Goal: Information Seeking & Learning: Learn about a topic

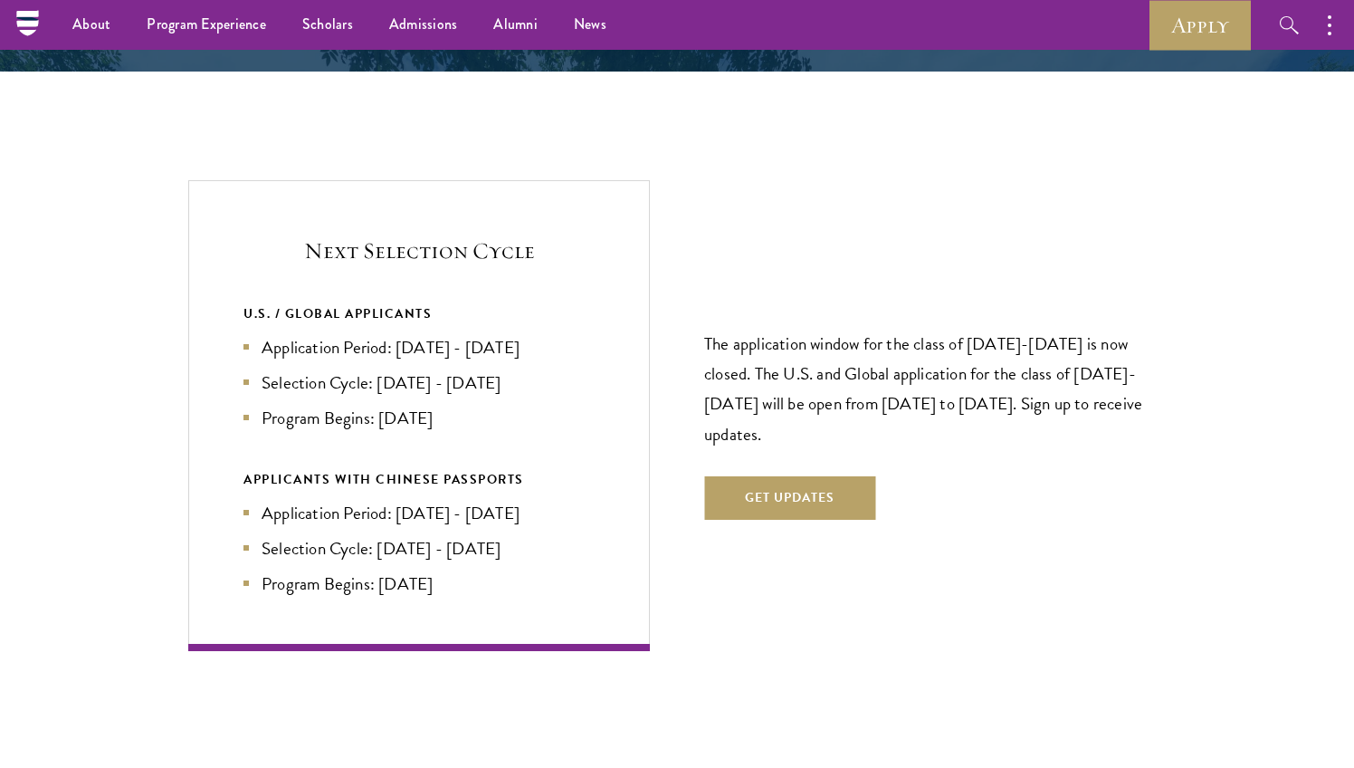
scroll to position [3746, 0]
click at [505, 335] on li "Application Period: Apr 2026 - Sep 2026" at bounding box center [418, 348] width 351 height 26
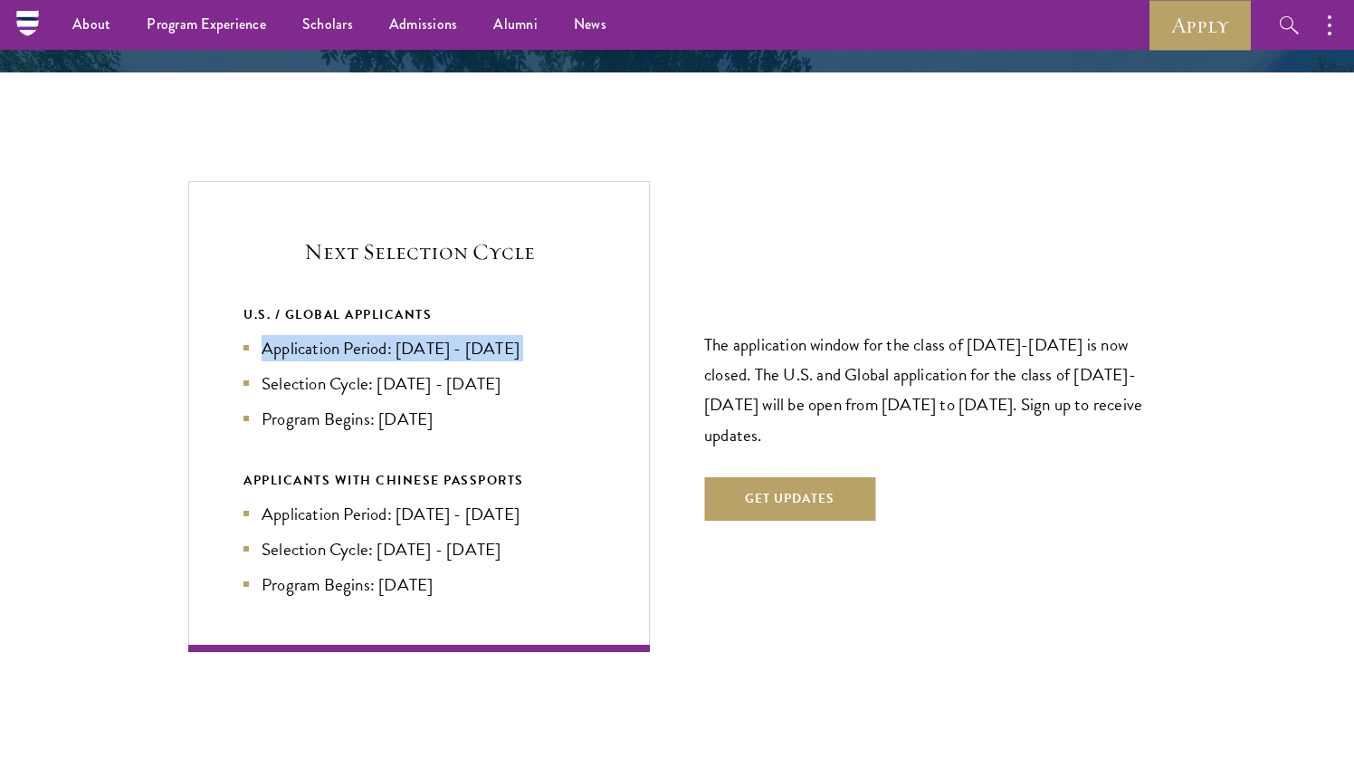
click at [505, 335] on li "Application Period: Apr 2026 - Sep 2026" at bounding box center [418, 348] width 351 height 26
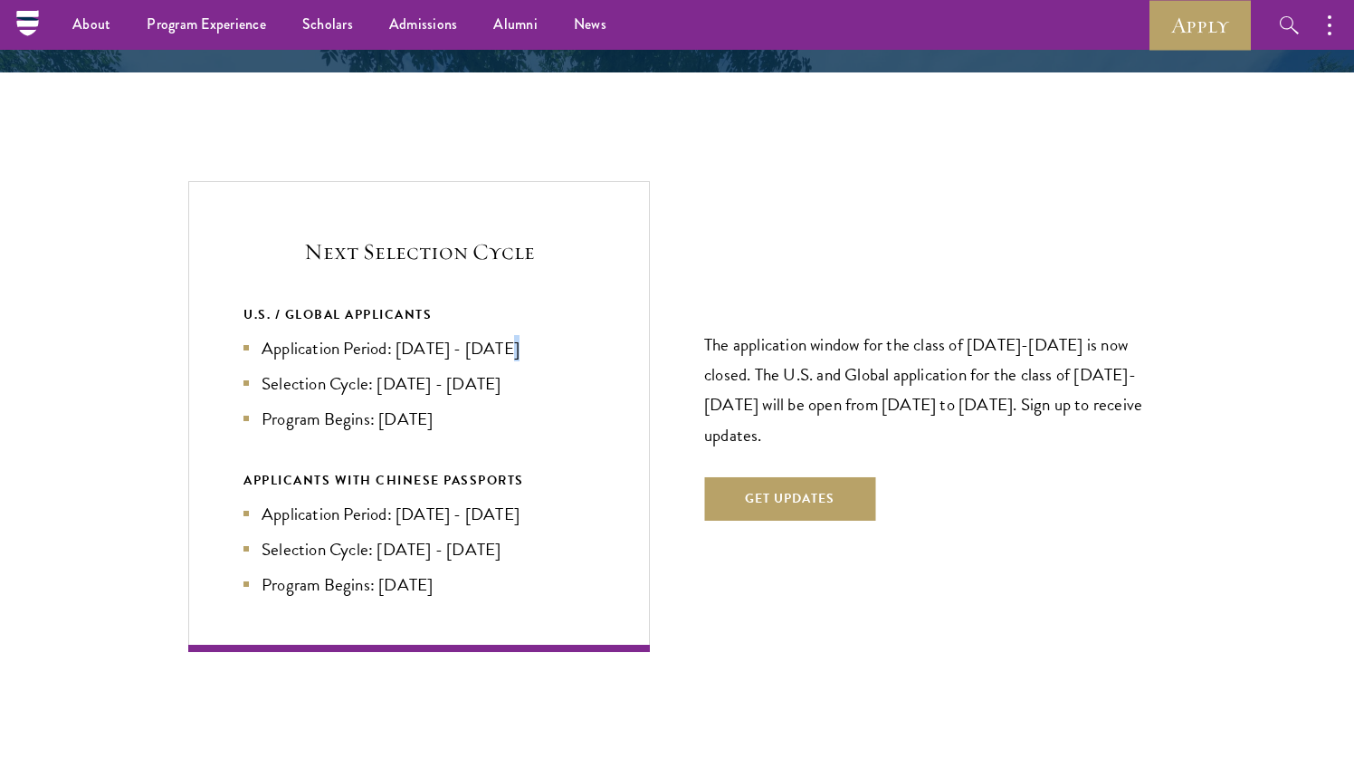
click at [505, 335] on li "Application Period: Apr 2026 - Sep 2026" at bounding box center [418, 348] width 351 height 26
click at [846, 358] on p "The application window for the class of 2026-2027 is now closed. The U.S. and G…" at bounding box center [935, 388] width 462 height 119
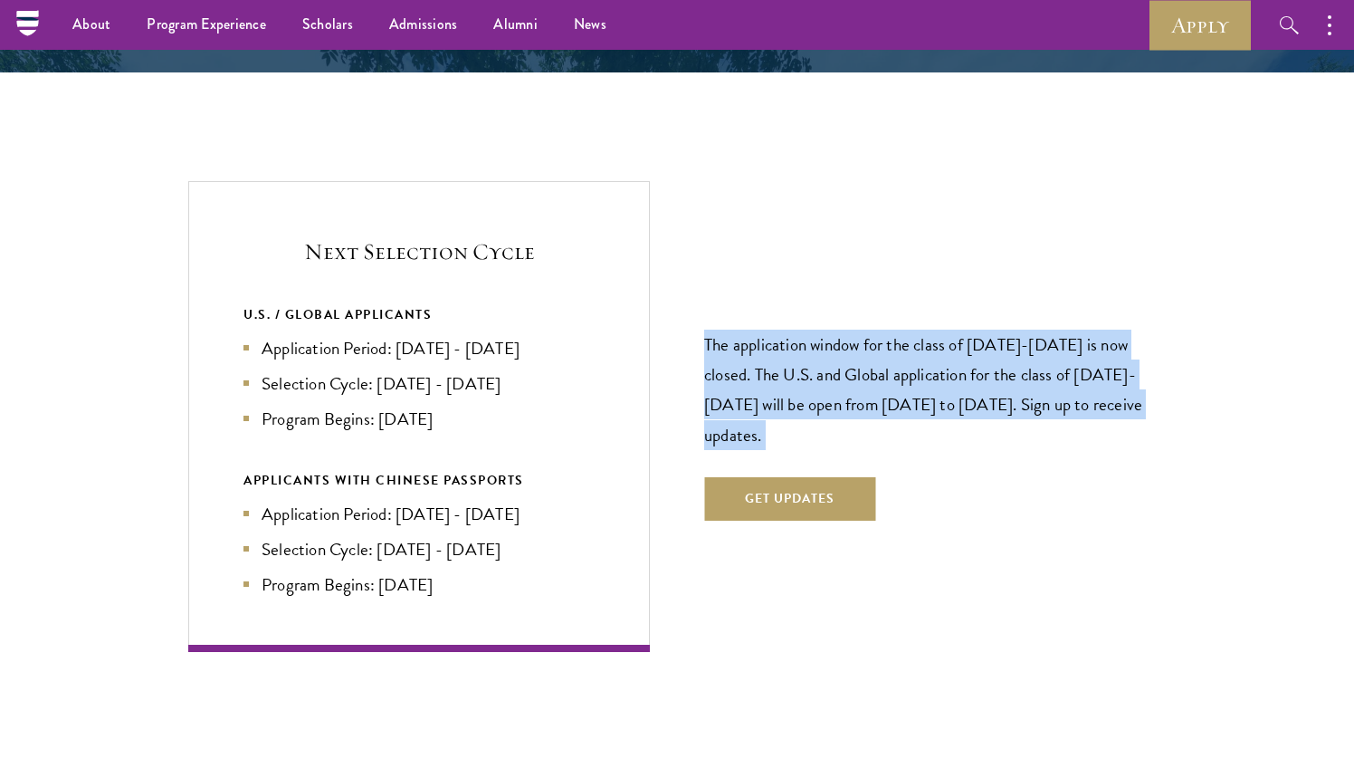
click at [846, 358] on p "The application window for the class of 2026-2027 is now closed. The U.S. and G…" at bounding box center [935, 388] width 462 height 119
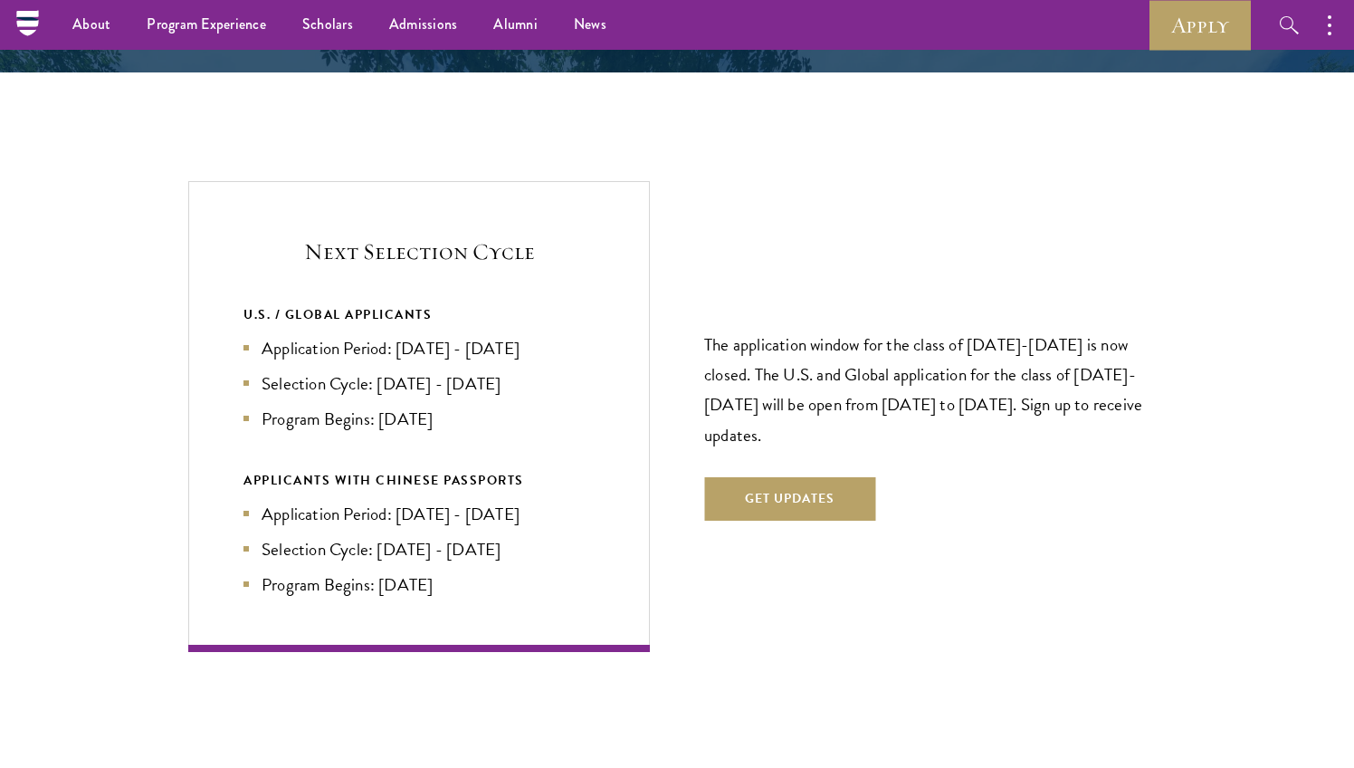
click at [846, 358] on p "The application window for the class of 2026-2027 is now closed. The U.S. and G…" at bounding box center [935, 388] width 462 height 119
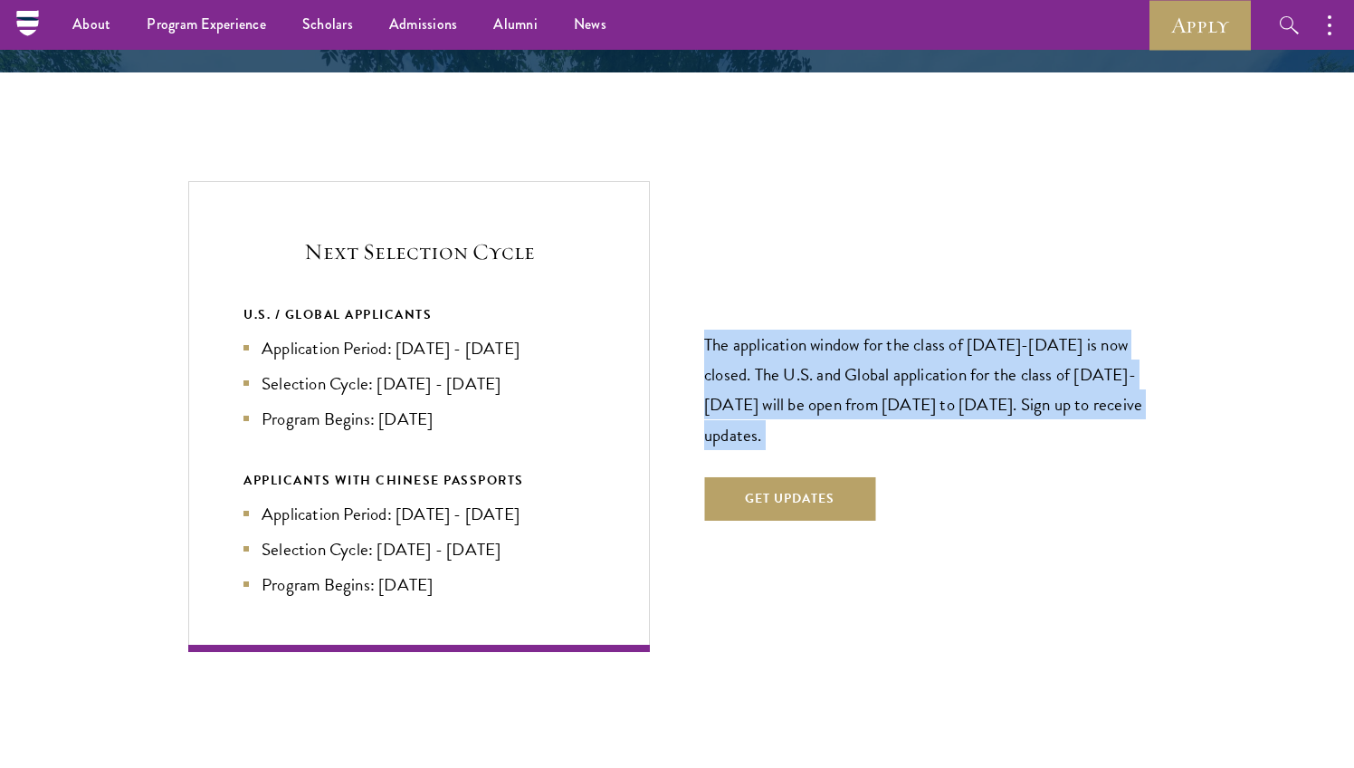
click at [846, 358] on p "The application window for the class of 2026-2027 is now closed. The U.S. and G…" at bounding box center [935, 388] width 462 height 119
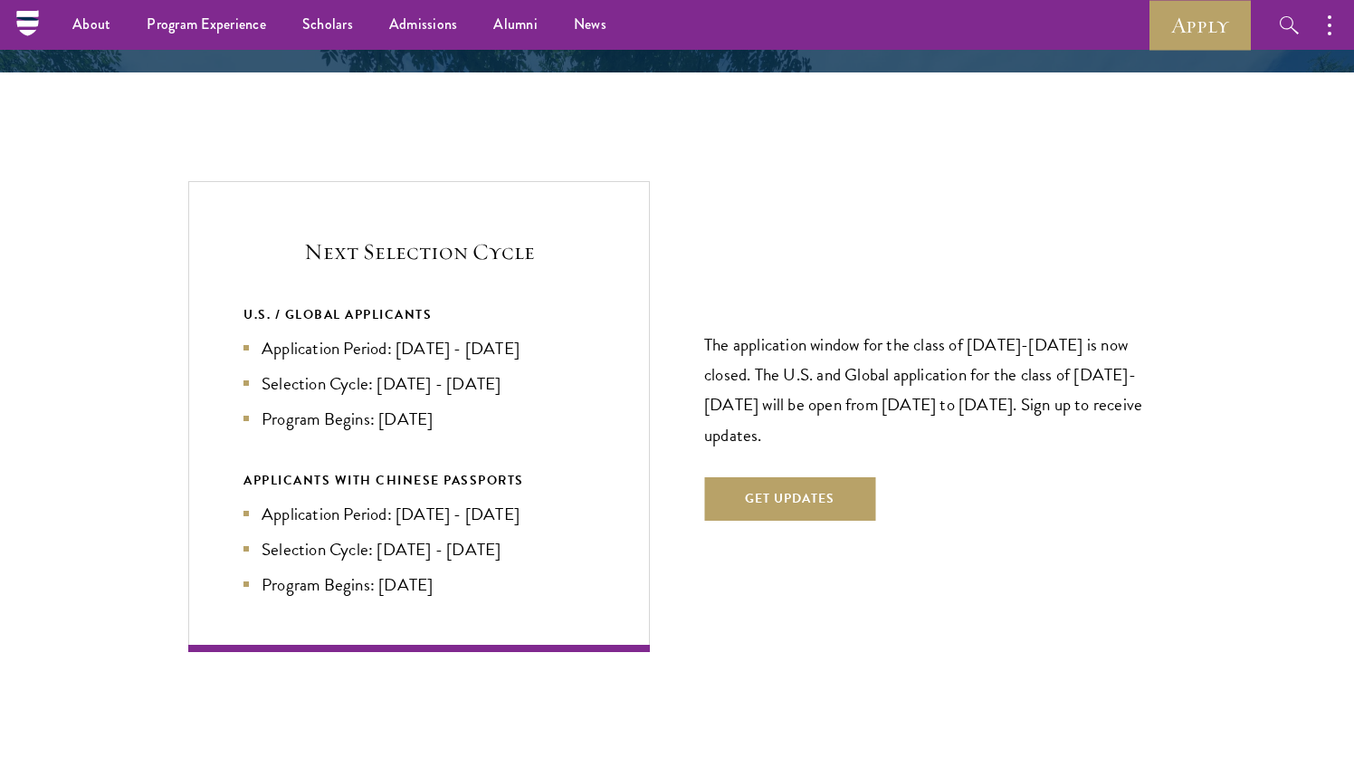
click at [846, 358] on p "The application window for the class of 2026-2027 is now closed. The U.S. and G…" at bounding box center [935, 388] width 462 height 119
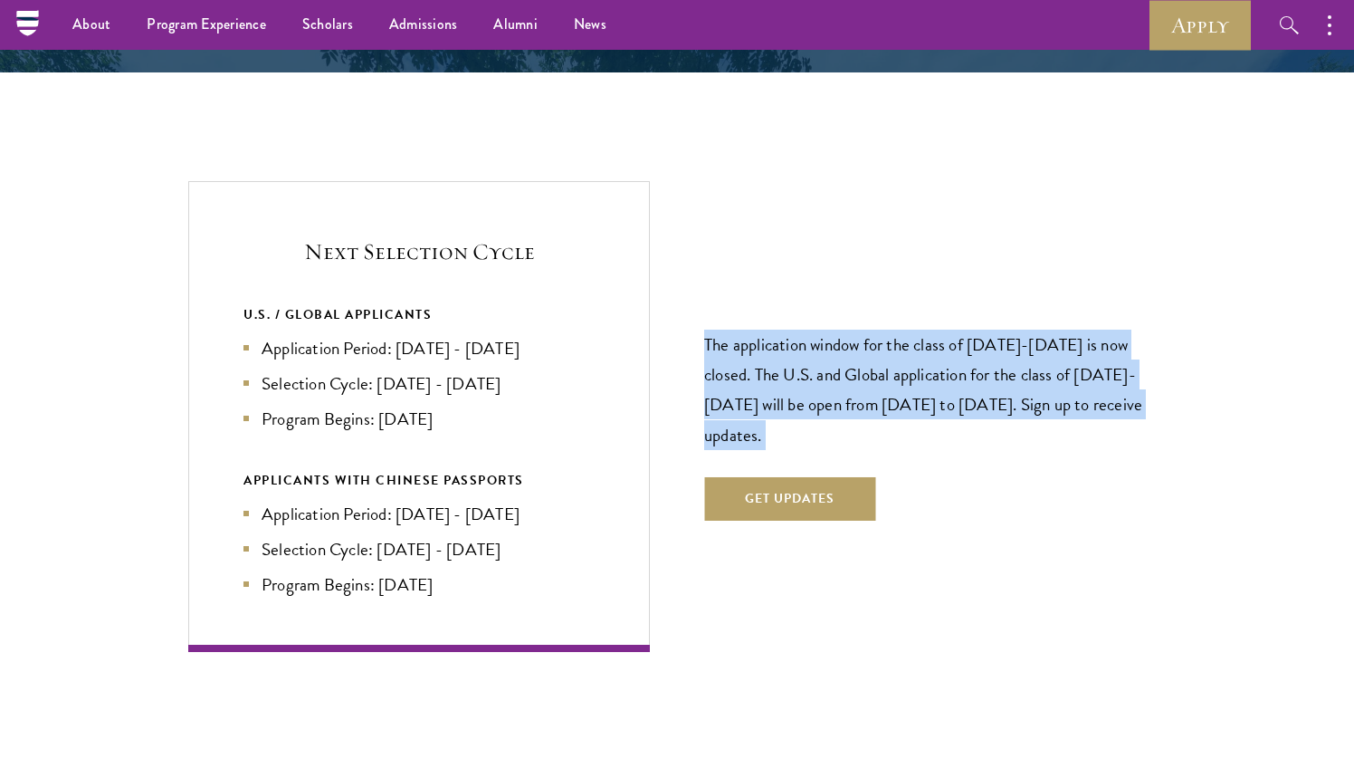
click at [846, 358] on p "The application window for the class of 2026-2027 is now closed. The U.S. and G…" at bounding box center [935, 388] width 462 height 119
click at [747, 490] on button "Get Updates" at bounding box center [789, 498] width 171 height 43
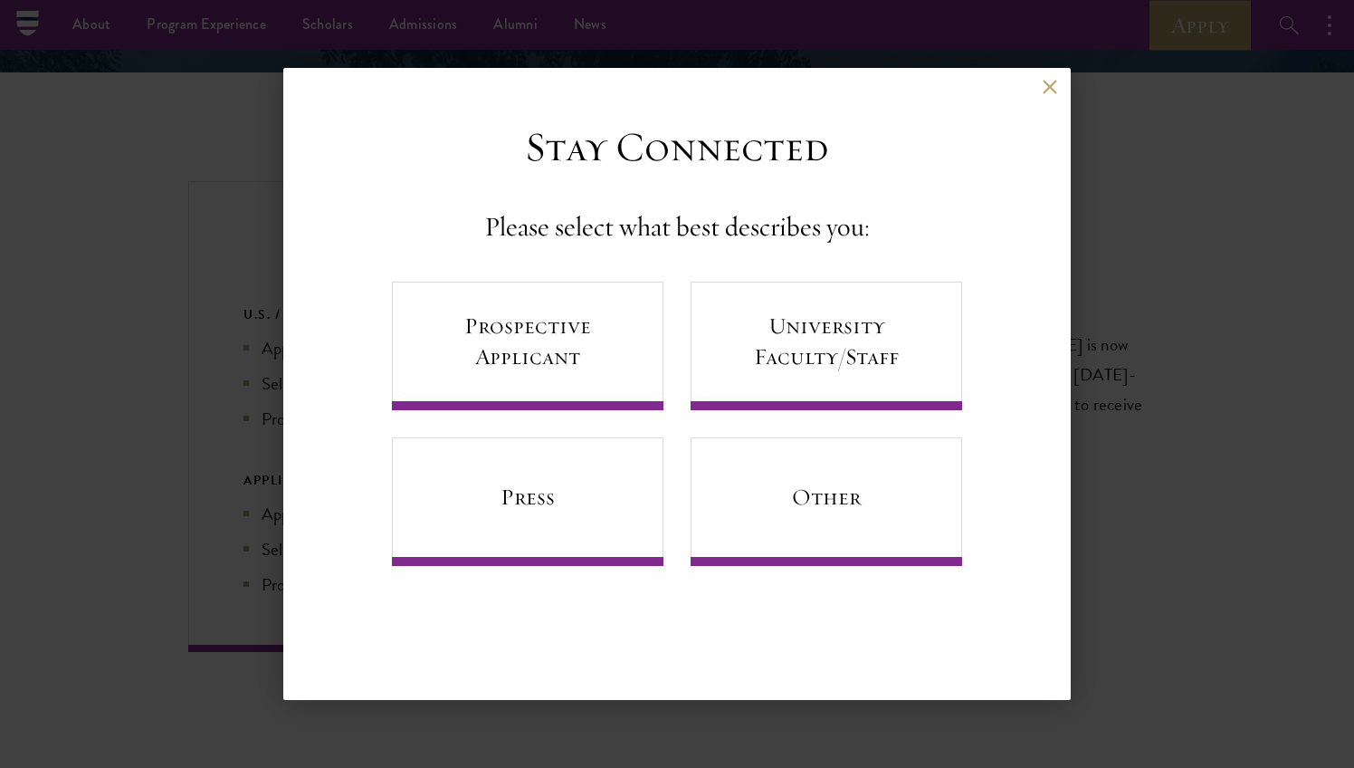
click at [1048, 90] on button at bounding box center [1049, 86] width 15 height 15
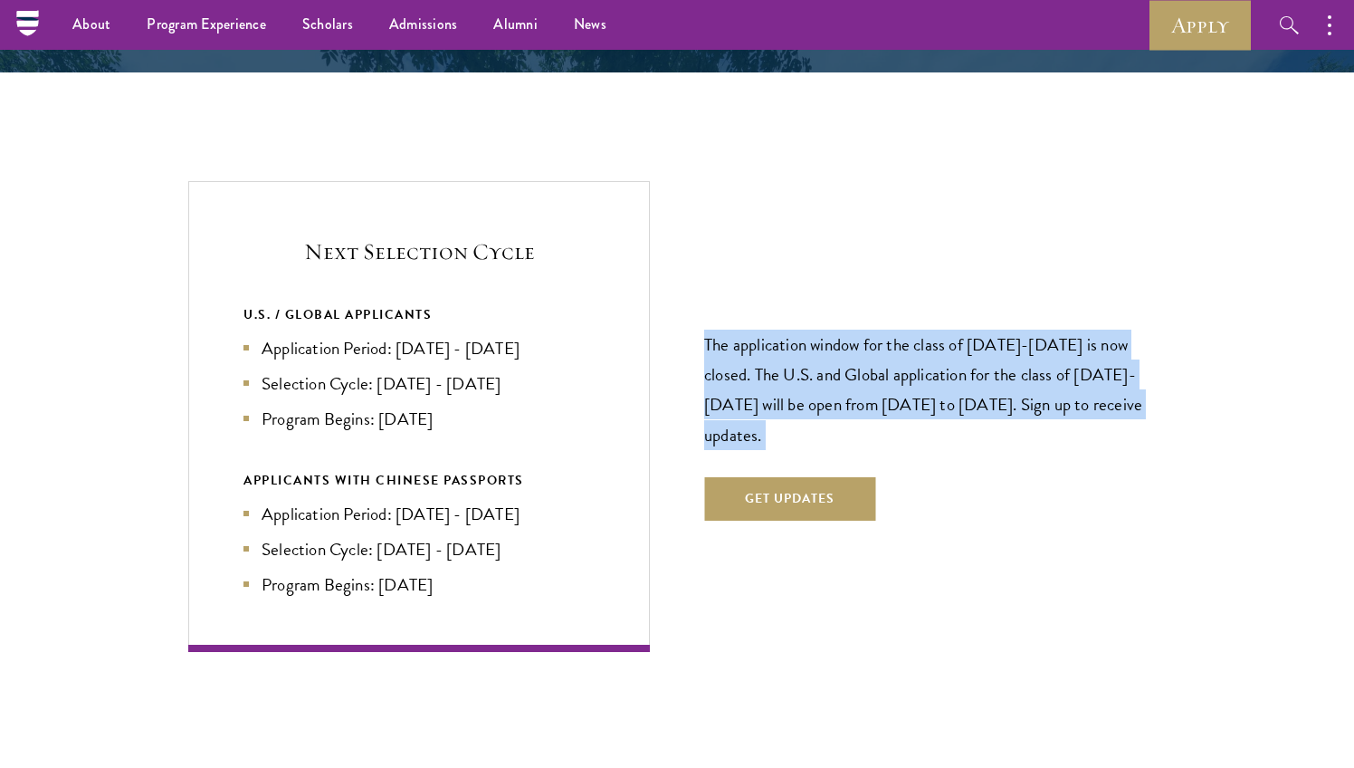
click at [807, 356] on p "The application window for the class of 2026-2027 is now closed. The U.S. and G…" at bounding box center [935, 388] width 462 height 119
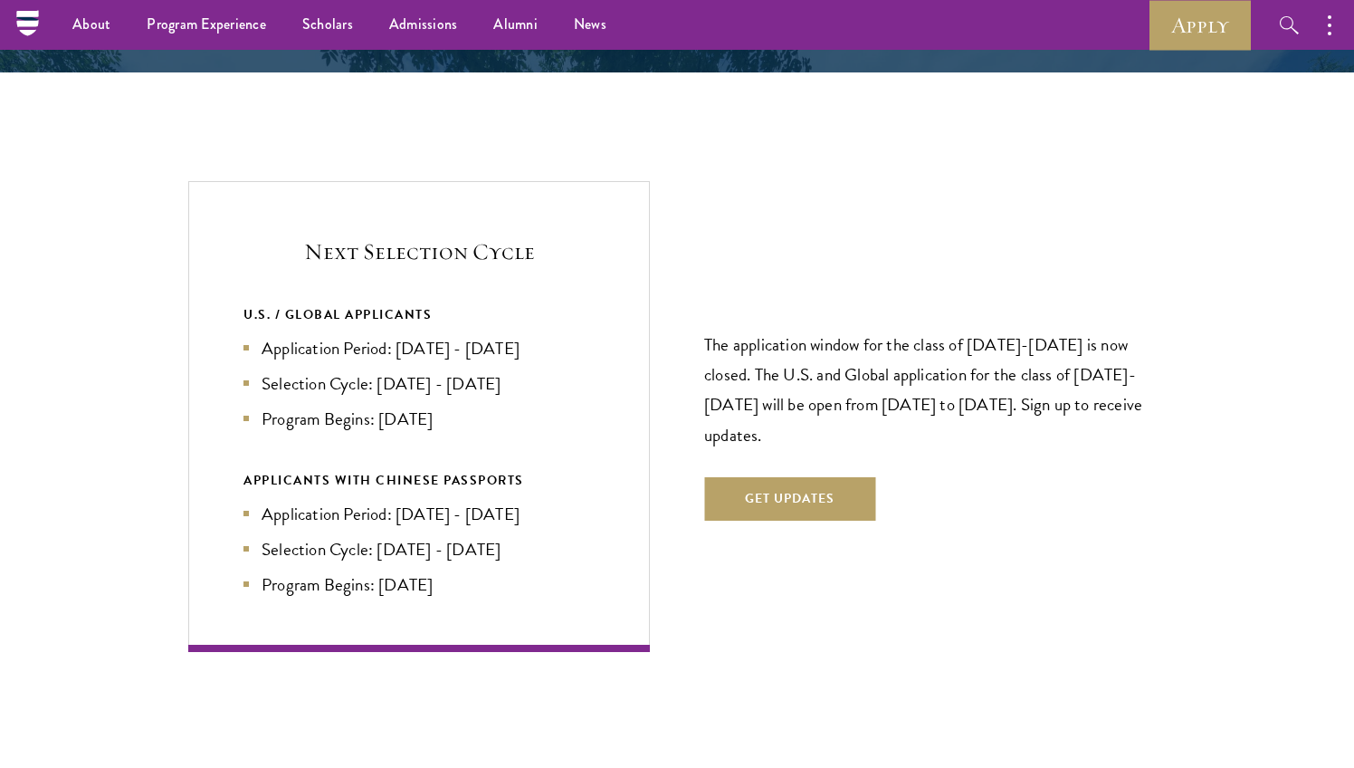
click at [807, 356] on p "The application window for the class of 2026-2027 is now closed. The U.S. and G…" at bounding box center [935, 388] width 462 height 119
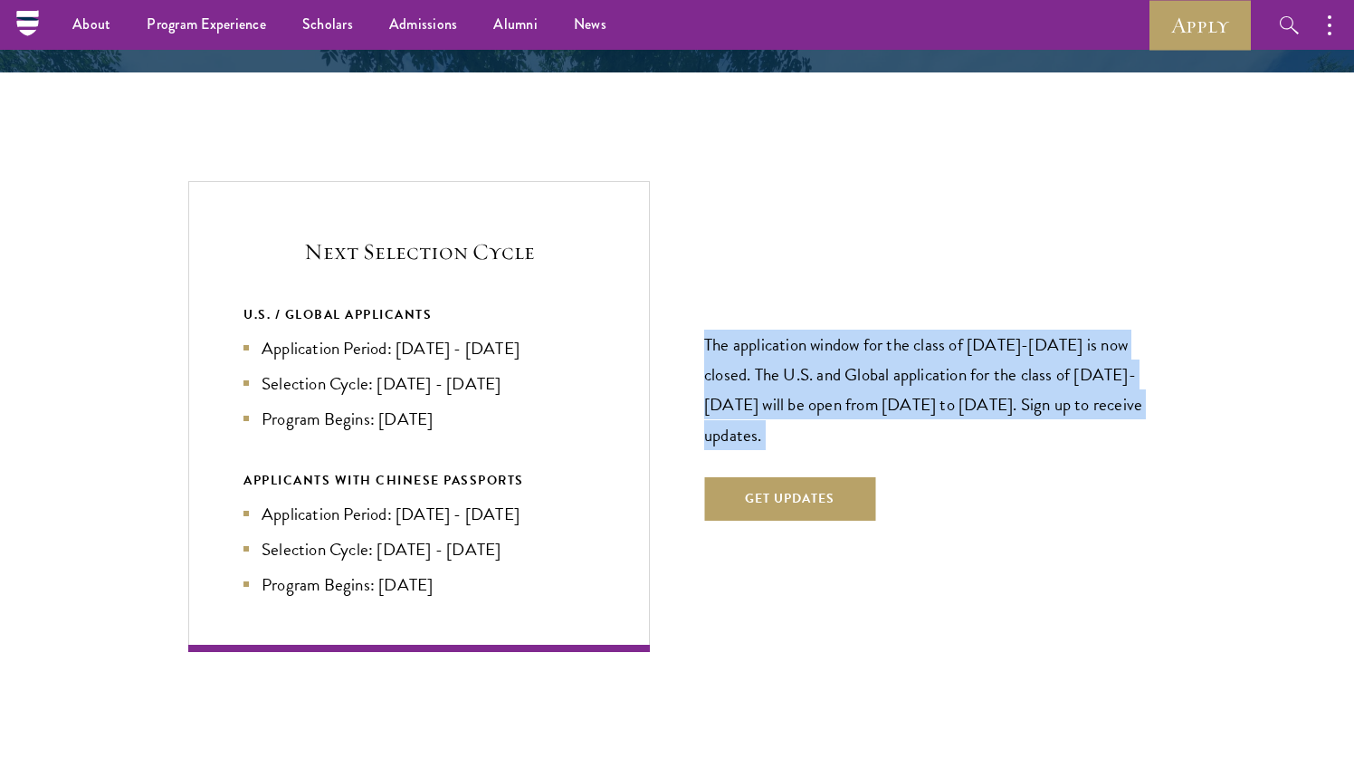
click at [807, 356] on p "The application window for the class of 2026-2027 is now closed. The U.S. and G…" at bounding box center [935, 388] width 462 height 119
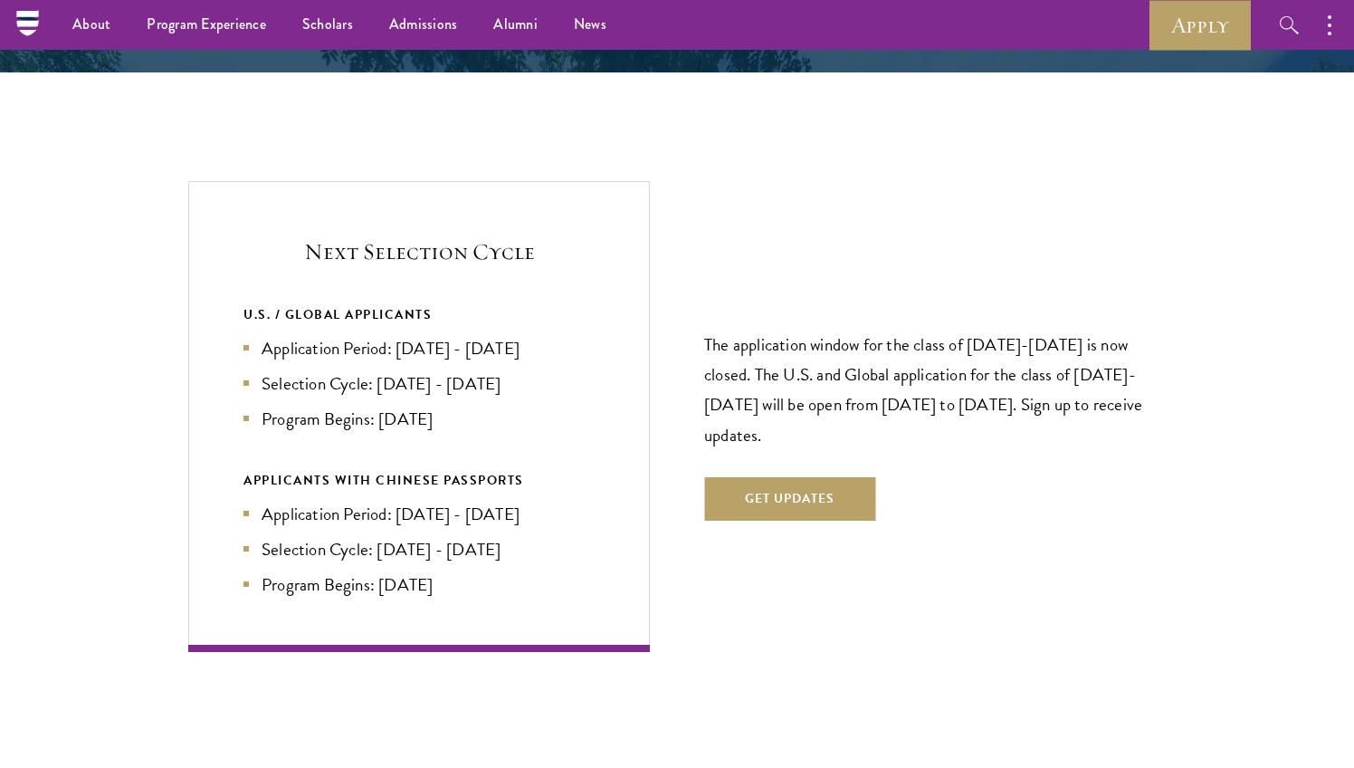
click at [807, 356] on p "The application window for the class of 2026-2027 is now closed. The U.S. and G…" at bounding box center [935, 388] width 462 height 119
click at [510, 303] on div "U.S. / GLOBAL APPLICANTS" at bounding box center [418, 314] width 351 height 23
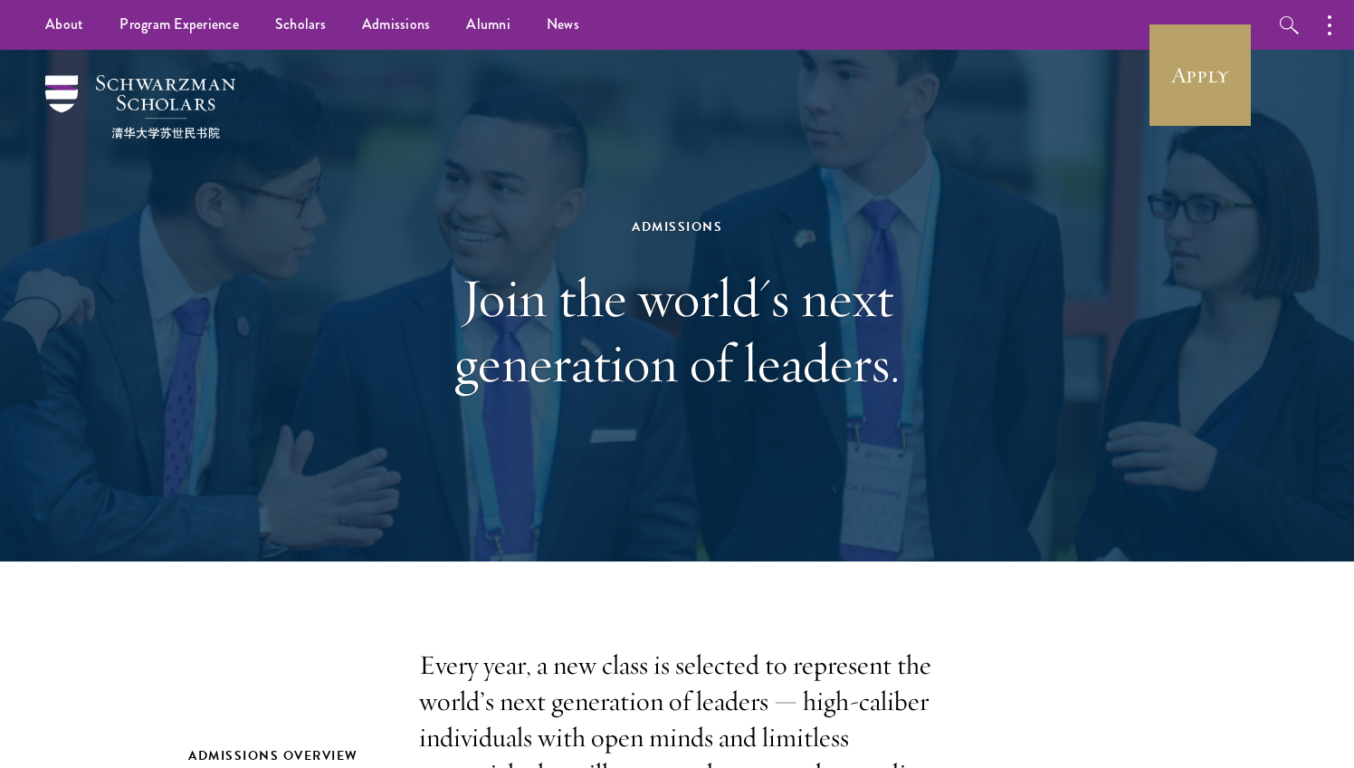
scroll to position [0, 0]
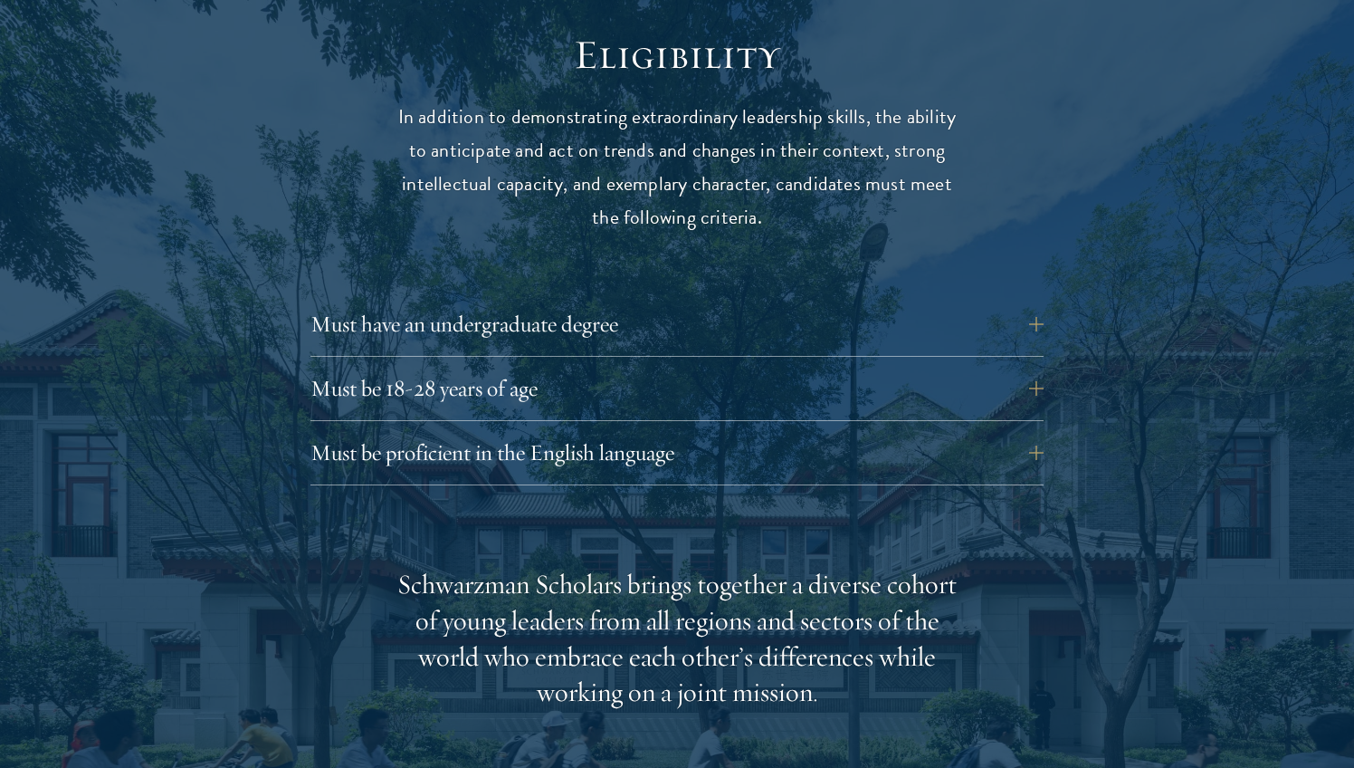
scroll to position [2391, 0]
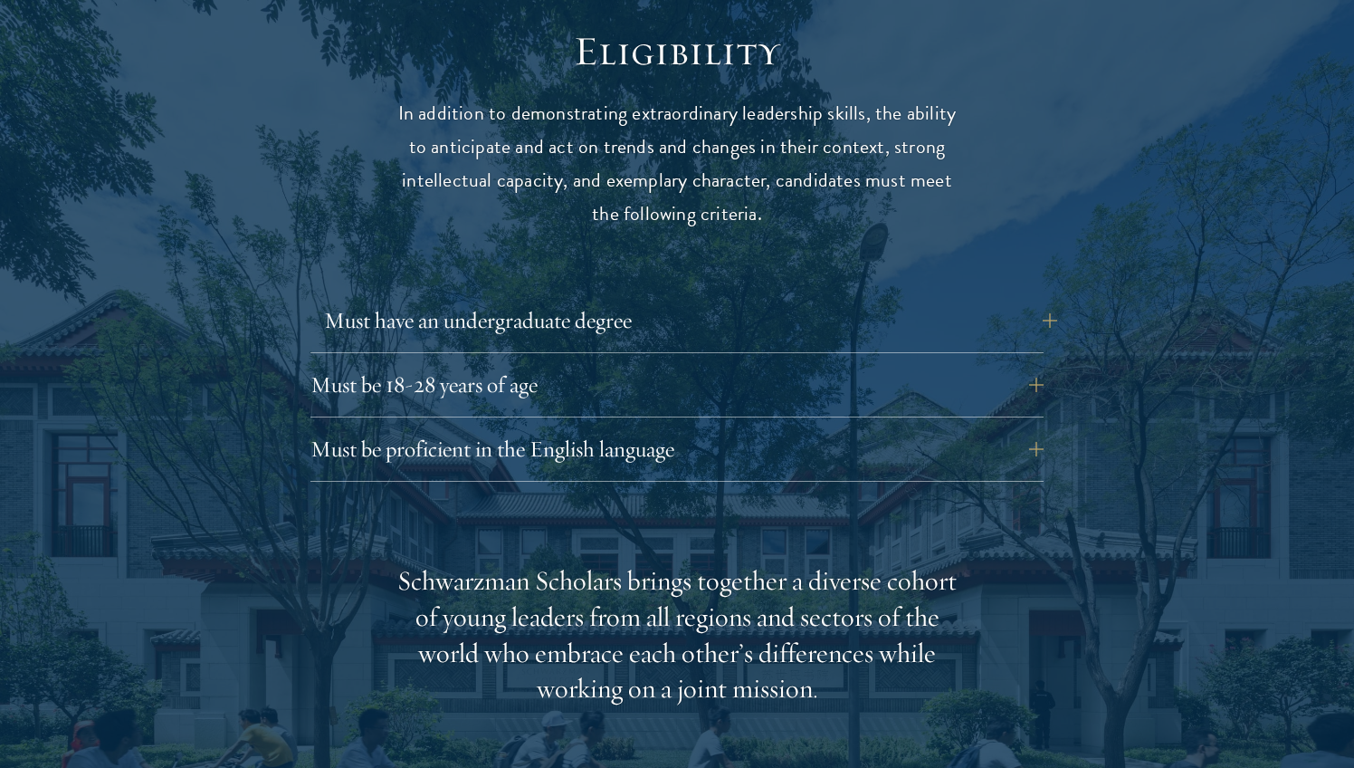
click at [711, 299] on button "Must have an undergraduate degree" at bounding box center [690, 320] width 733 height 43
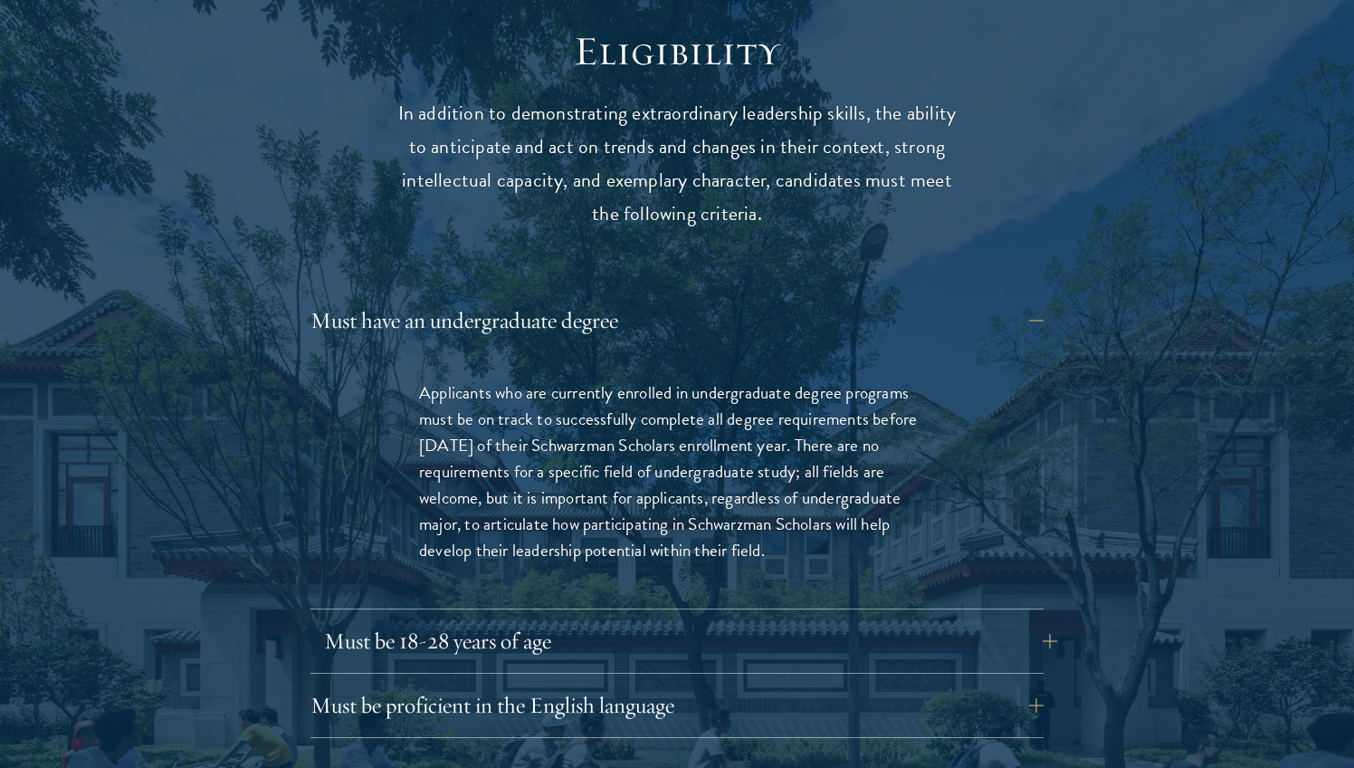
click at [639, 636] on button "Must be 18-28 years of age" at bounding box center [690, 640] width 733 height 43
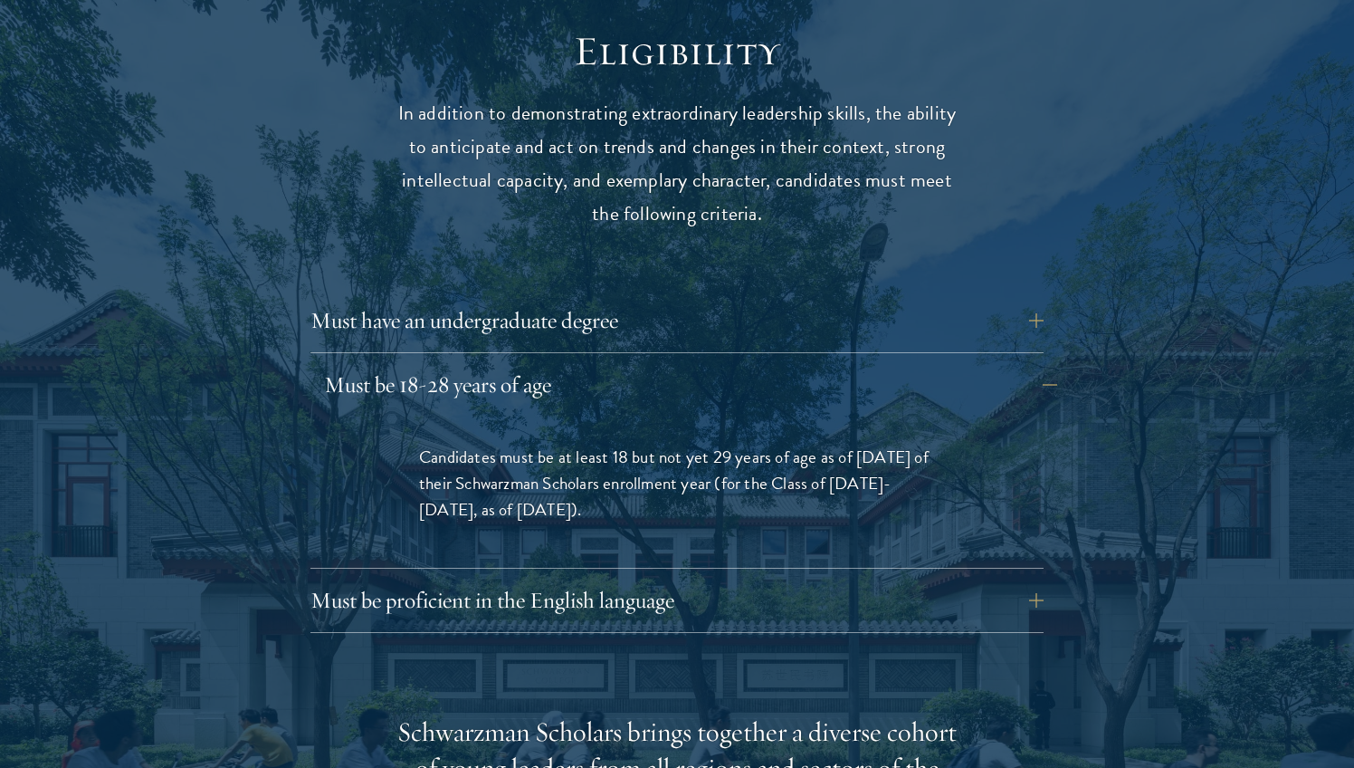
scroll to position [2415, 0]
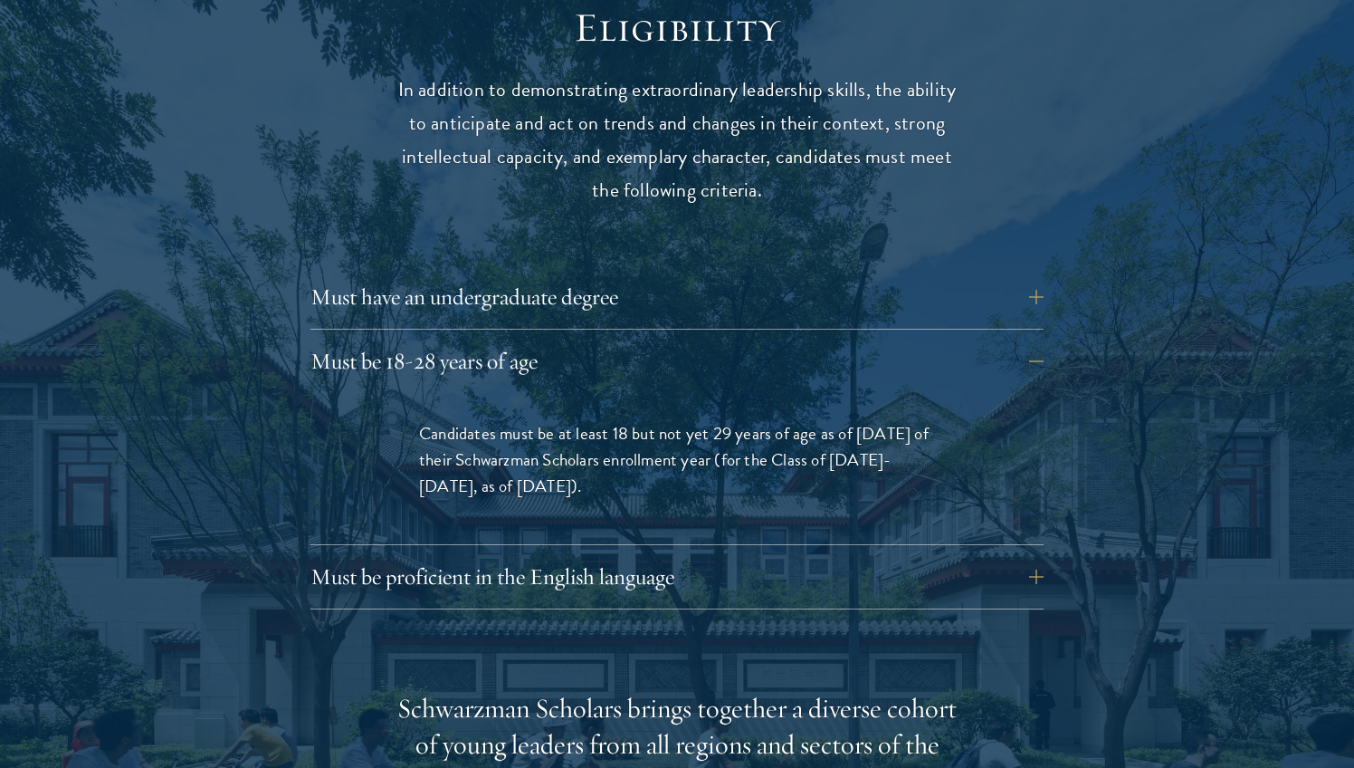
click at [703, 444] on span "Candidates must be at least 18 but not yet 29 years of age as of August 1 of th…" at bounding box center [674, 459] width 510 height 79
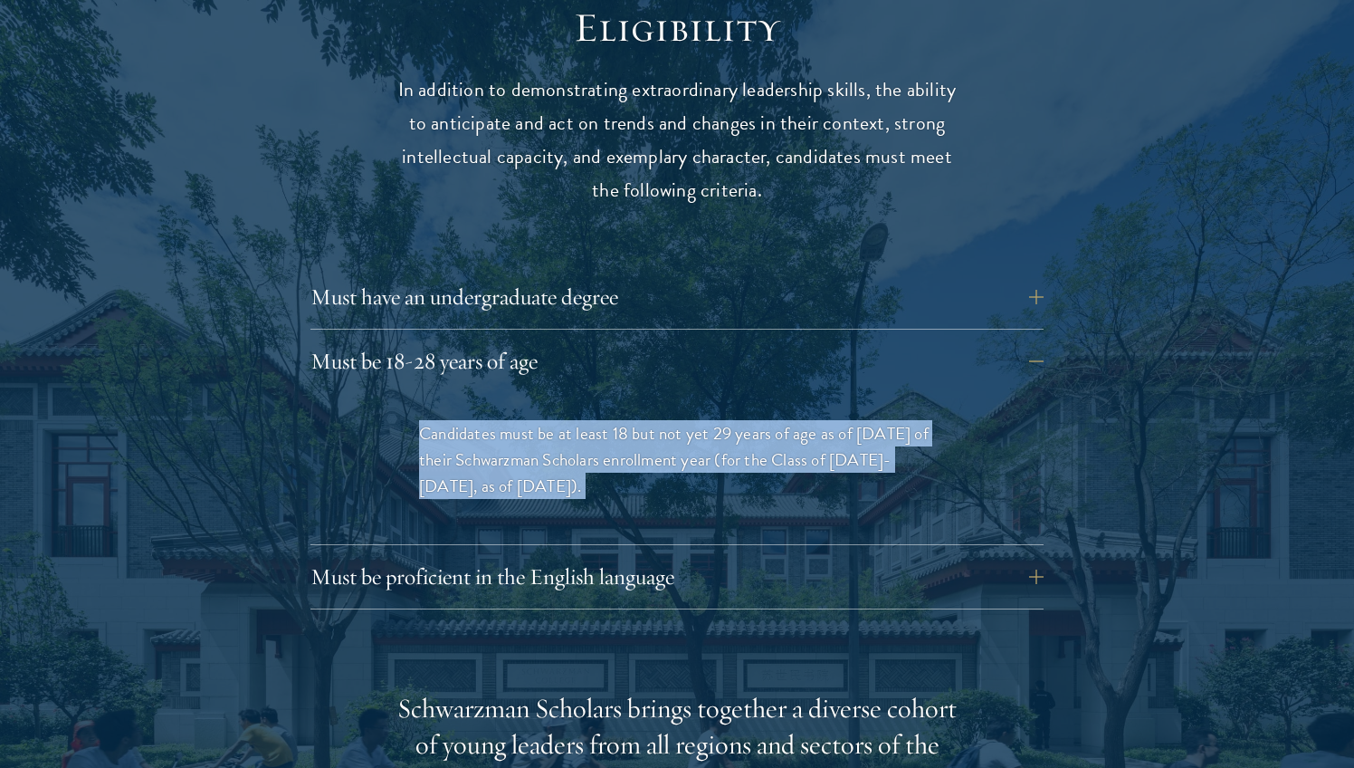
click at [703, 444] on span "Candidates must be at least 18 but not yet 29 years of age as of August 1 of th…" at bounding box center [674, 459] width 510 height 79
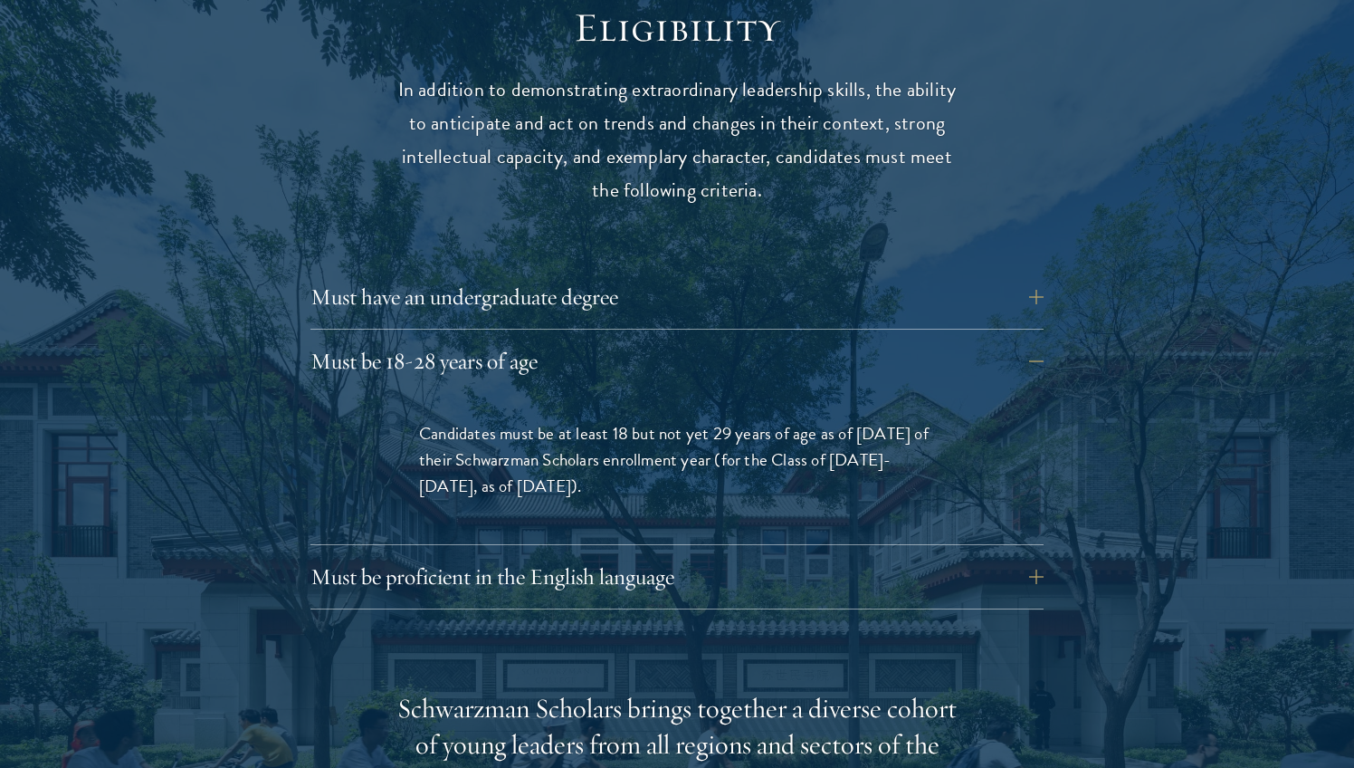
click at [703, 444] on span "Candidates must be at least 18 but not yet 29 years of age as of August 1 of th…" at bounding box center [674, 459] width 510 height 79
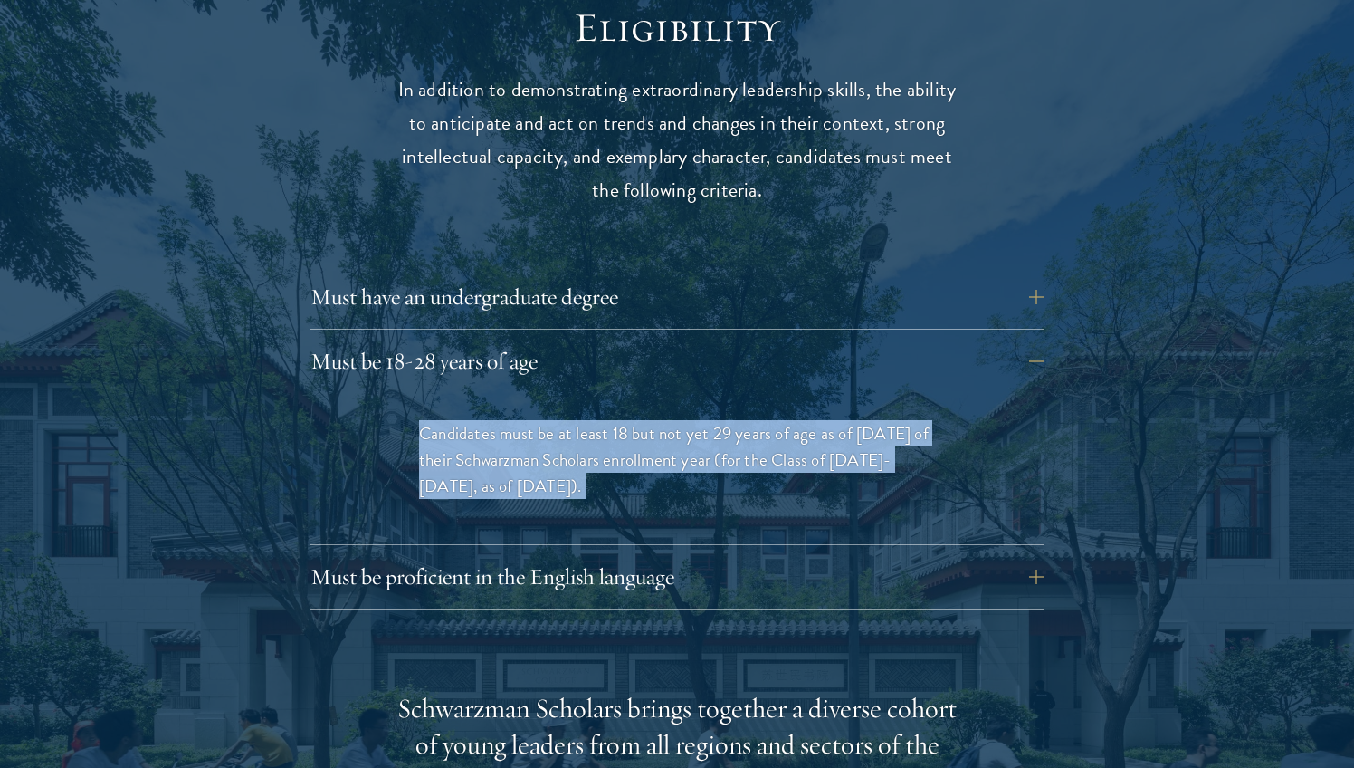
click at [703, 444] on span "Candidates must be at least 18 but not yet 29 years of age as of August 1 of th…" at bounding box center [674, 459] width 510 height 79
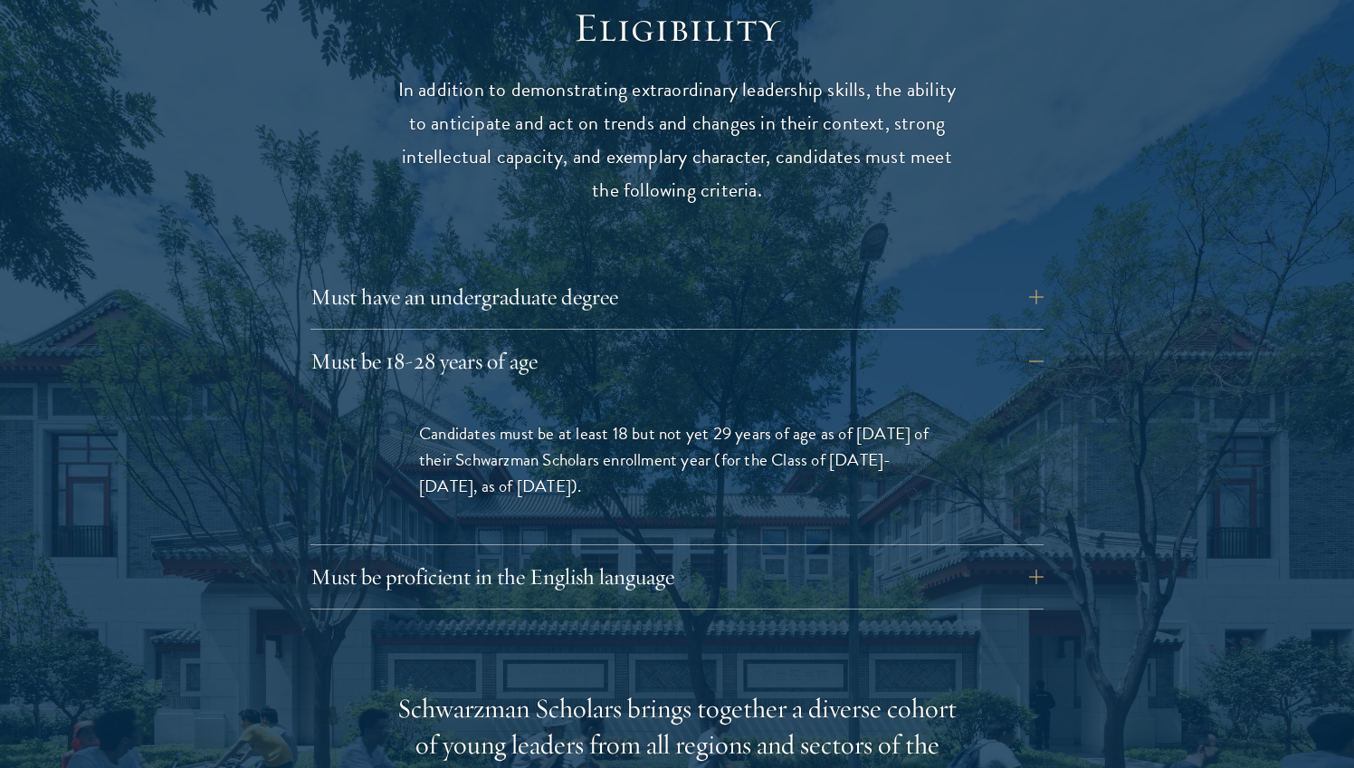
click at [703, 444] on span "Candidates must be at least 18 but not yet 29 years of age as of August 1 of th…" at bounding box center [674, 459] width 510 height 79
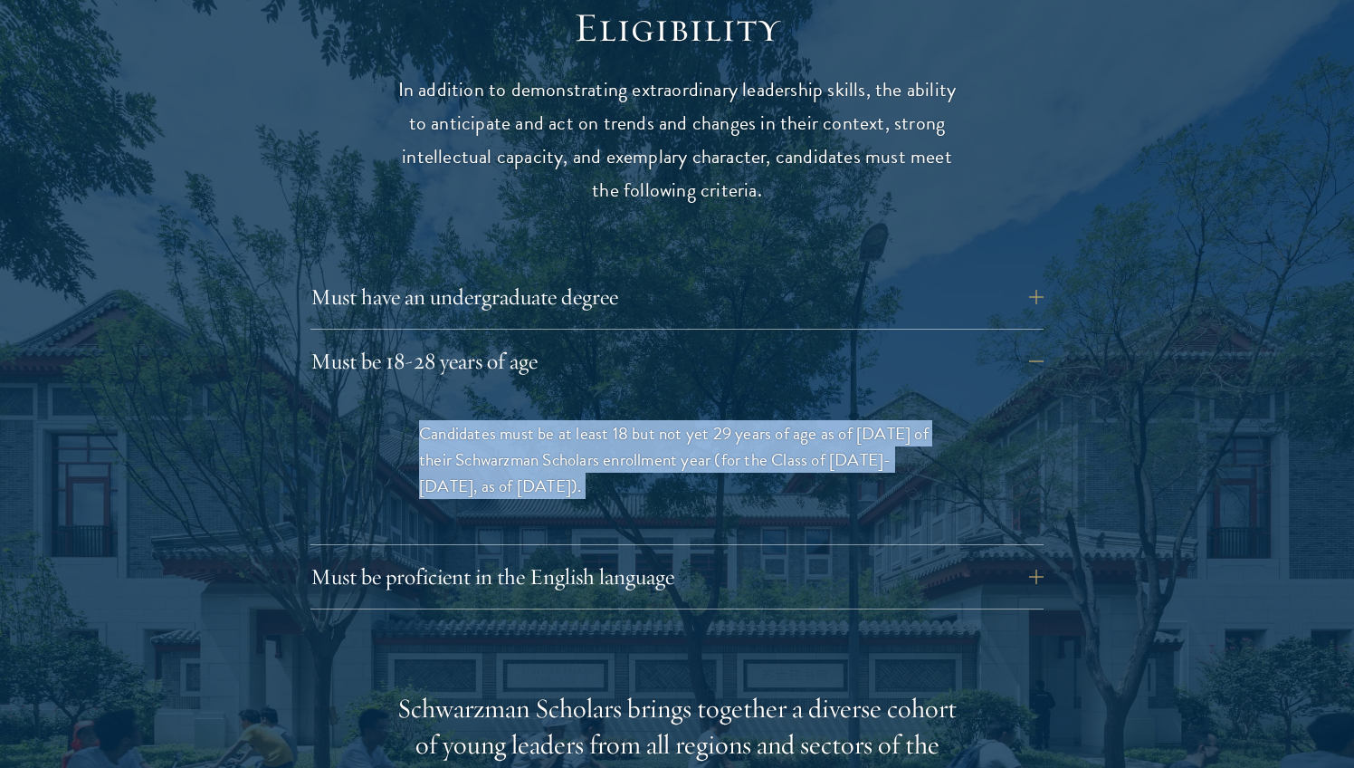
click at [703, 444] on span "Candidates must be at least 18 but not yet 29 years of age as of August 1 of th…" at bounding box center [674, 459] width 510 height 79
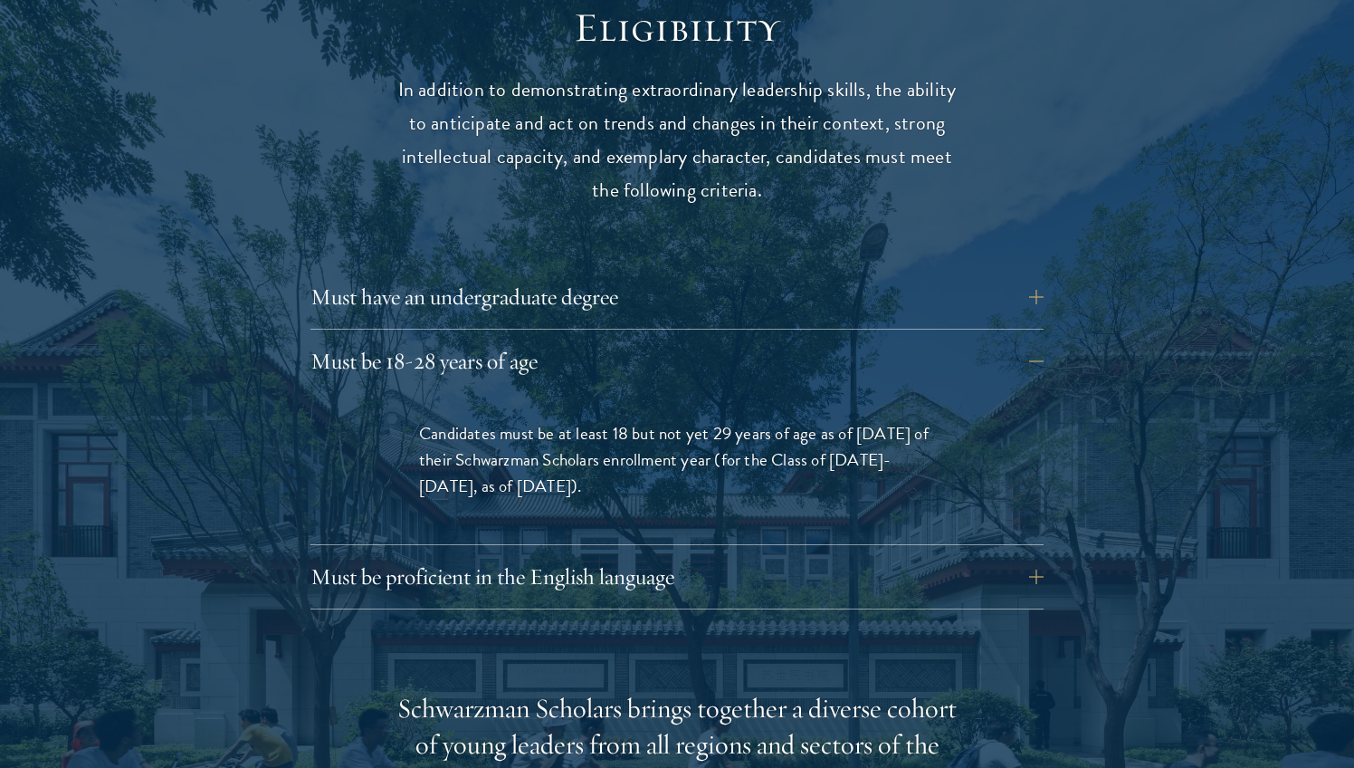
click at [703, 444] on span "Candidates must be at least 18 but not yet 29 years of age as of August 1 of th…" at bounding box center [674, 459] width 510 height 79
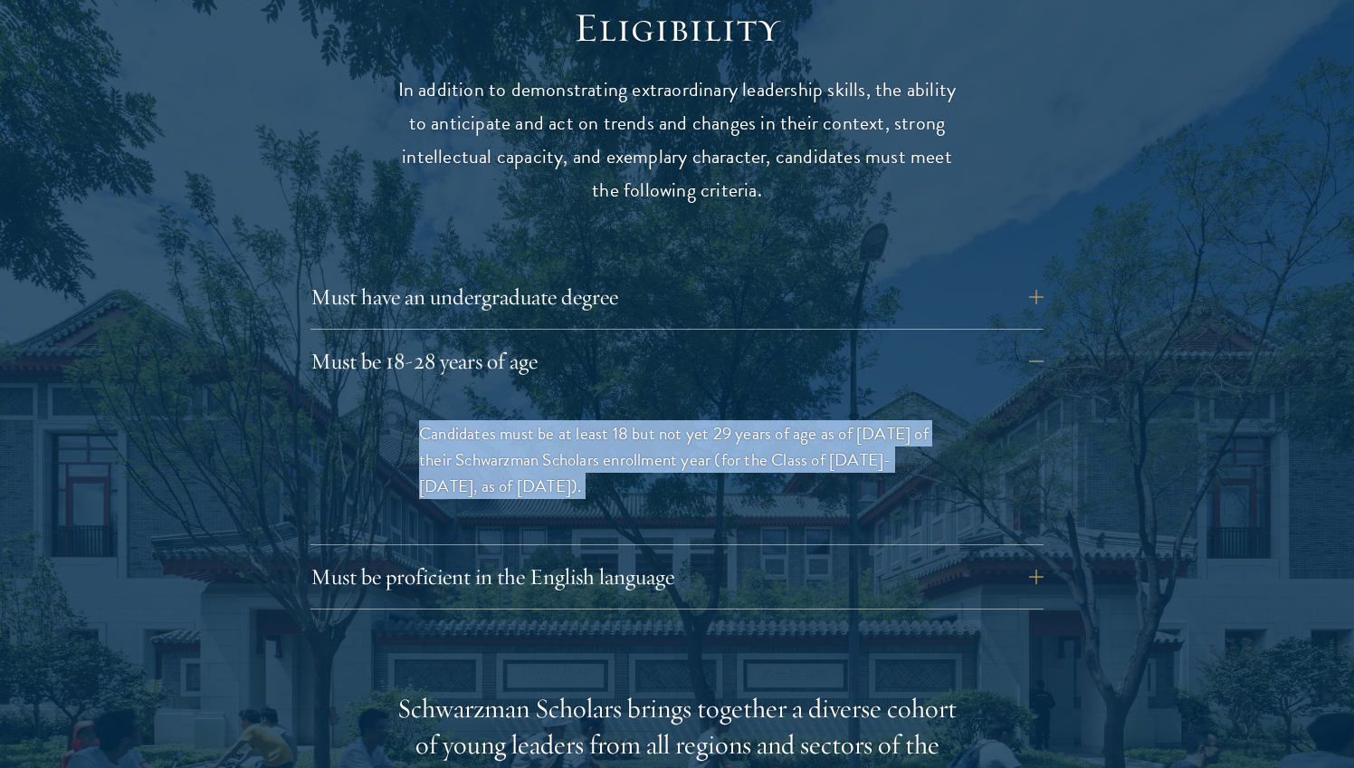
click at [703, 444] on span "Candidates must be at least 18 but not yet 29 years of age as of August 1 of th…" at bounding box center [674, 459] width 510 height 79
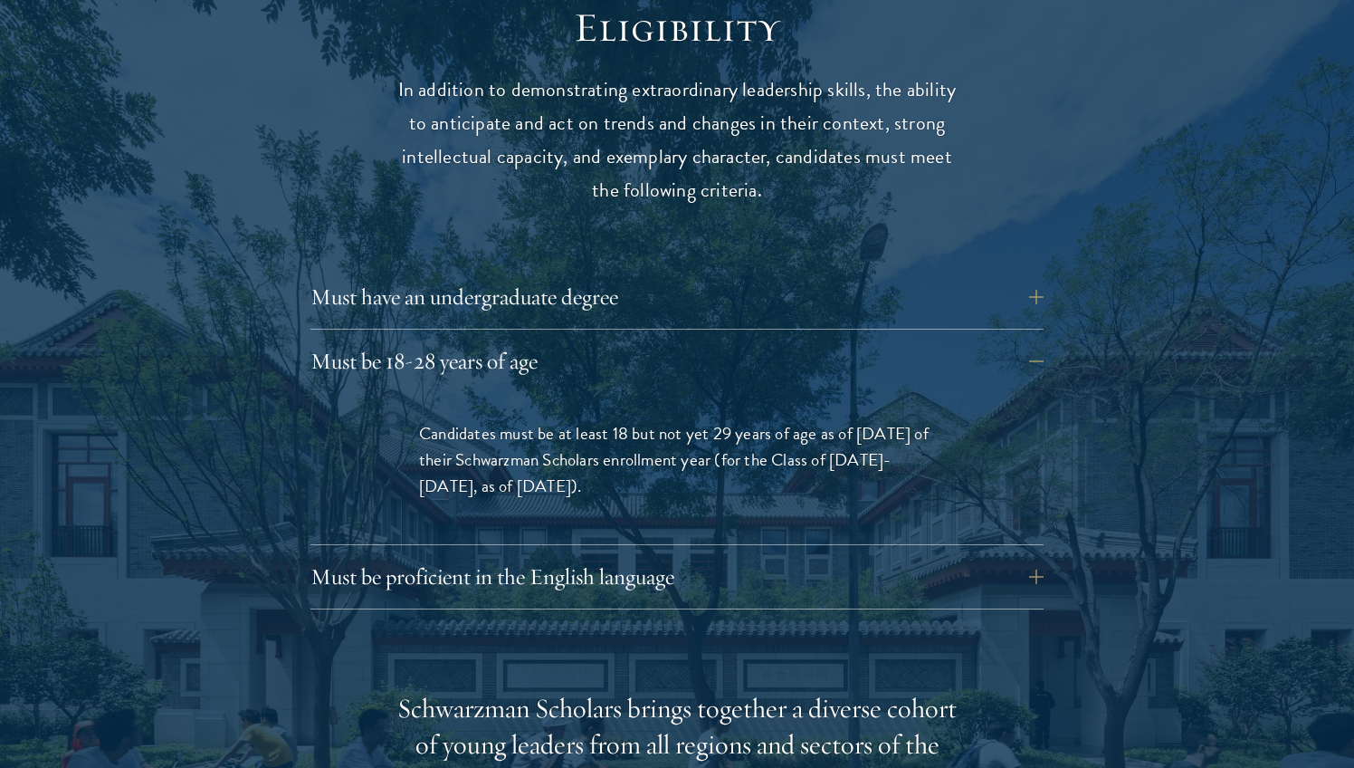
click at [703, 444] on span "Candidates must be at least 18 but not yet 29 years of age as of August 1 of th…" at bounding box center [674, 459] width 510 height 79
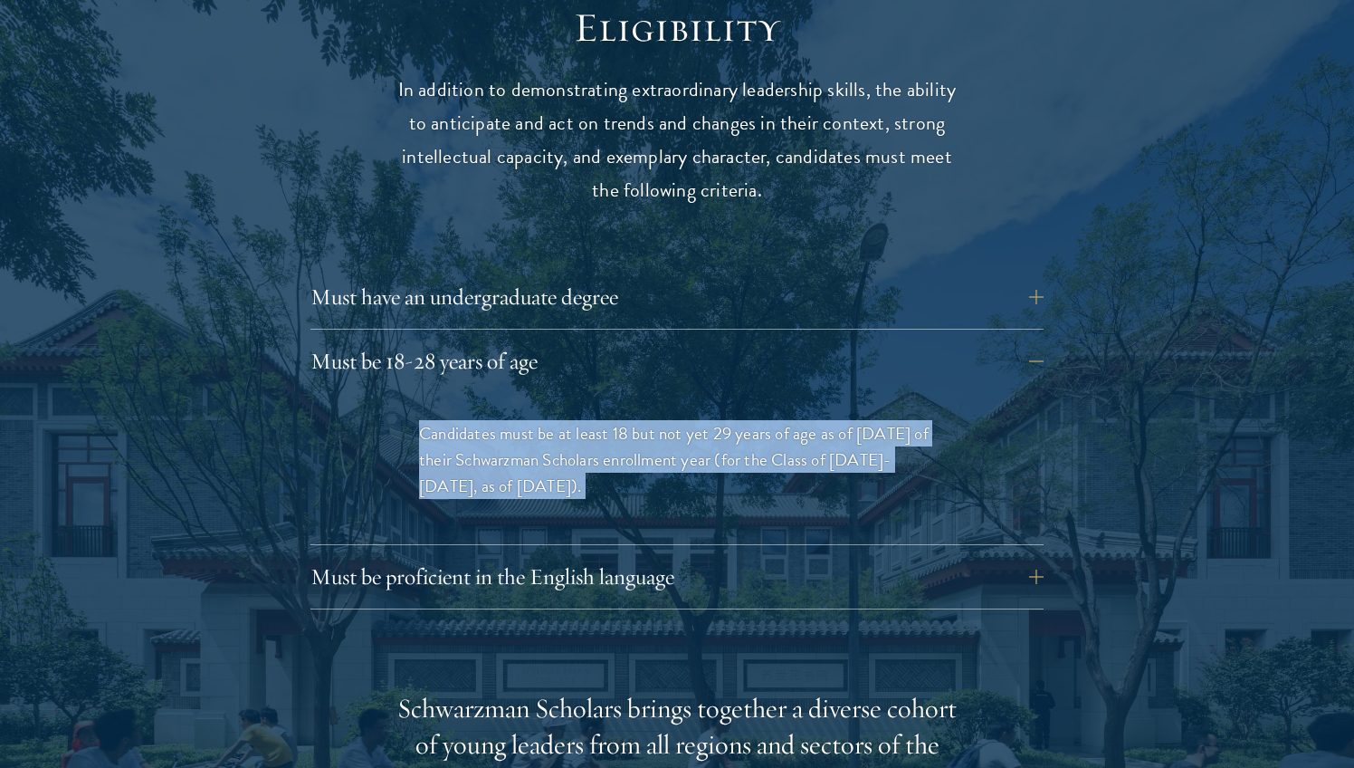
click at [703, 444] on span "Candidates must be at least 18 but not yet 29 years of age as of August 1 of th…" at bounding box center [674, 459] width 510 height 79
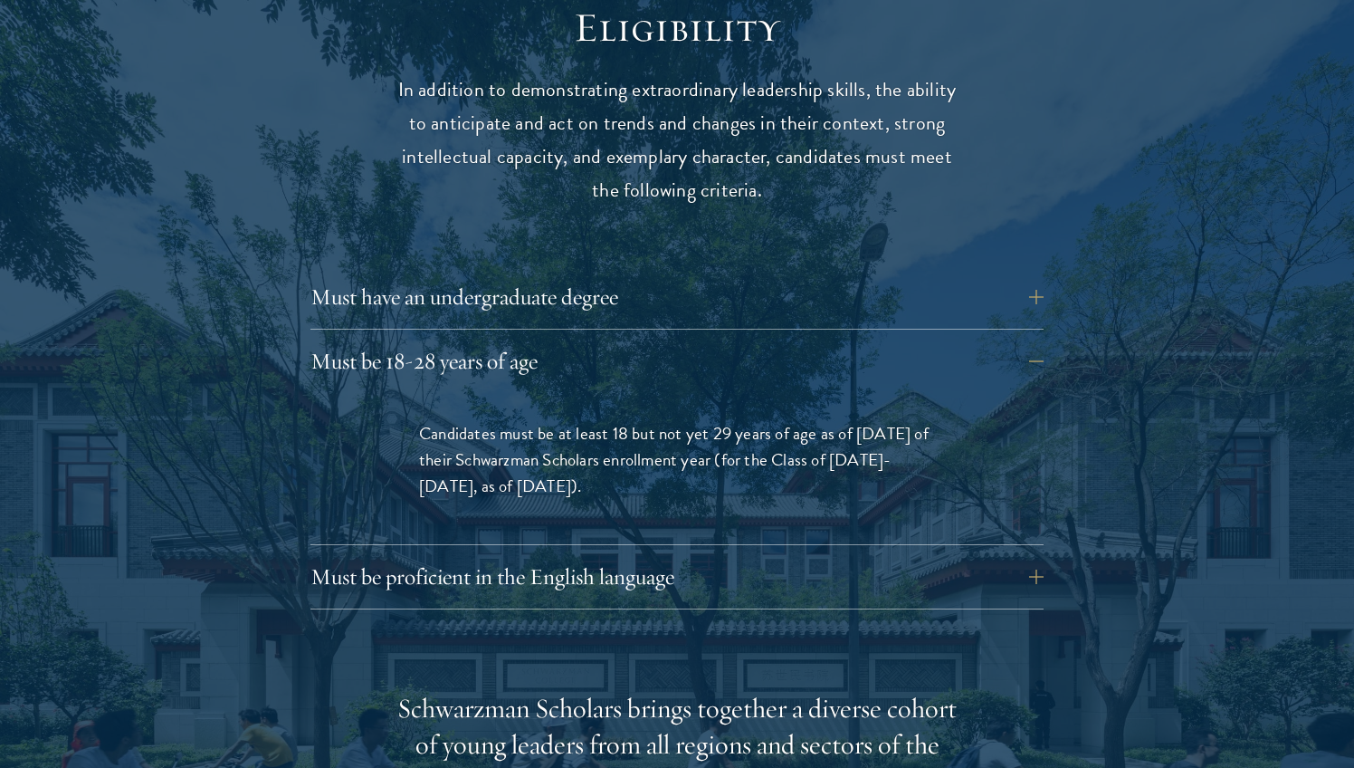
click at [703, 444] on span "Candidates must be at least 18 but not yet 29 years of age as of August 1 of th…" at bounding box center [674, 459] width 510 height 79
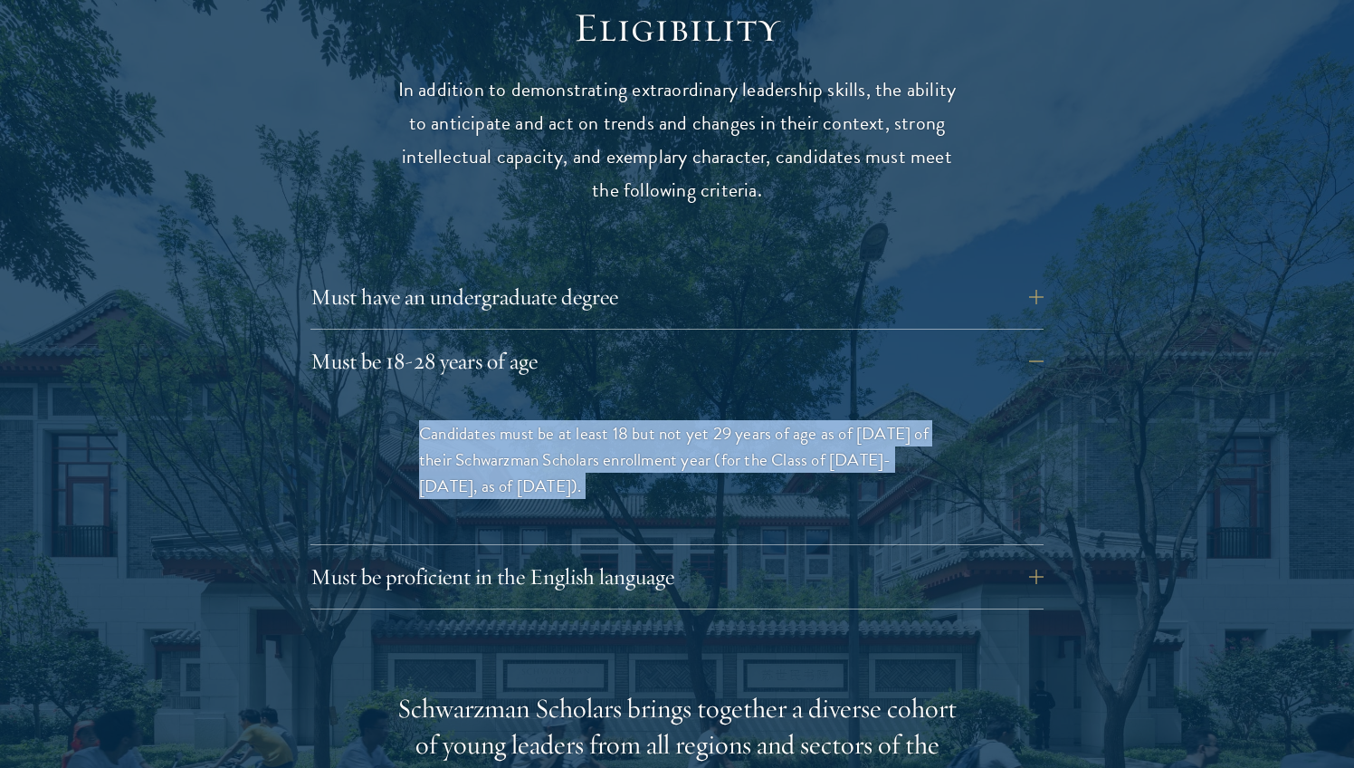
click at [703, 444] on span "Candidates must be at least 18 but not yet 29 years of age as of August 1 of th…" at bounding box center [674, 459] width 510 height 79
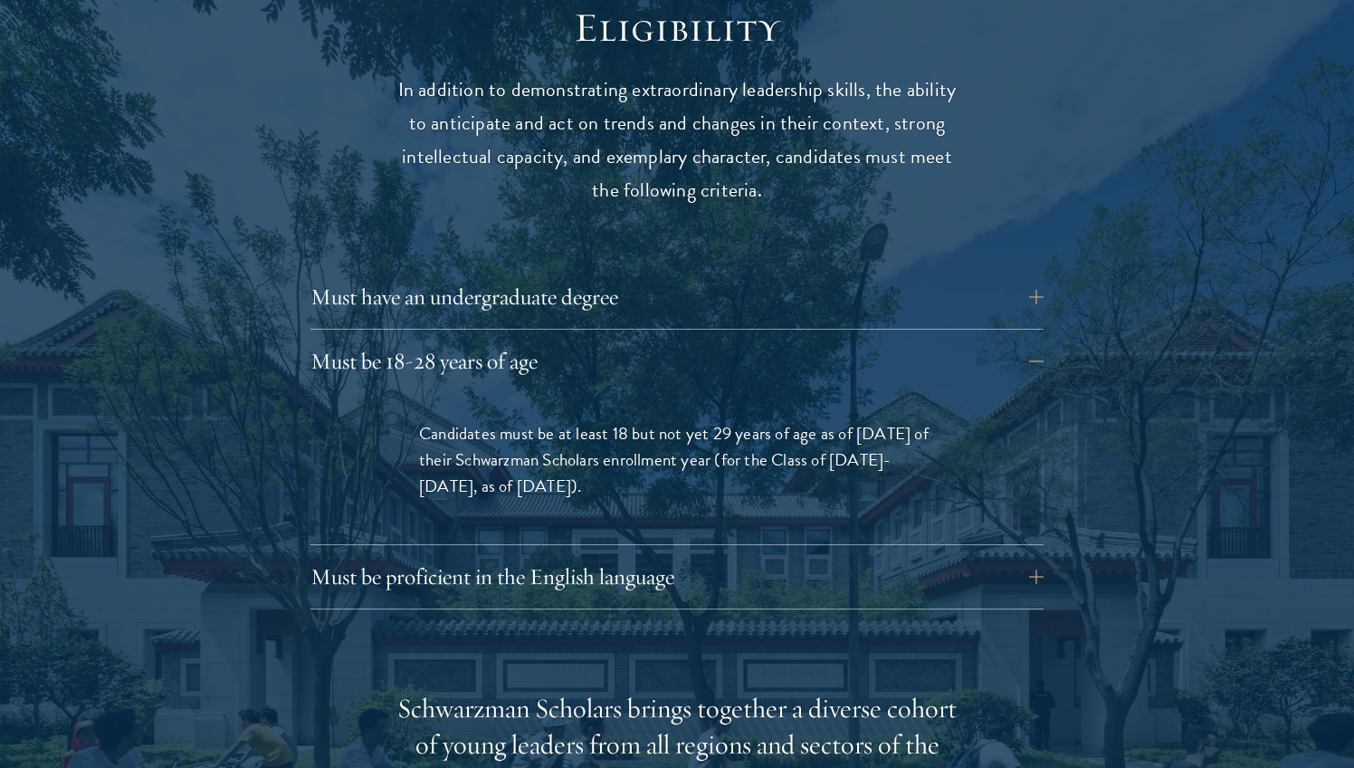
click at [703, 444] on span "Candidates must be at least 18 but not yet 29 years of age as of August 1 of th…" at bounding box center [674, 459] width 510 height 79
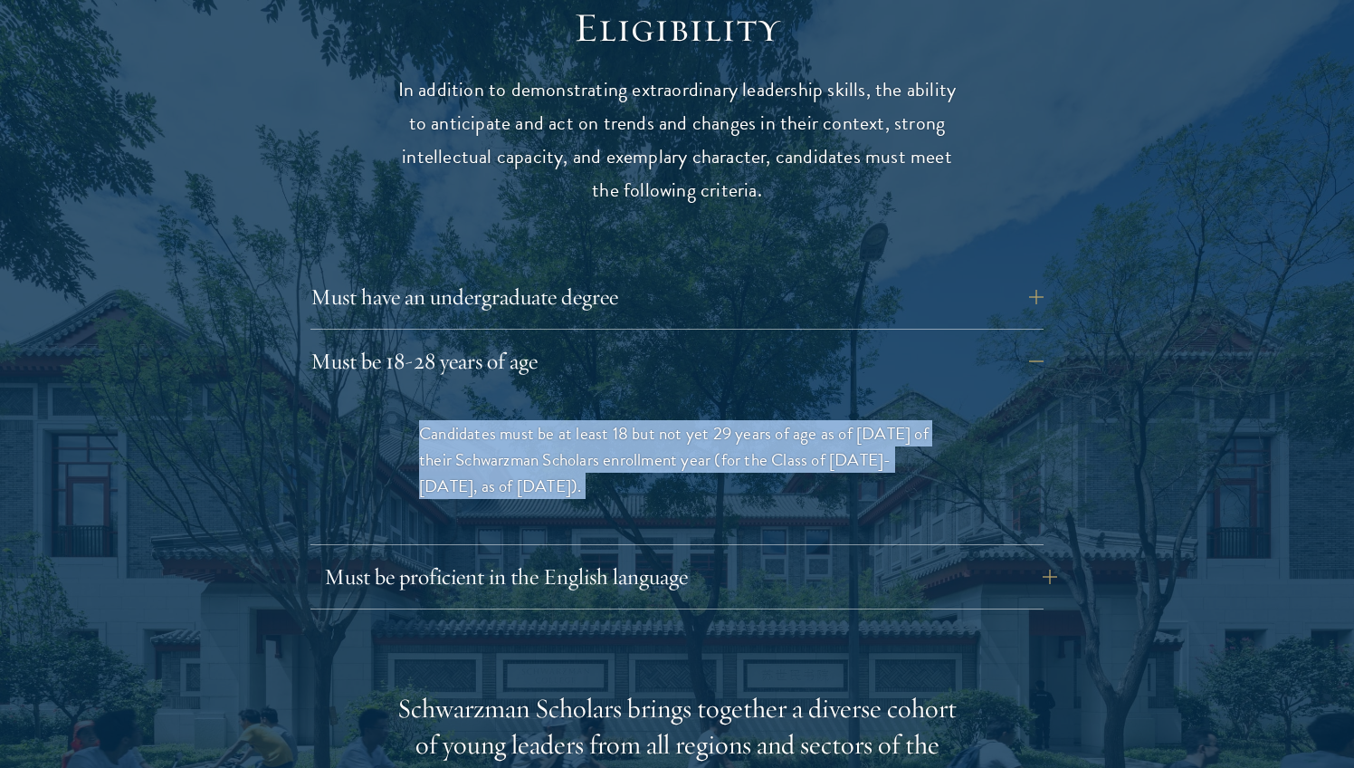
click at [696, 555] on button "Must be proficient in the English language" at bounding box center [690, 576] width 733 height 43
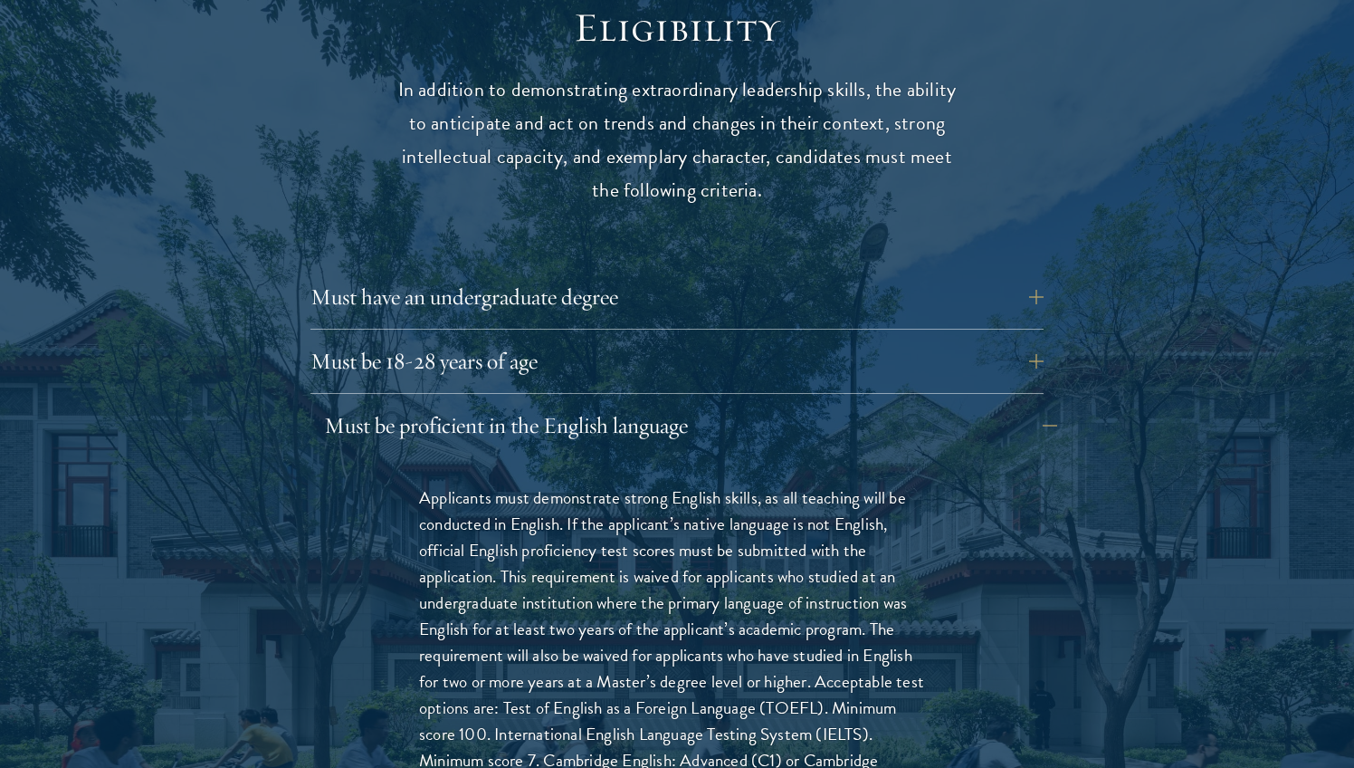
click at [696, 543] on p "Applicants must demonstrate strong English skills, as all teaching will be cond…" at bounding box center [677, 655] width 516 height 342
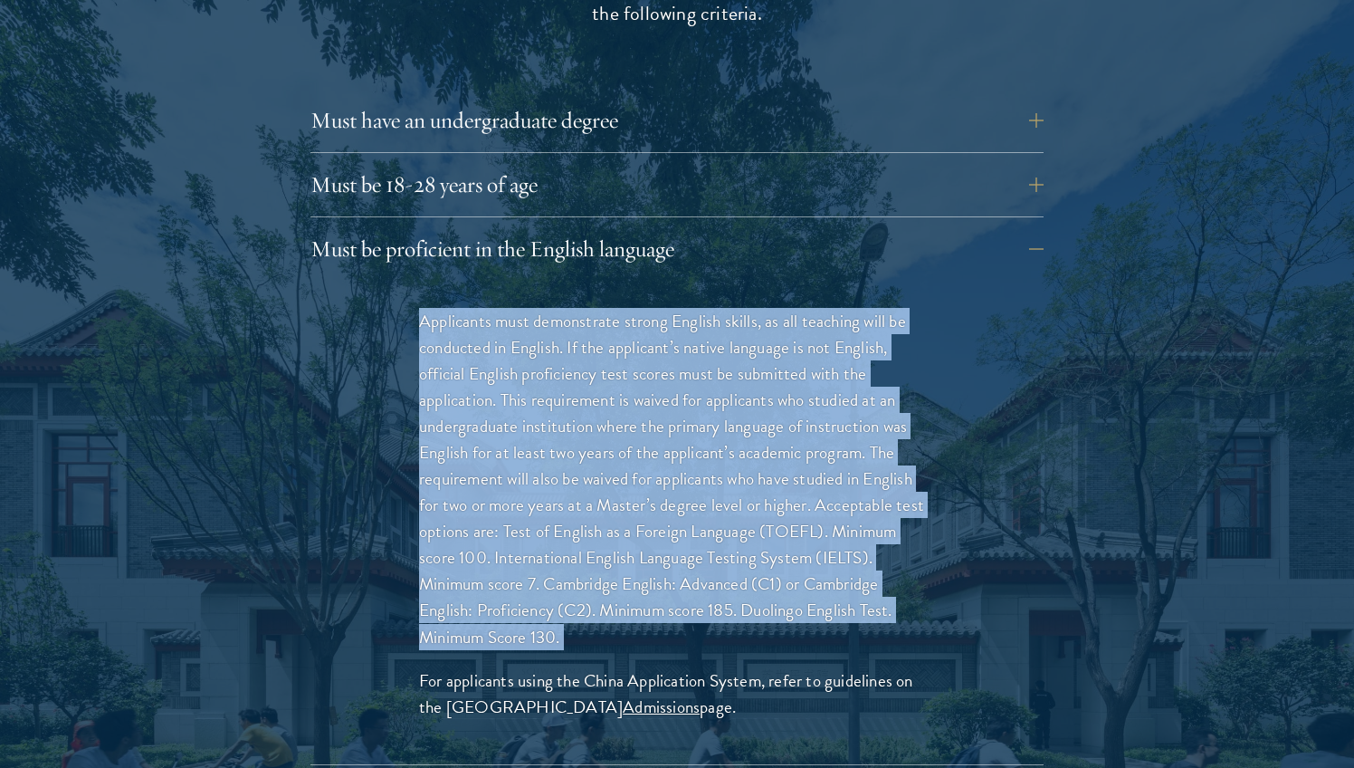
scroll to position [2596, 0]
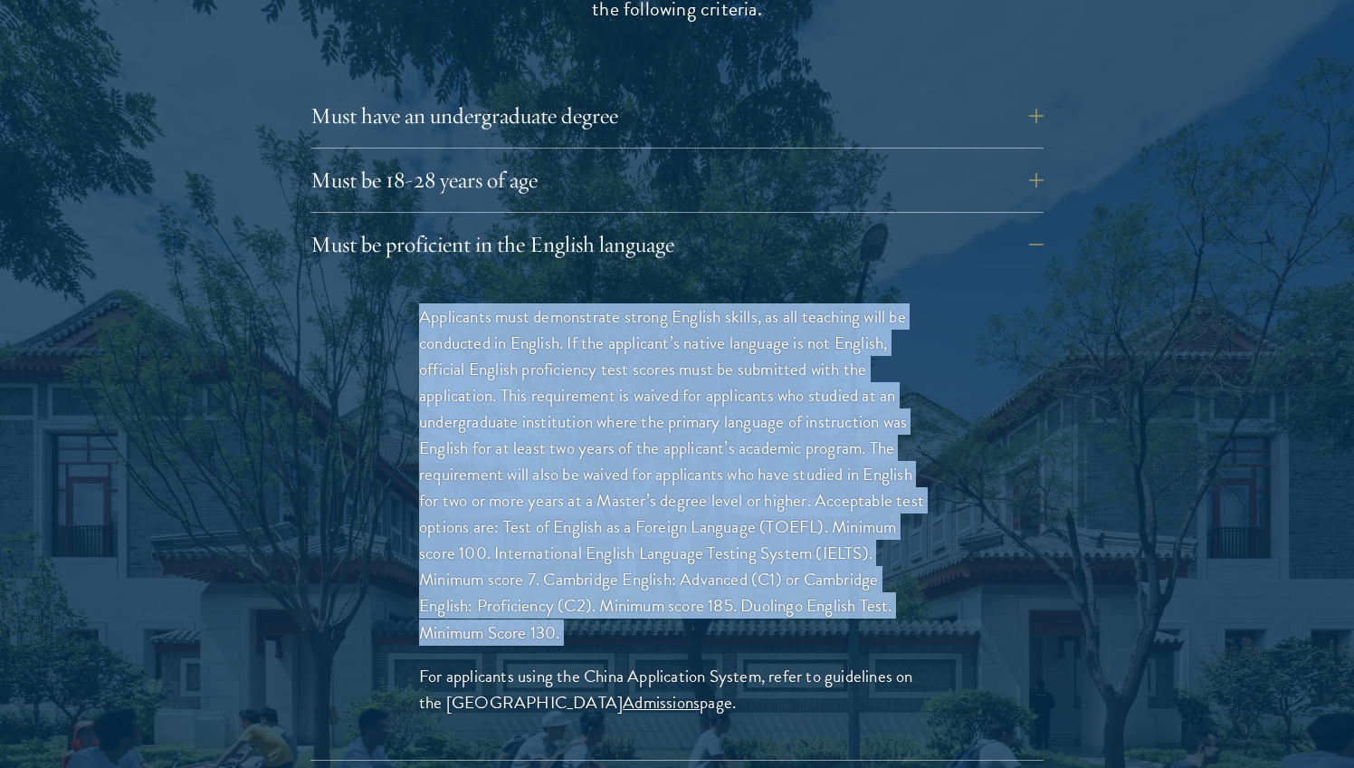
click at [709, 472] on p "Applicants must demonstrate strong English skills, as all teaching will be cond…" at bounding box center [677, 474] width 516 height 342
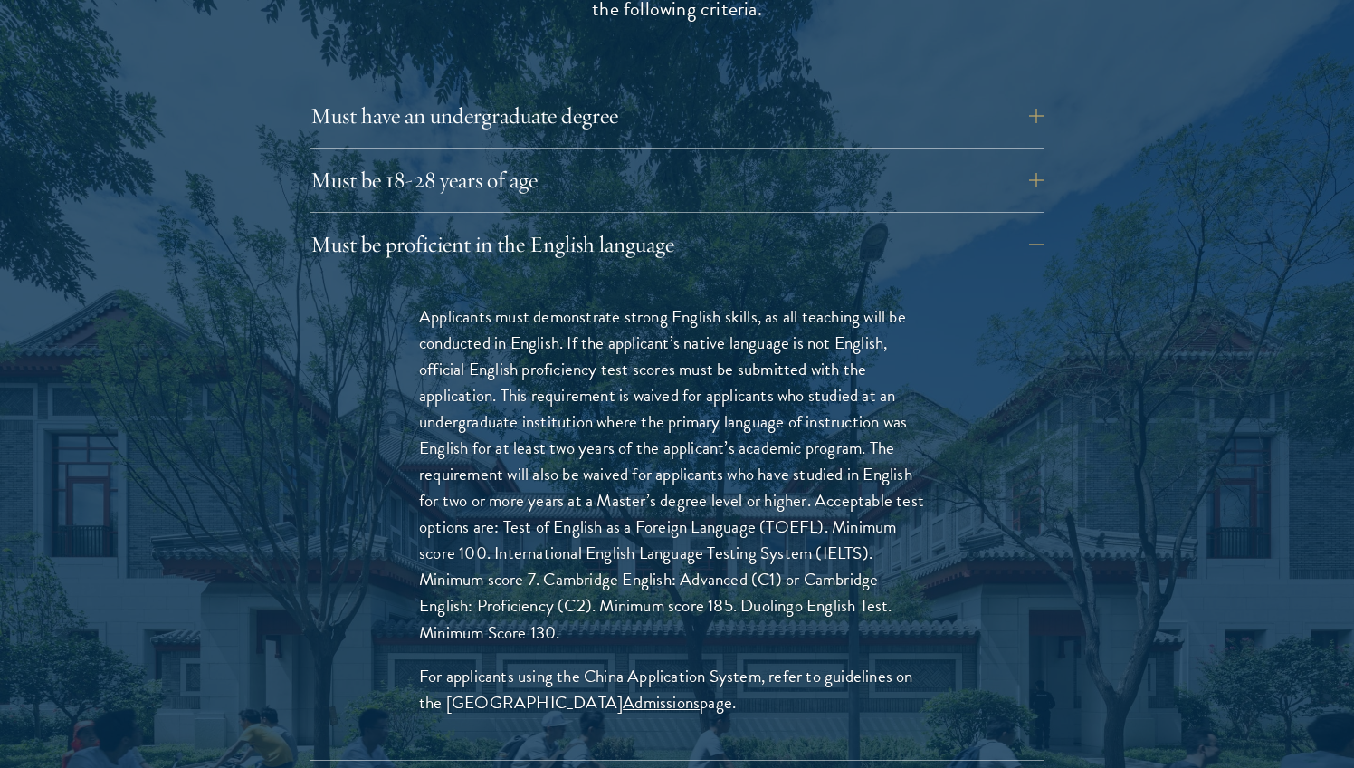
click at [709, 472] on p "Applicants must demonstrate strong English skills, as all teaching will be cond…" at bounding box center [677, 474] width 516 height 342
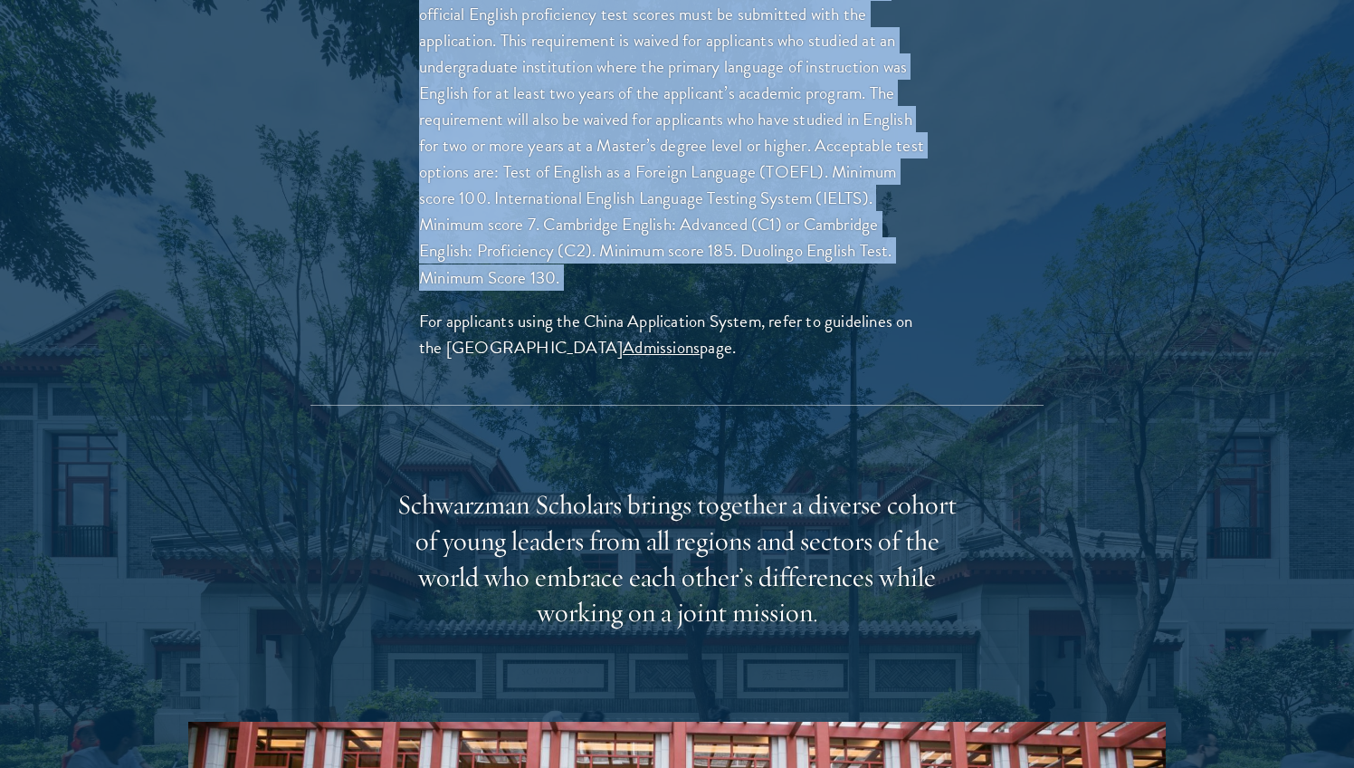
scroll to position [2974, 0]
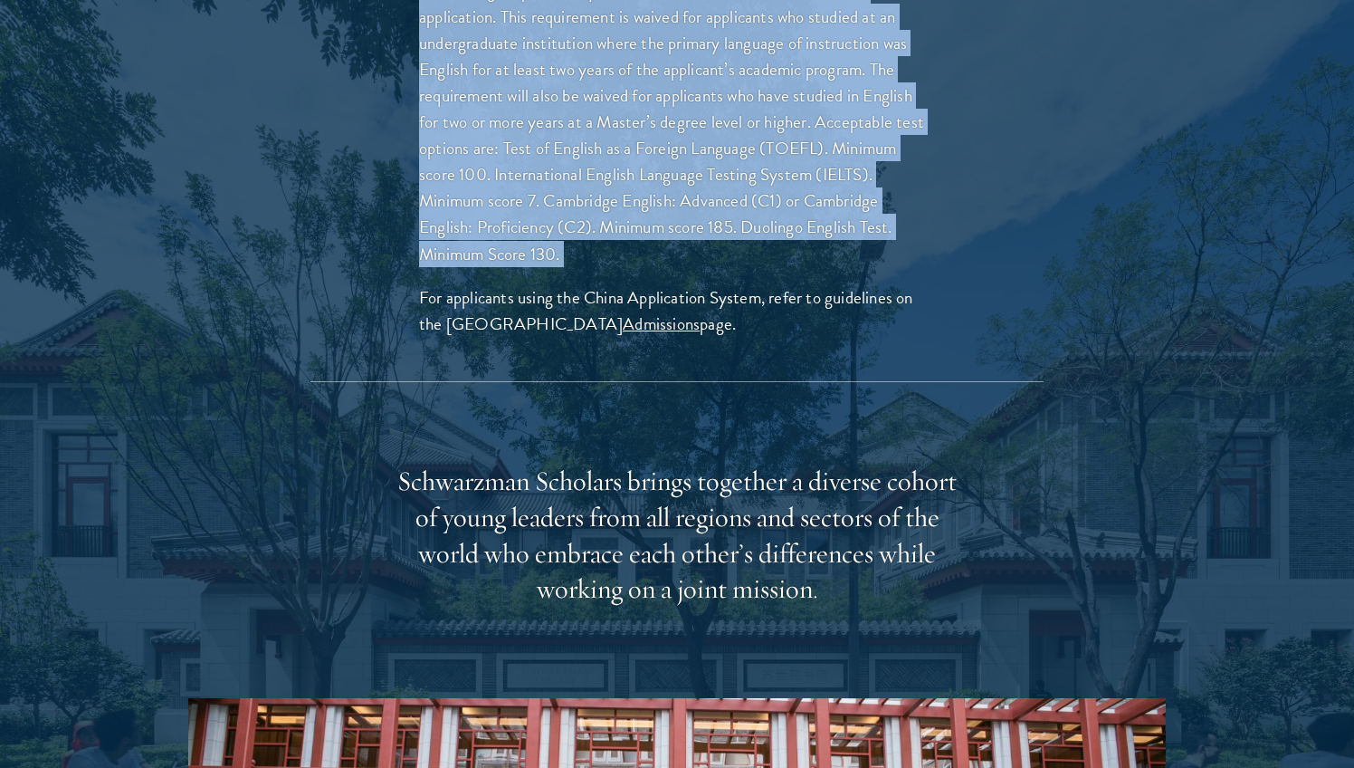
click at [709, 472] on div "Schwarzman Scholars brings together a diverse cohort of young leaders from all …" at bounding box center [676, 535] width 561 height 145
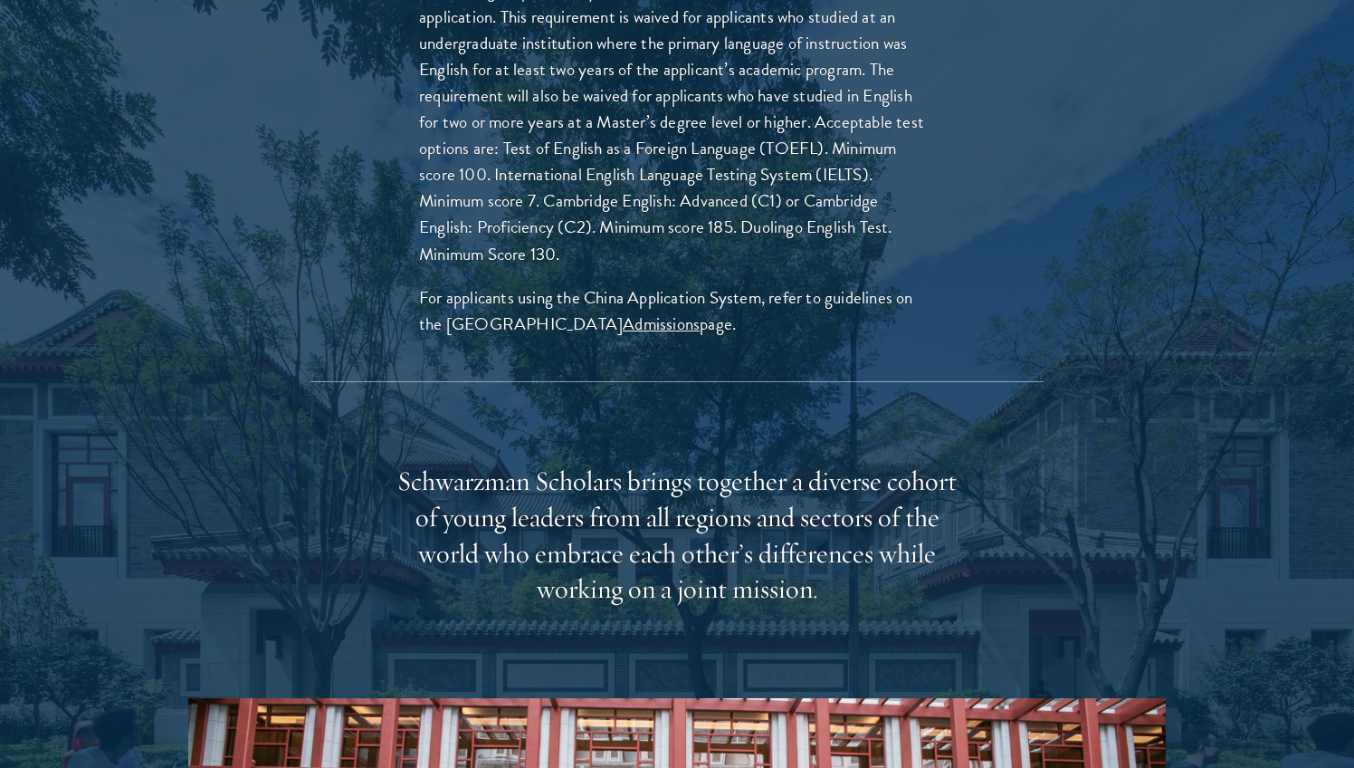
click at [709, 472] on div "Schwarzman Scholars brings together a diverse cohort of young leaders from all …" at bounding box center [676, 535] width 561 height 145
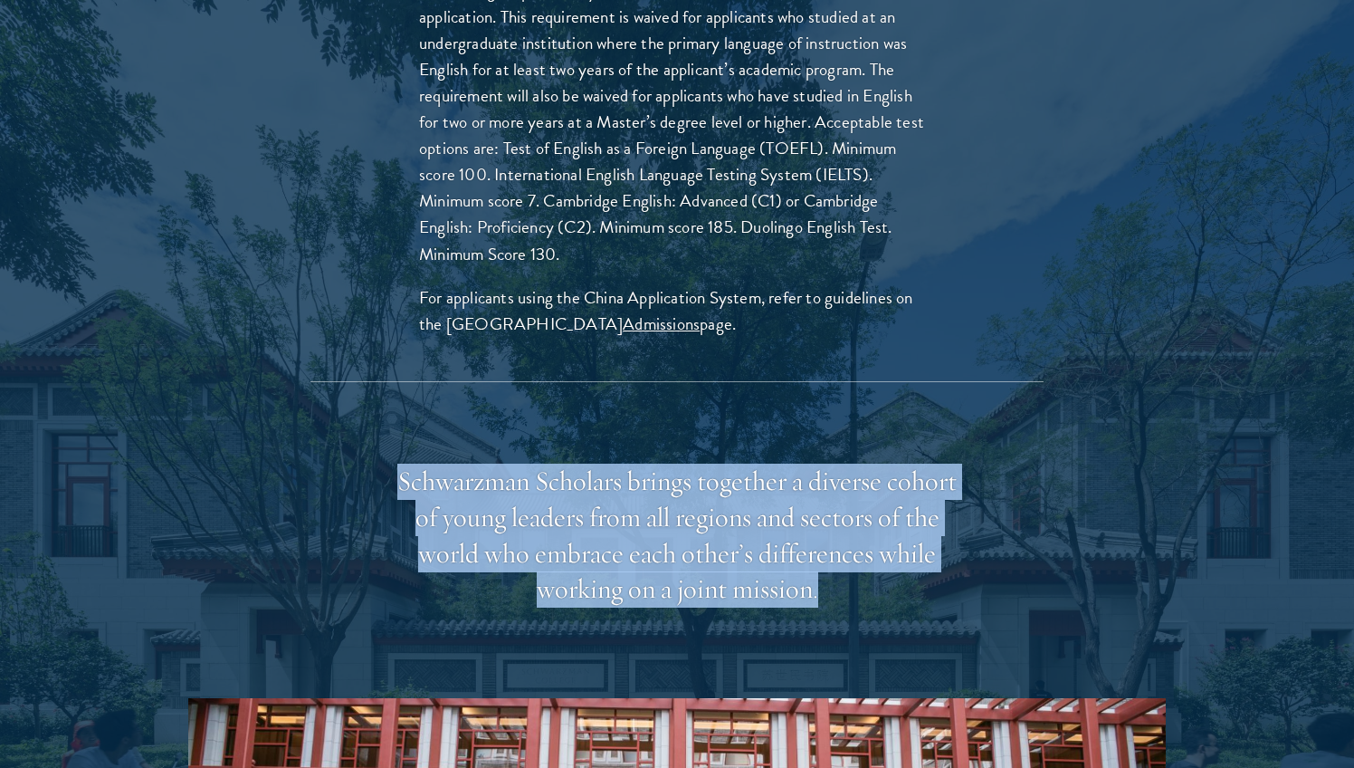
click at [709, 472] on div "Schwarzman Scholars brings together a diverse cohort of young leaders from all …" at bounding box center [676, 535] width 561 height 145
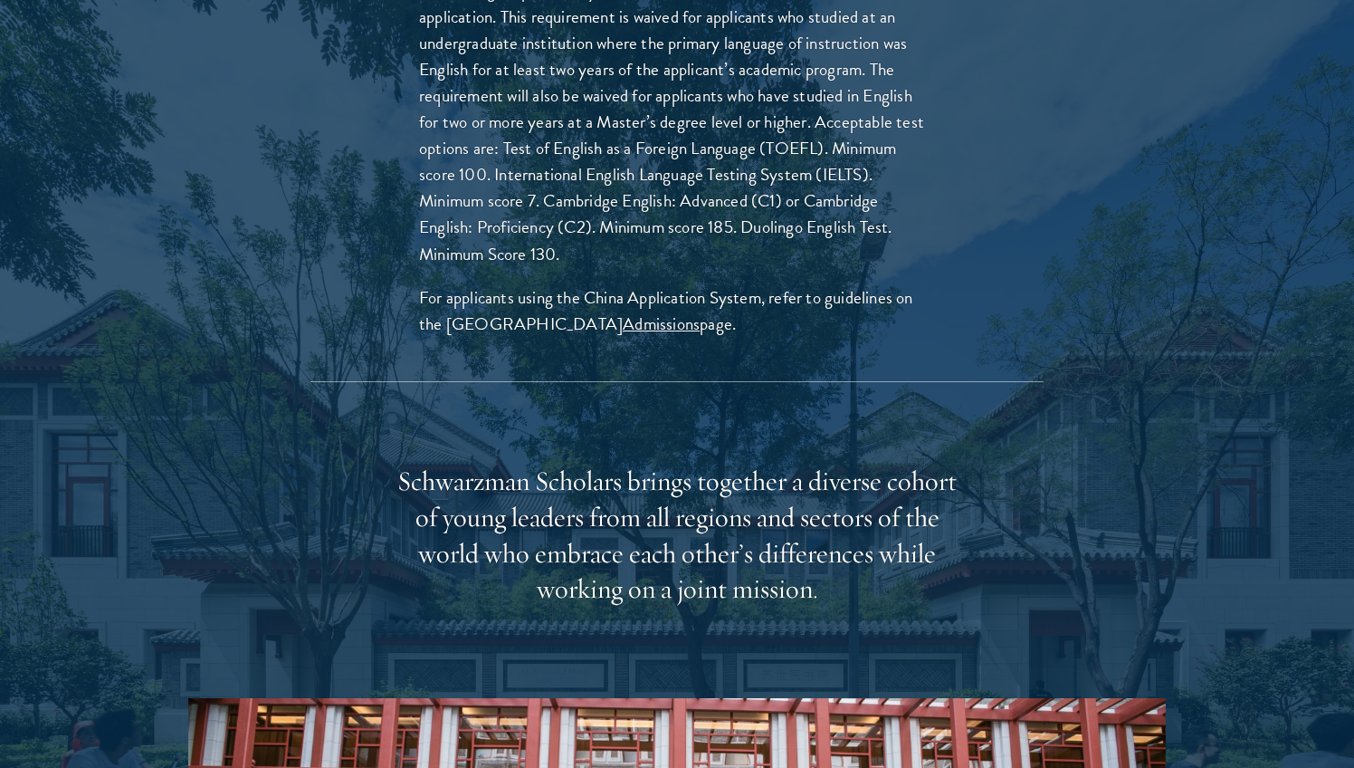
click at [709, 472] on div "Schwarzman Scholars brings together a diverse cohort of young leaders from all …" at bounding box center [676, 535] width 561 height 145
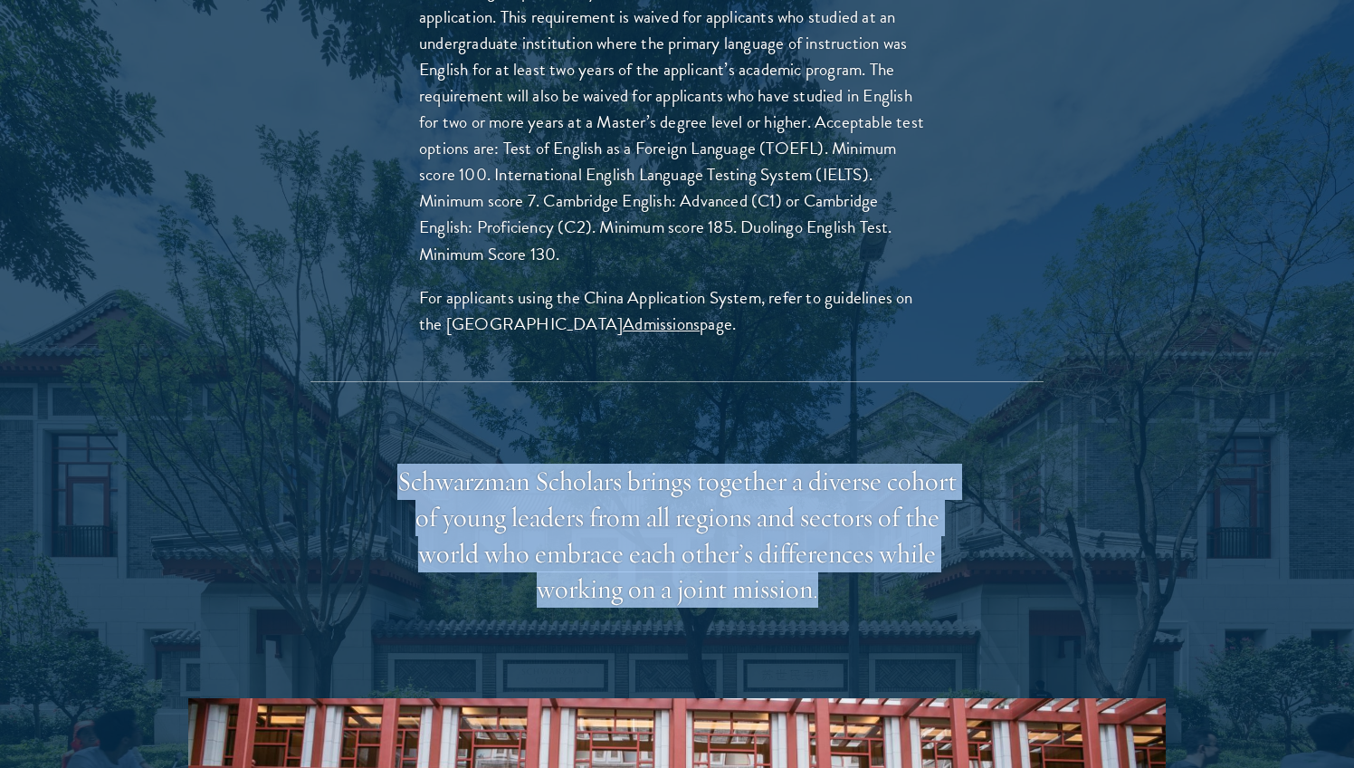
click at [709, 472] on div "Schwarzman Scholars brings together a diverse cohort of young leaders from all …" at bounding box center [676, 535] width 561 height 145
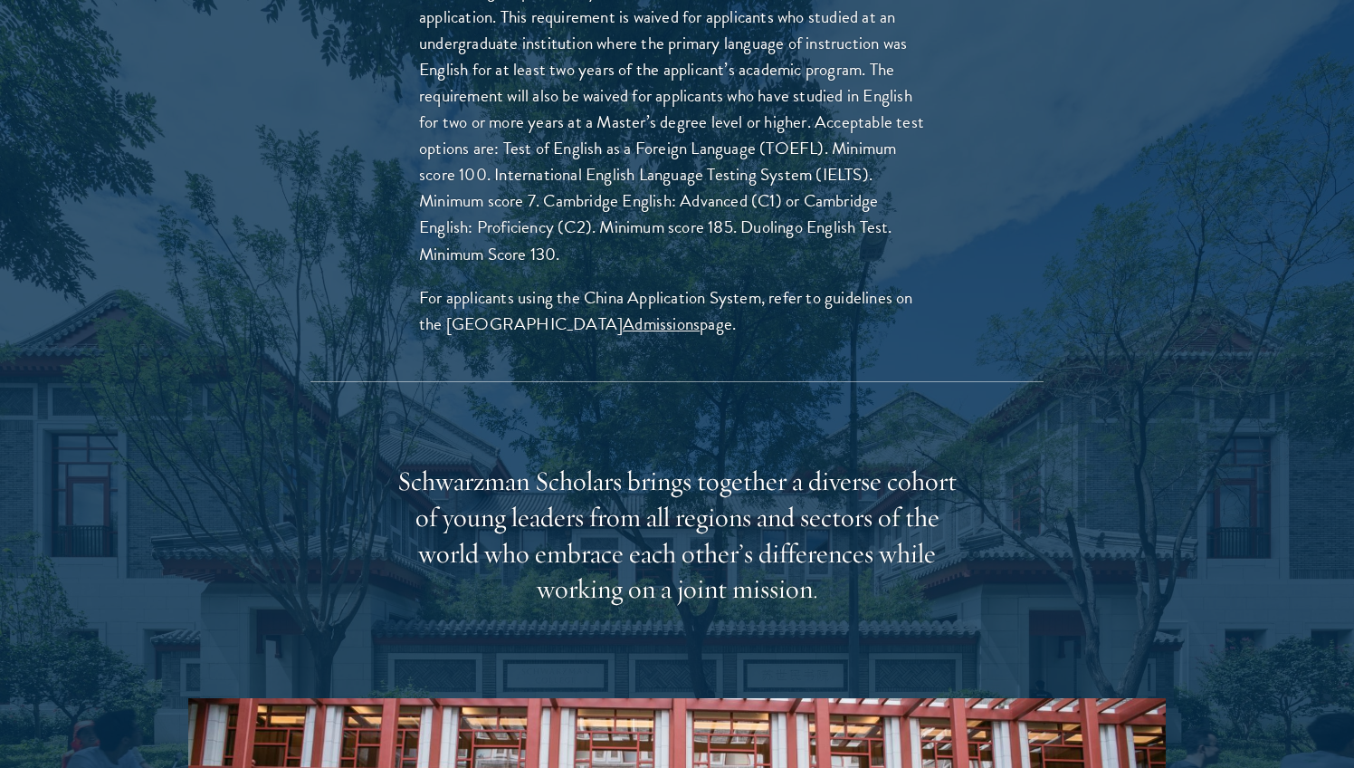
click at [709, 472] on div "Schwarzman Scholars brings together a diverse cohort of young leaders from all …" at bounding box center [676, 535] width 561 height 145
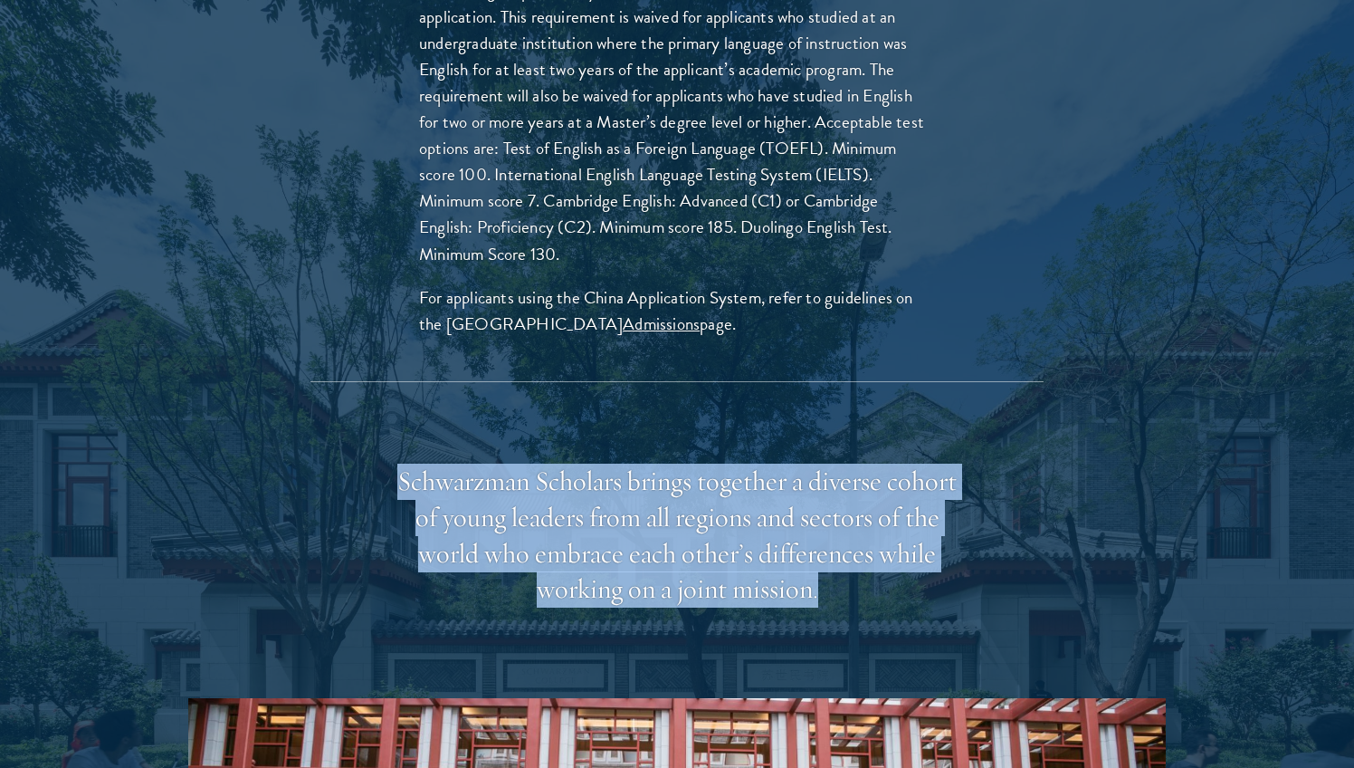
click at [709, 472] on div "Schwarzman Scholars brings together a diverse cohort of young leaders from all …" at bounding box center [676, 535] width 561 height 145
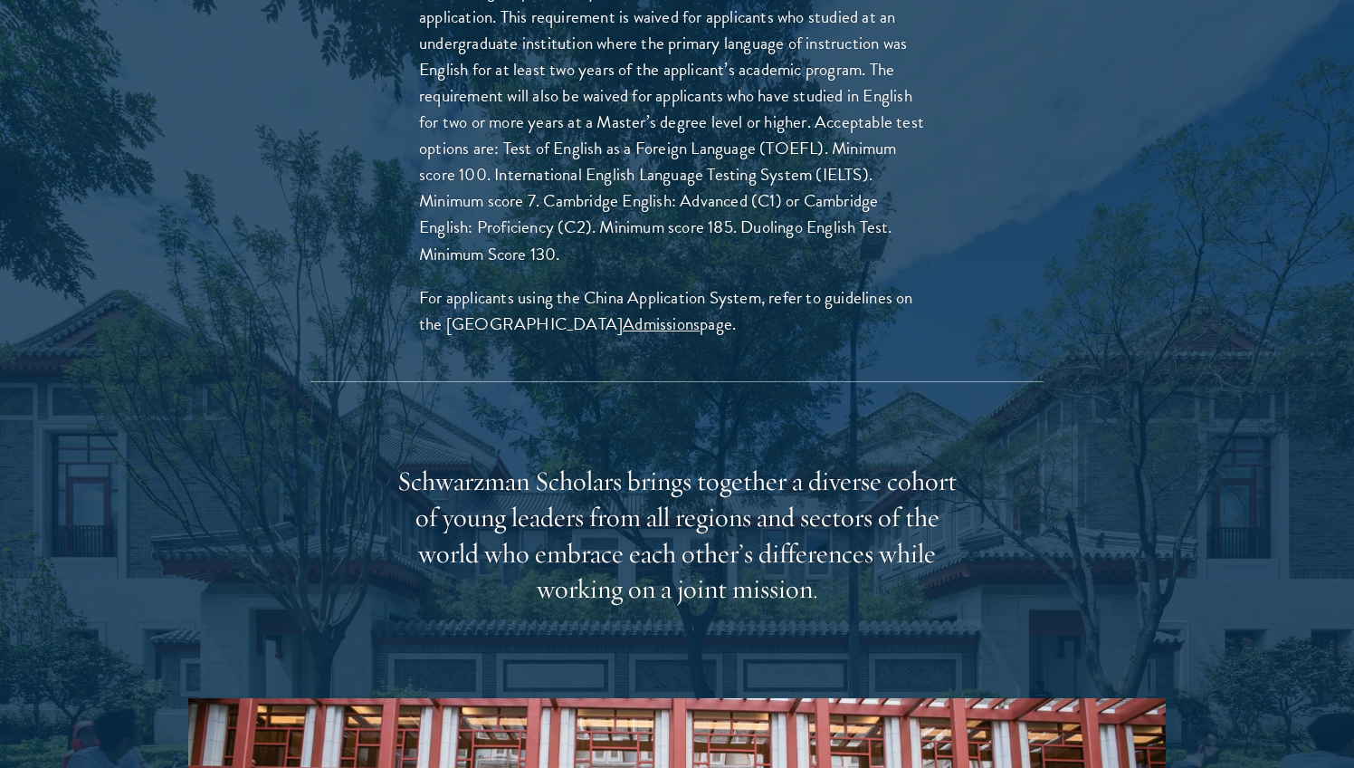
click at [709, 472] on div "Schwarzman Scholars brings together a diverse cohort of young leaders from all …" at bounding box center [676, 535] width 561 height 145
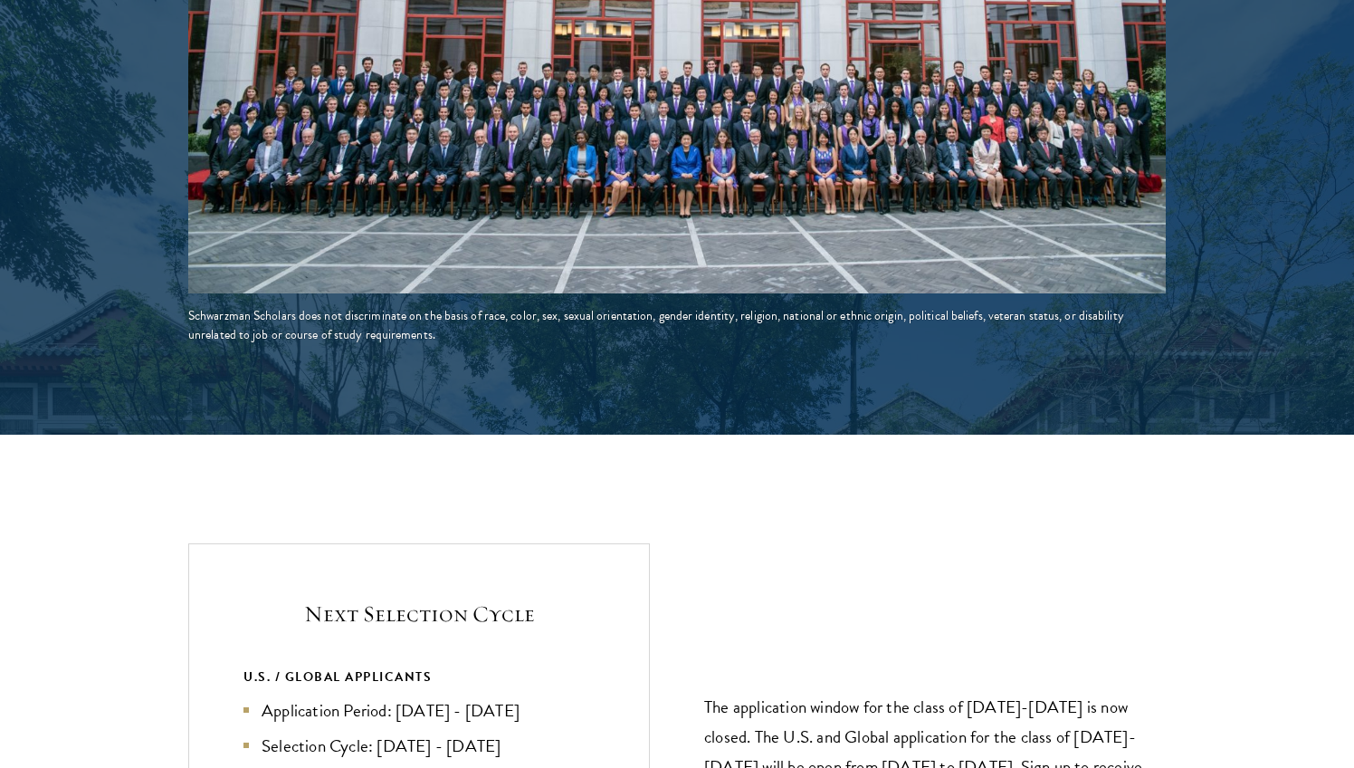
scroll to position [3905, 0]
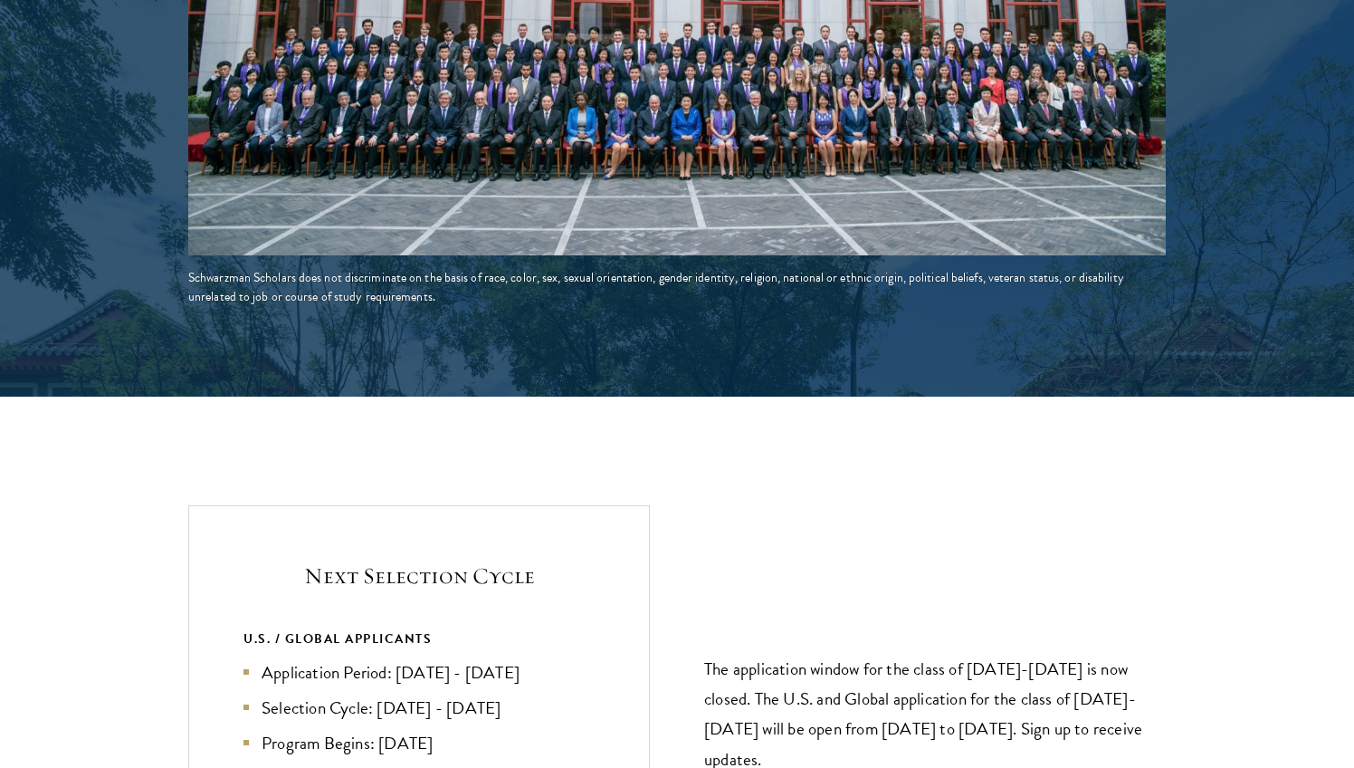
click at [705, 271] on div "Schwarzman Scholars does not discriminate on the basis of race, color, sex, sex…" at bounding box center [676, 287] width 977 height 38
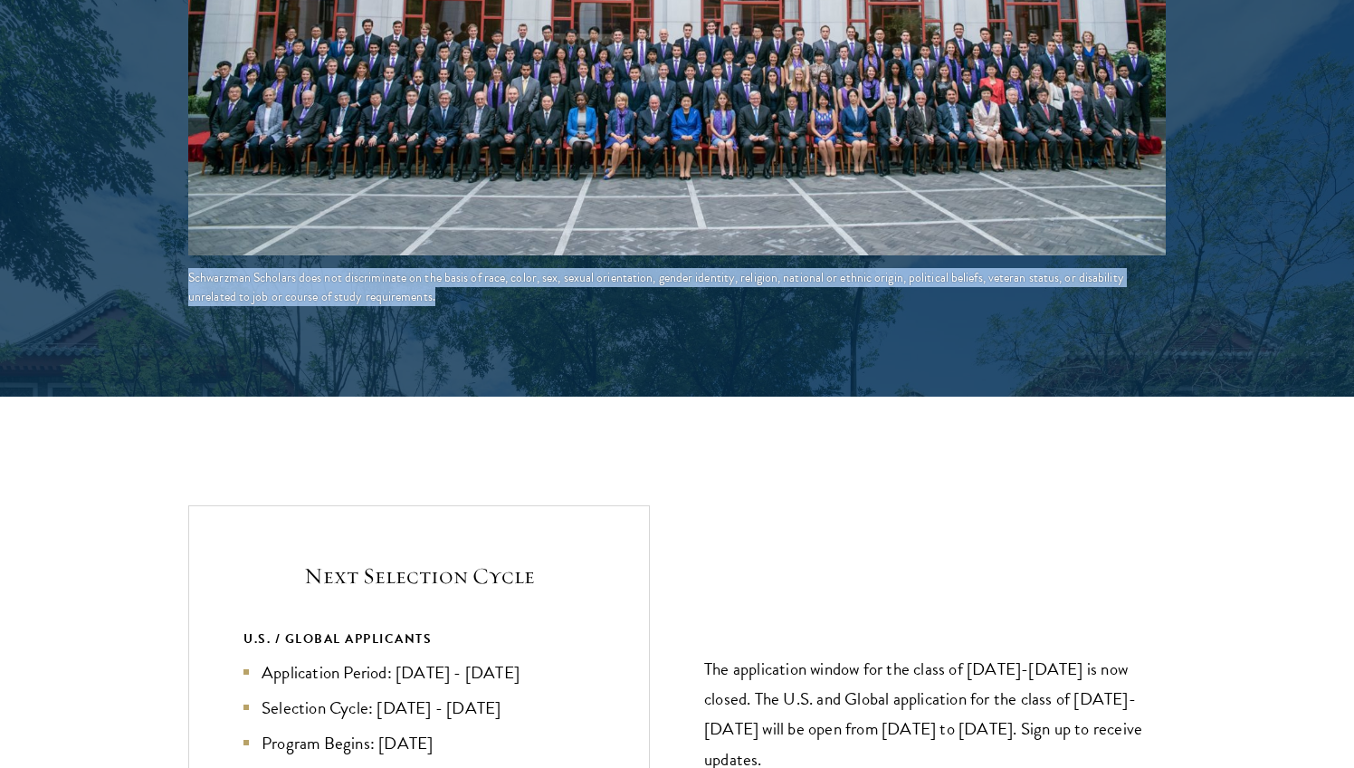
click at [705, 271] on div "Schwarzman Scholars does not discriminate on the basis of race, color, sex, sex…" at bounding box center [676, 287] width 977 height 38
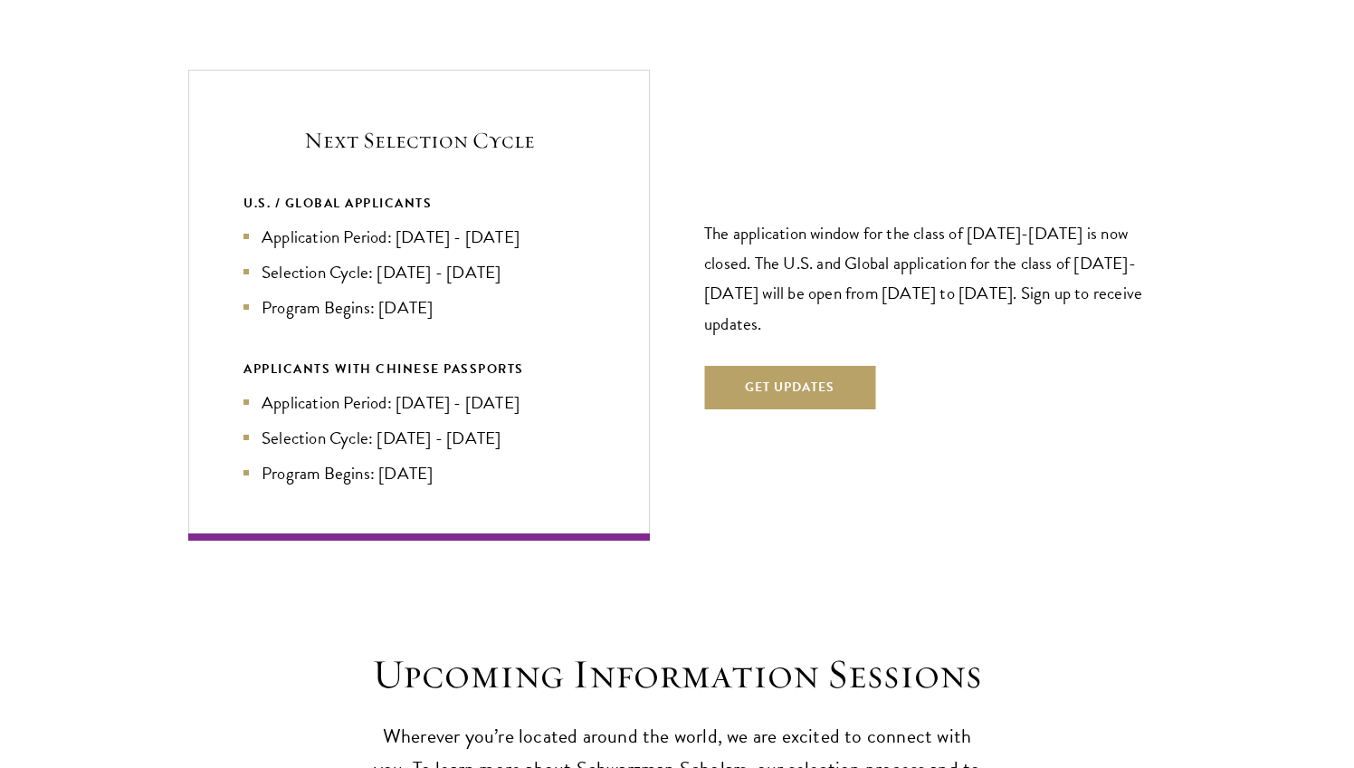
scroll to position [4352, 0]
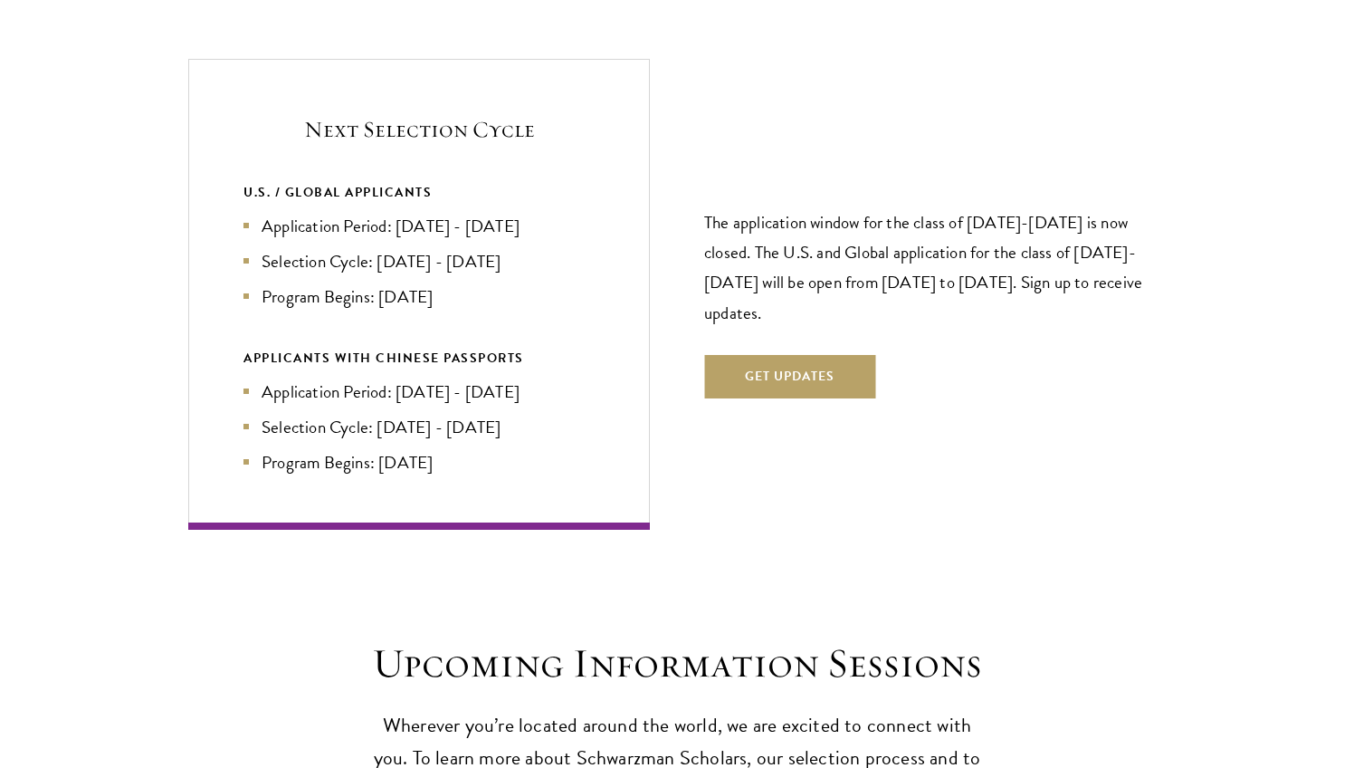
click at [774, 226] on p "The application window for the class of 2026-2027 is now closed. The U.S. and G…" at bounding box center [935, 266] width 462 height 119
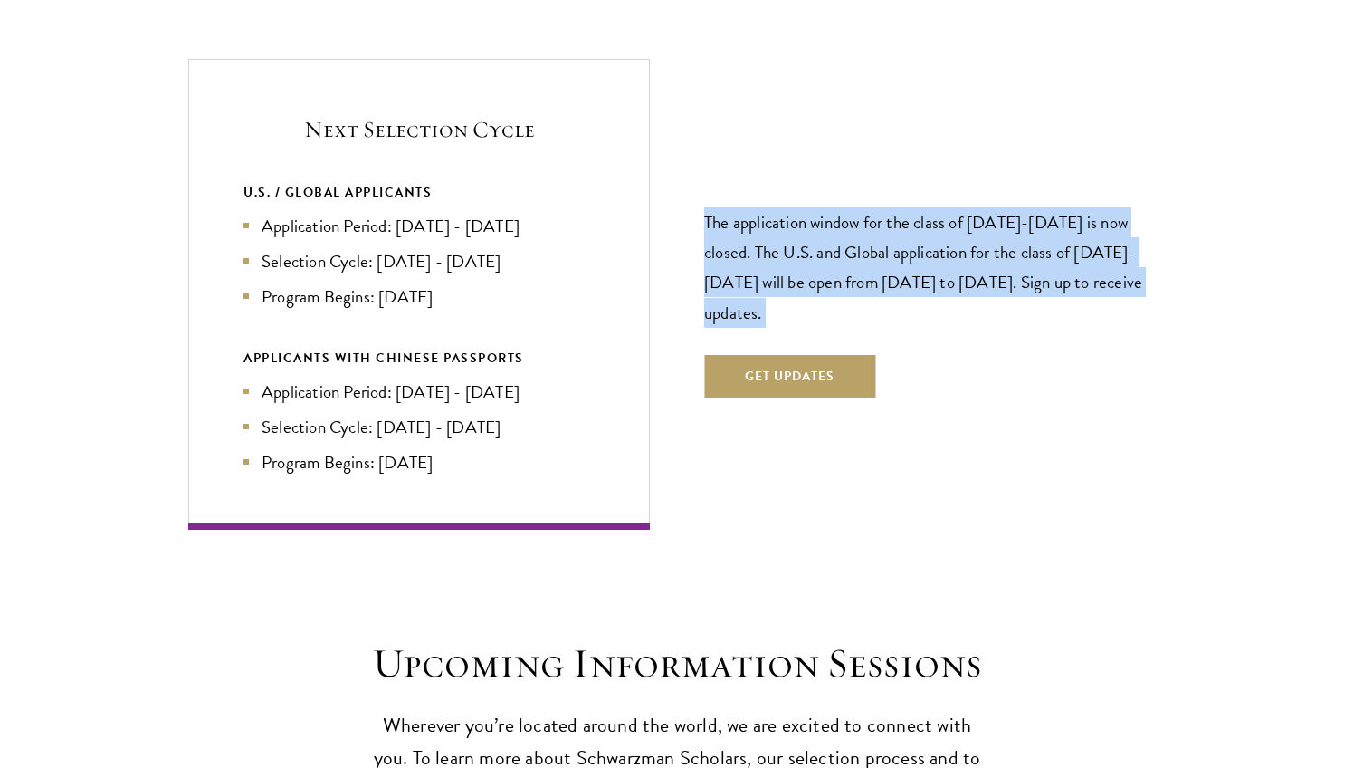
click at [774, 226] on p "The application window for the class of 2026-2027 is now closed. The U.S. and G…" at bounding box center [935, 266] width 462 height 119
click at [486, 217] on li "Application Period: Apr 2026 - Sep 2026" at bounding box center [418, 226] width 351 height 26
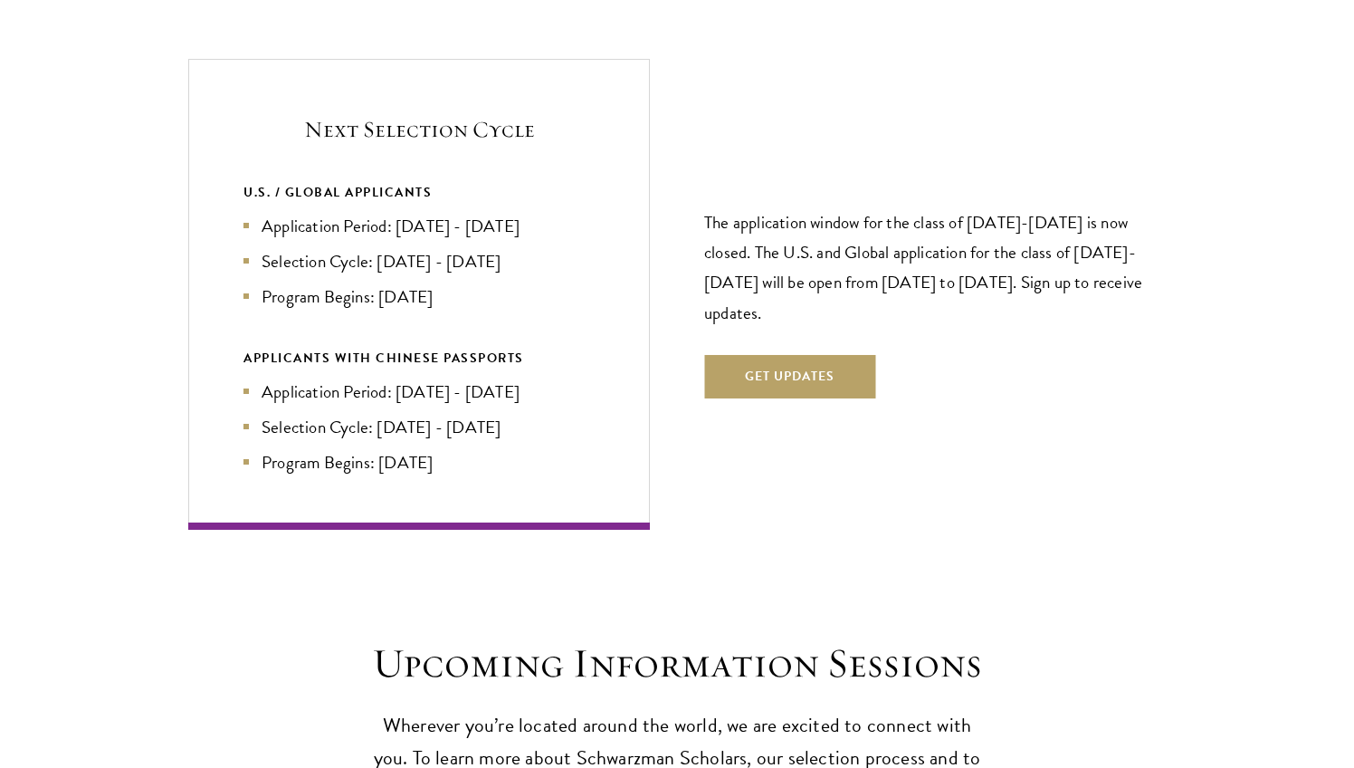
click at [486, 217] on li "Application Period: Apr 2026 - Sep 2026" at bounding box center [418, 226] width 351 height 26
click at [483, 250] on li "Selection Cycle: Oct - Nov 2026" at bounding box center [418, 261] width 351 height 26
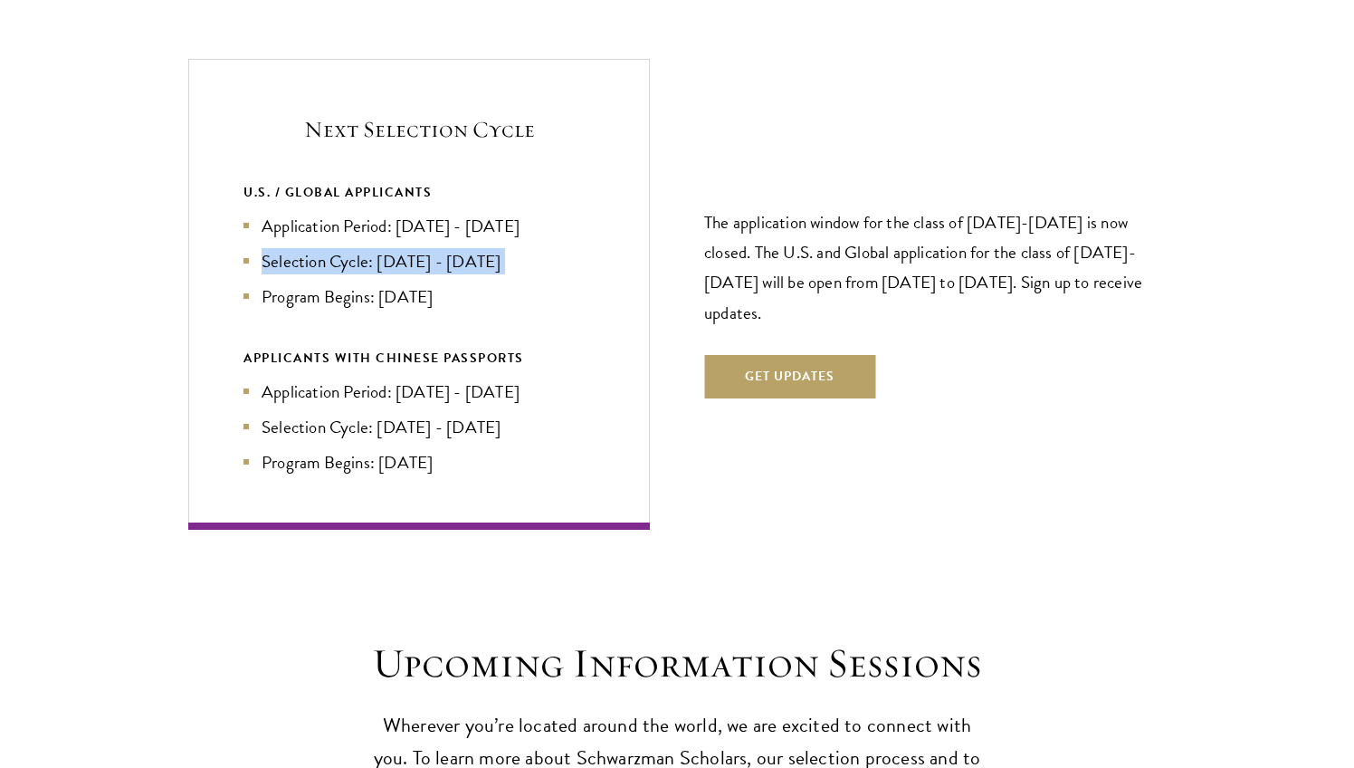
click at [454, 294] on div "U.S. / GLOBAL APPLICANTS Application Period: Apr 2026 - Sep 2026 Selection Cycl…" at bounding box center [418, 327] width 351 height 293
click at [445, 283] on li "Program Begins: Aug 2027" at bounding box center [418, 296] width 351 height 26
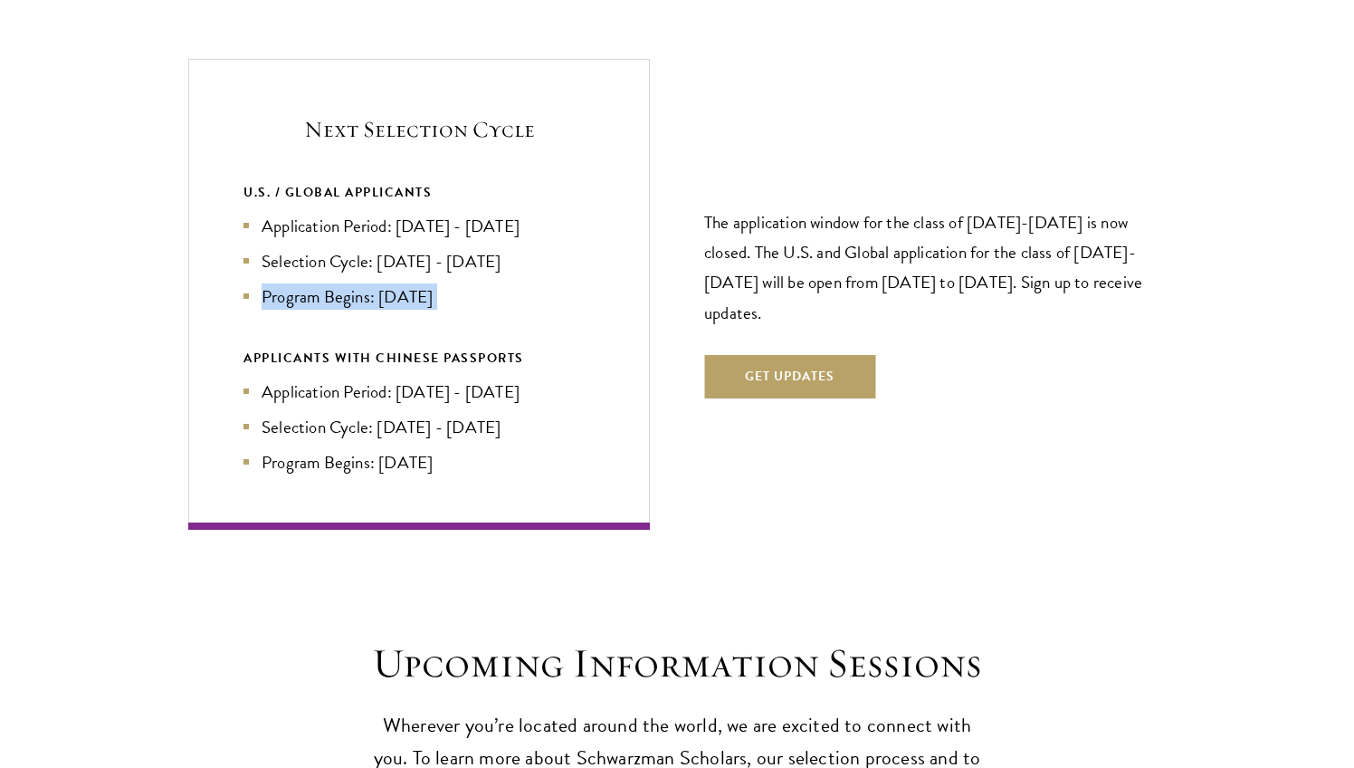
click at [478, 248] on li "Selection Cycle: Oct - Nov 2026" at bounding box center [418, 261] width 351 height 26
click at [502, 213] on li "Application Period: Apr 2026 - Sep 2026" at bounding box center [418, 226] width 351 height 26
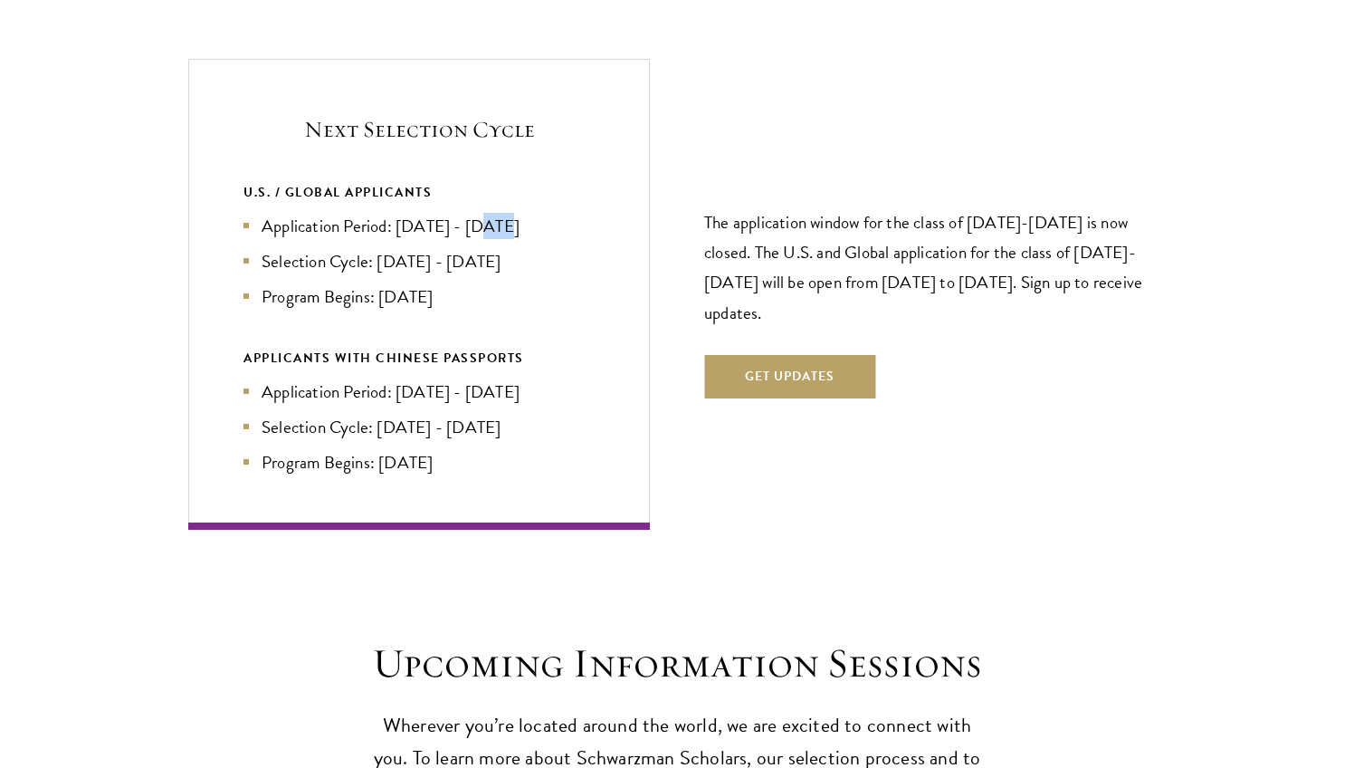
click at [502, 213] on li "Application Period: Apr 2026 - Sep 2026" at bounding box center [418, 226] width 351 height 26
click at [808, 247] on p "The application window for the class of 2026-2027 is now closed. The U.S. and G…" at bounding box center [935, 266] width 462 height 119
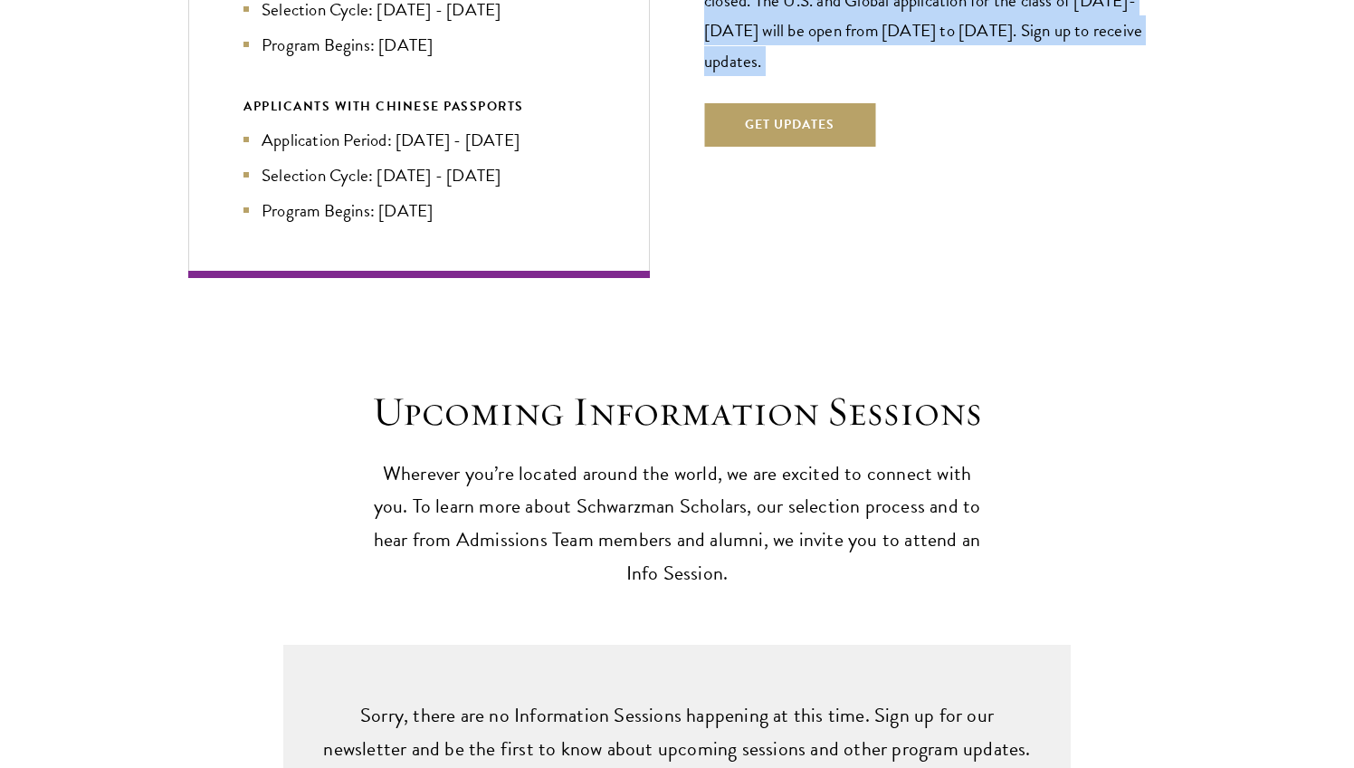
scroll to position [4610, 0]
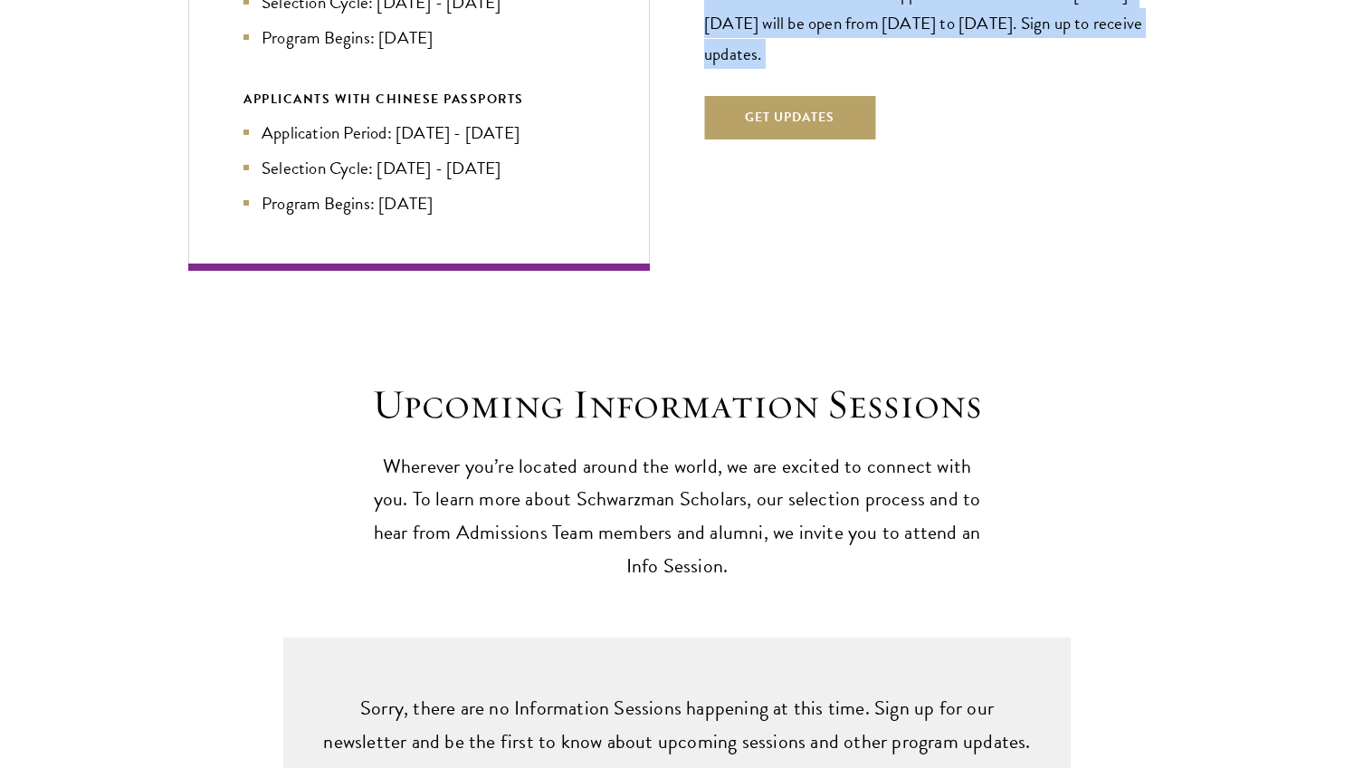
click at [757, 495] on p "Wherever you’re located around the world, we are excited to connect with you. T…" at bounding box center [677, 517] width 625 height 134
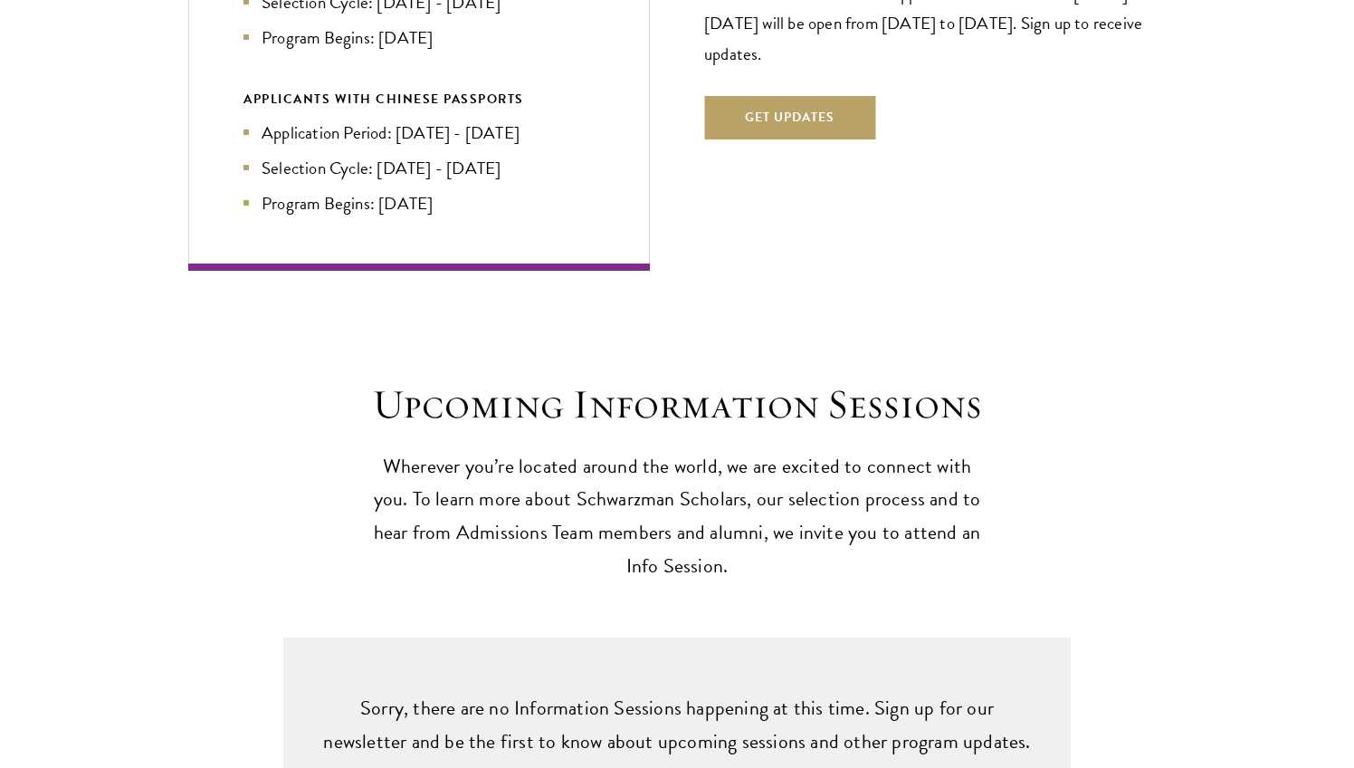
click at [757, 495] on p "Wherever you’re located around the world, we are excited to connect with you. T…" at bounding box center [677, 517] width 625 height 134
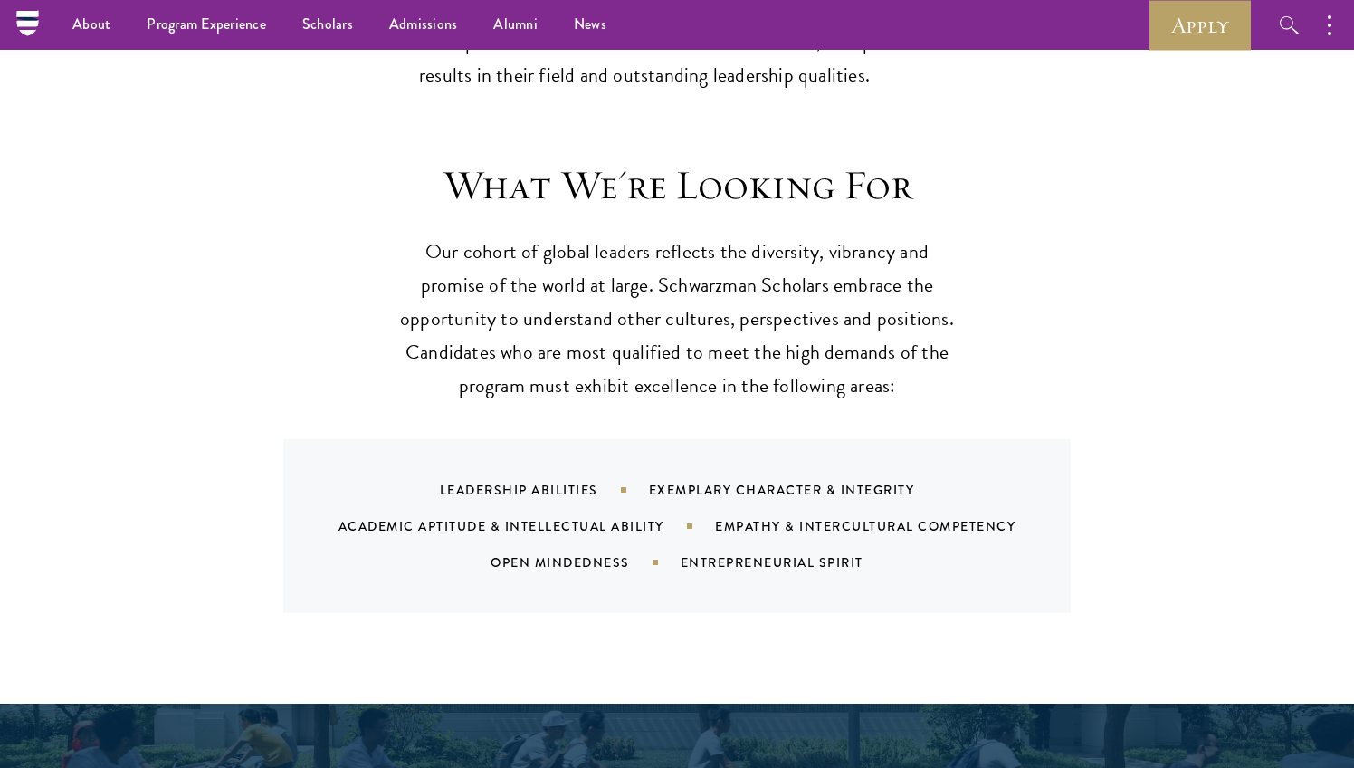
scroll to position [1494, 0]
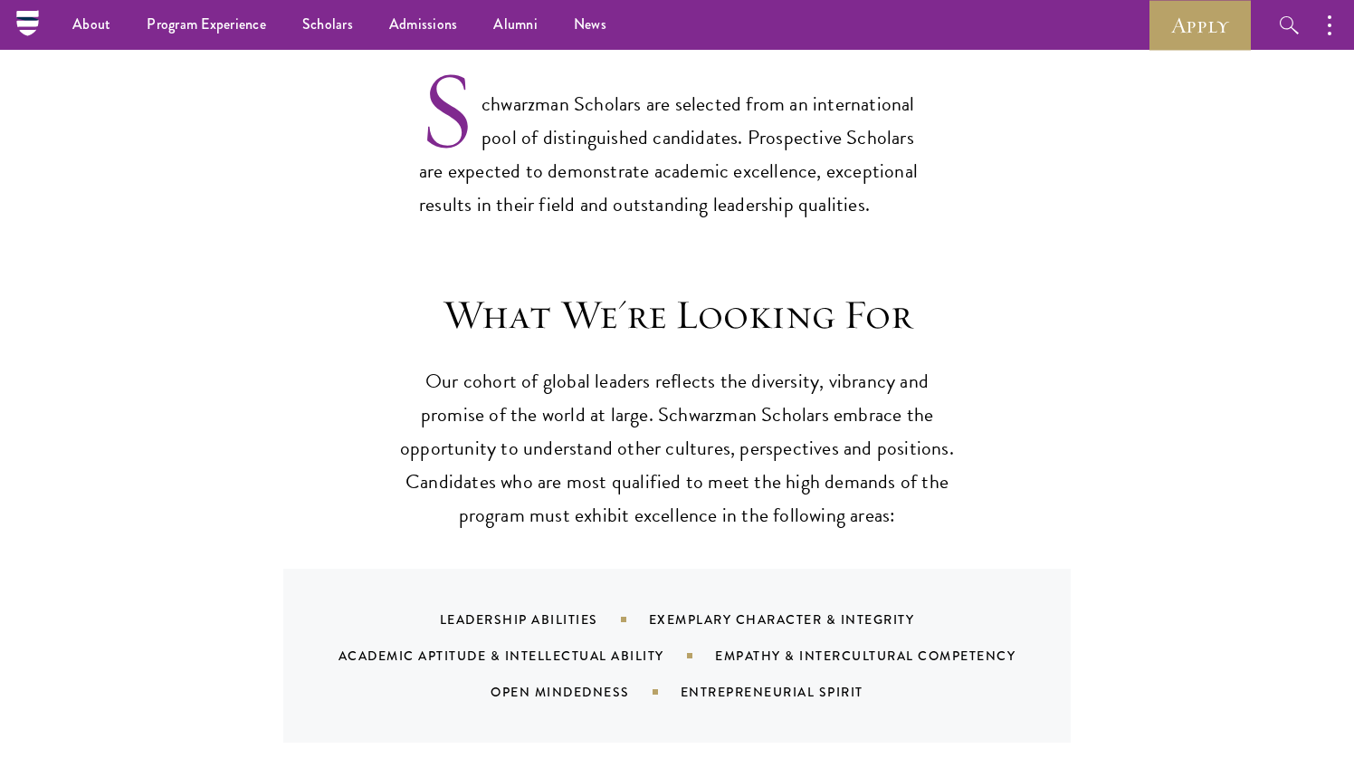
click at [757, 445] on p "Our cohort of global leaders reflects the diversity, vibrancy and promise of th…" at bounding box center [676, 448] width 561 height 167
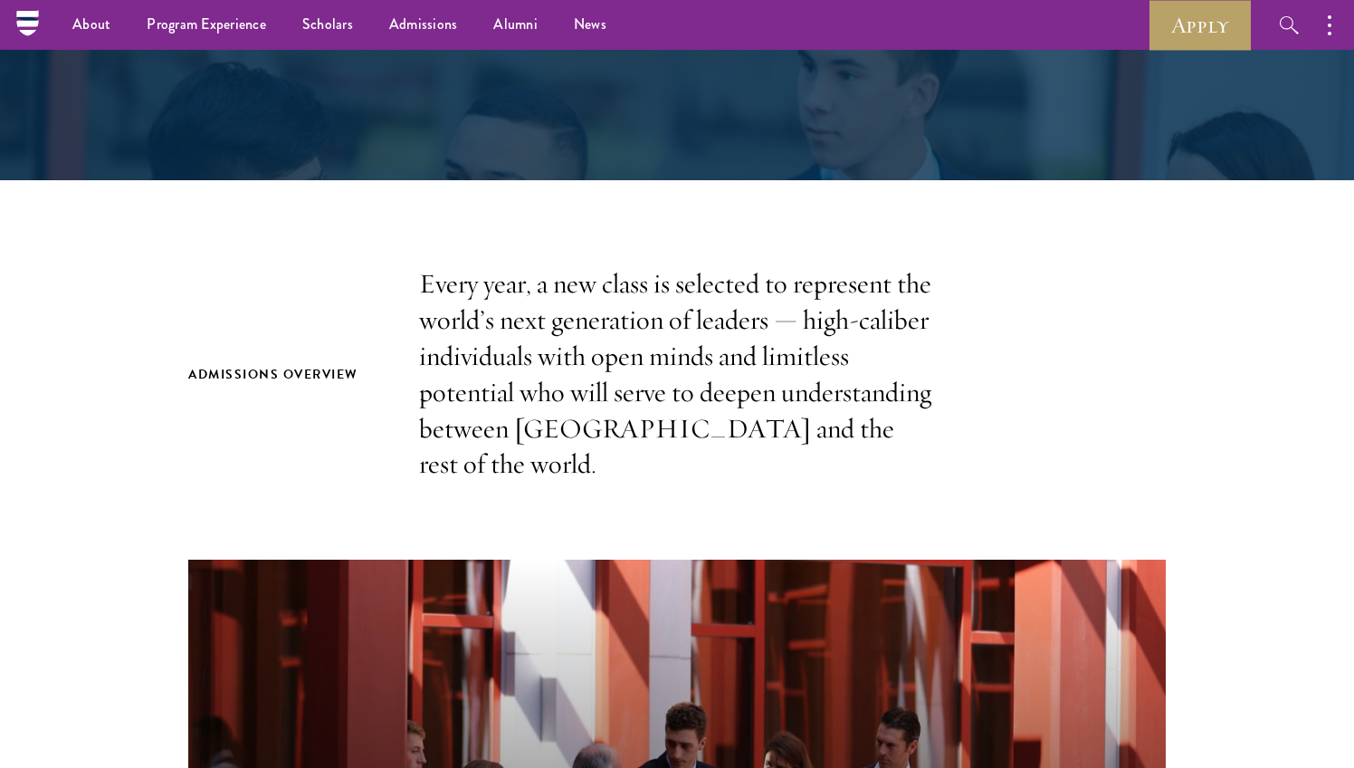
scroll to position [0, 0]
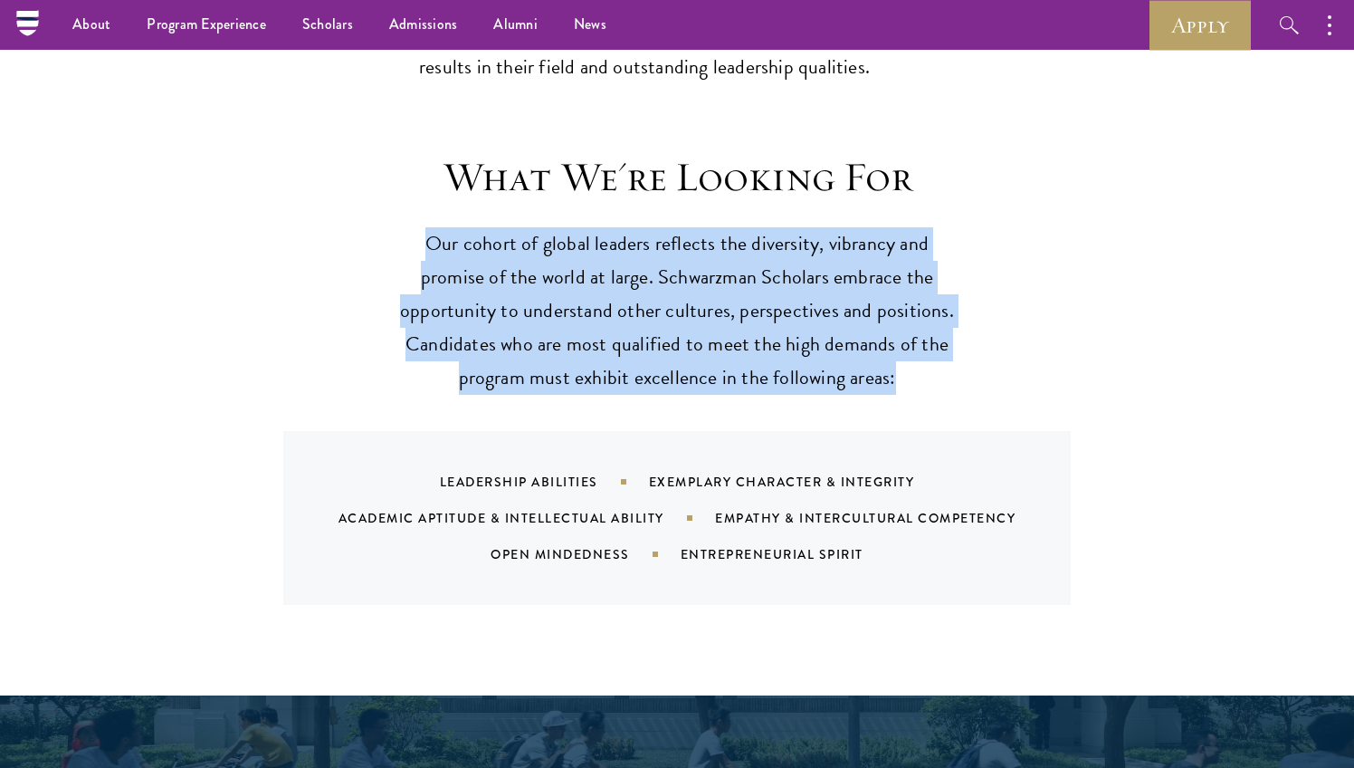
click at [769, 279] on p "Our cohort of global leaders reflects the diversity, vibrancy and promise of th…" at bounding box center [676, 310] width 561 height 167
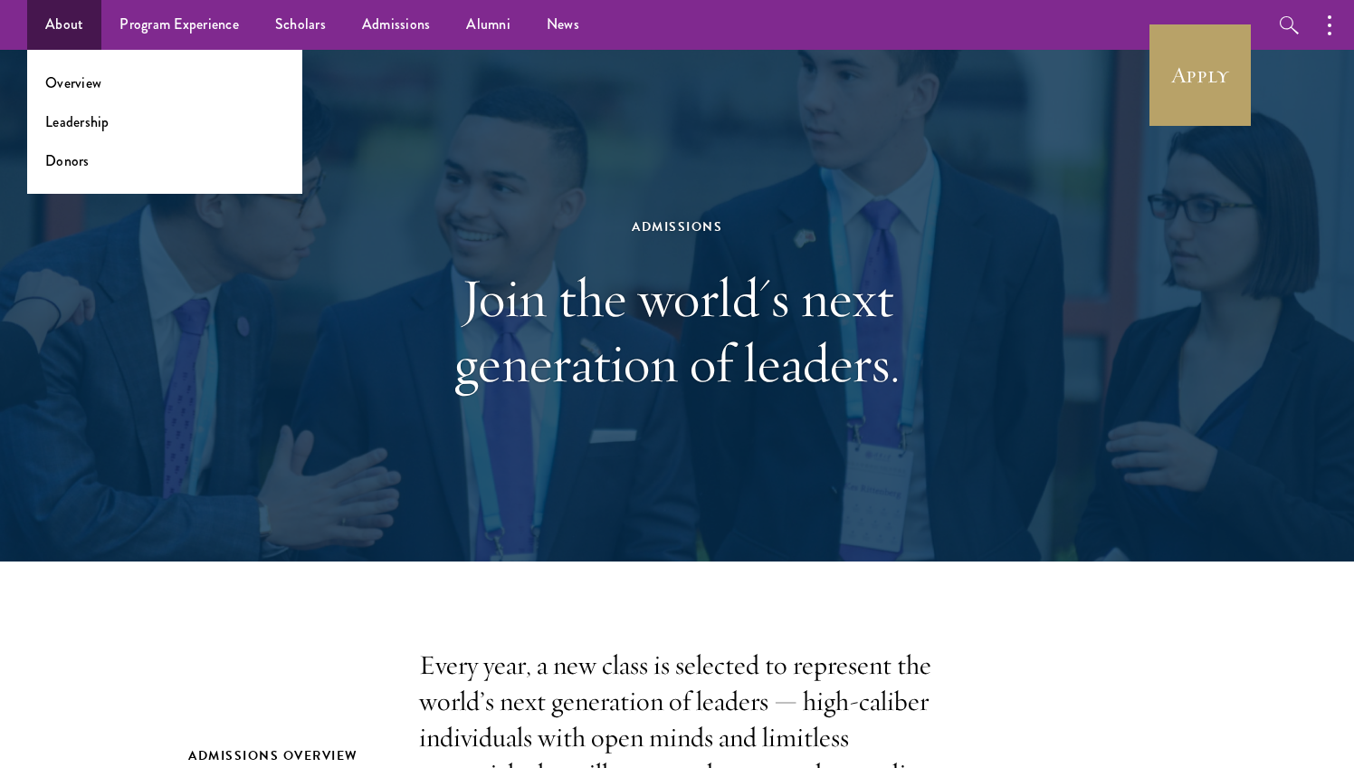
click at [47, 28] on link "About" at bounding box center [64, 25] width 74 height 50
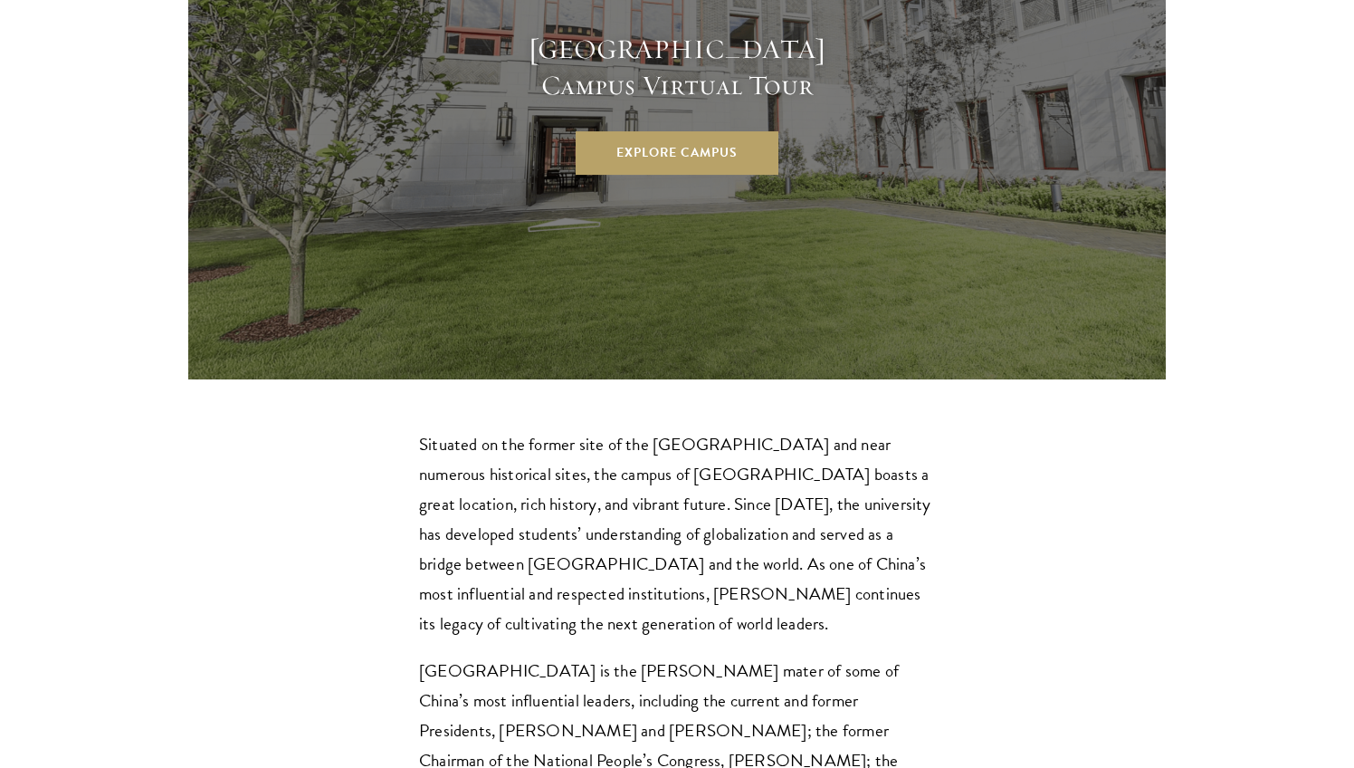
scroll to position [5095, 0]
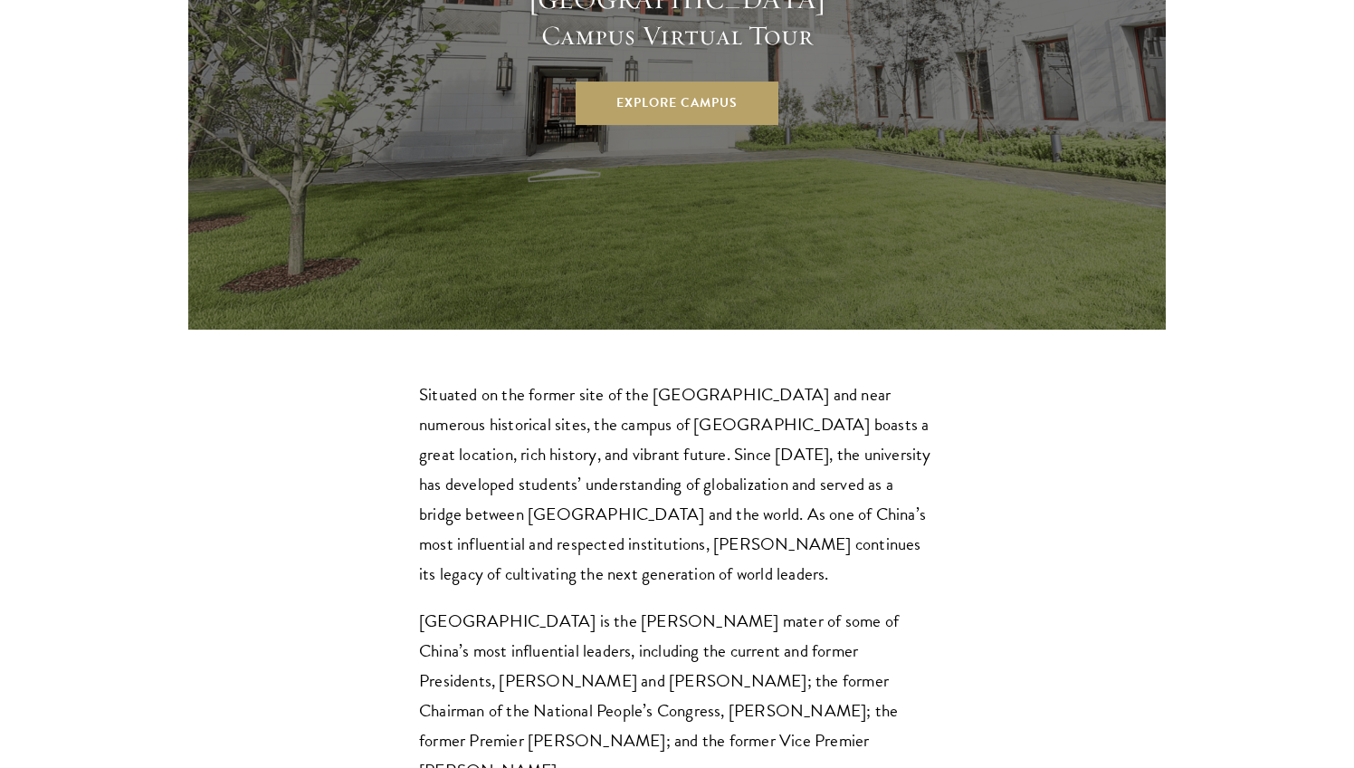
click at [698, 379] on p "Situated on the former site of the Qing Dynasty imperial gardens and near numer…" at bounding box center [677, 483] width 516 height 209
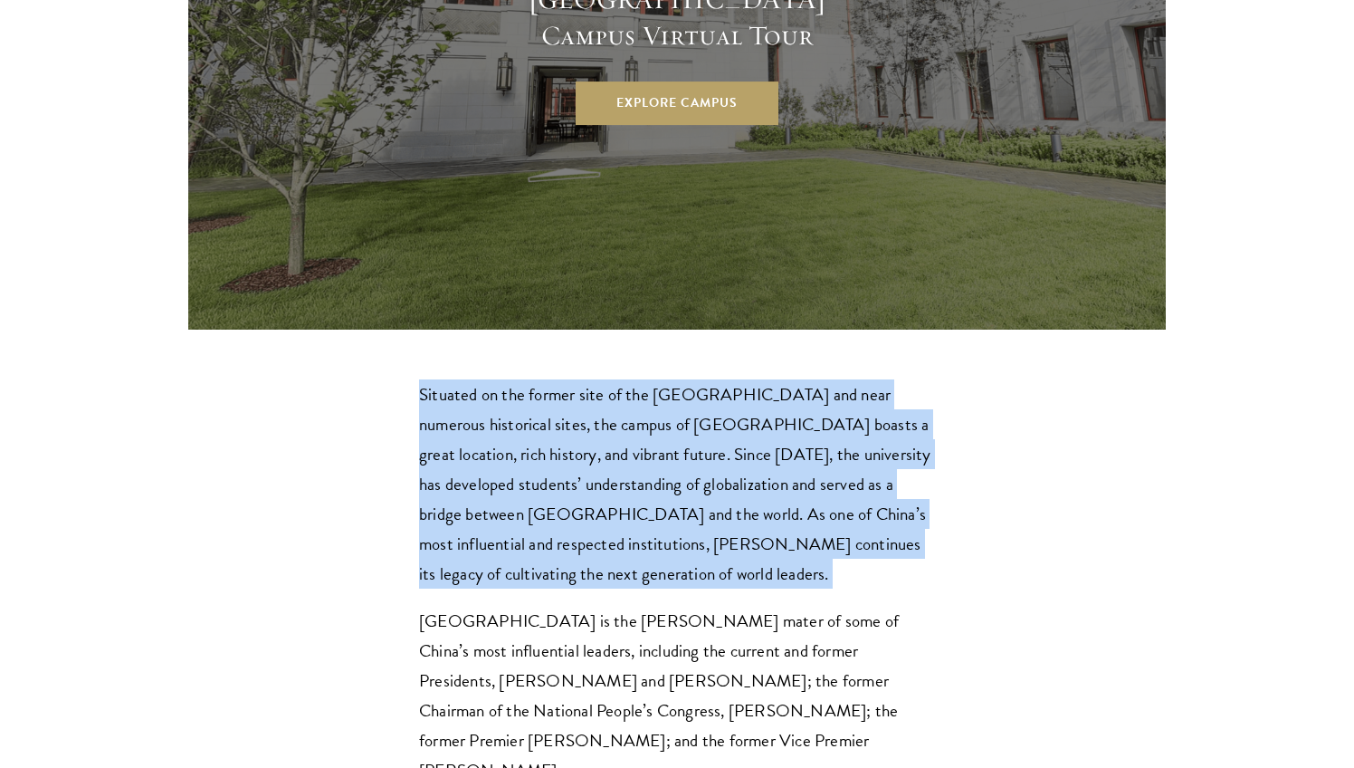
click at [698, 379] on p "Situated on the former site of the Qing Dynasty imperial gardens and near numer…" at bounding box center [677, 483] width 516 height 209
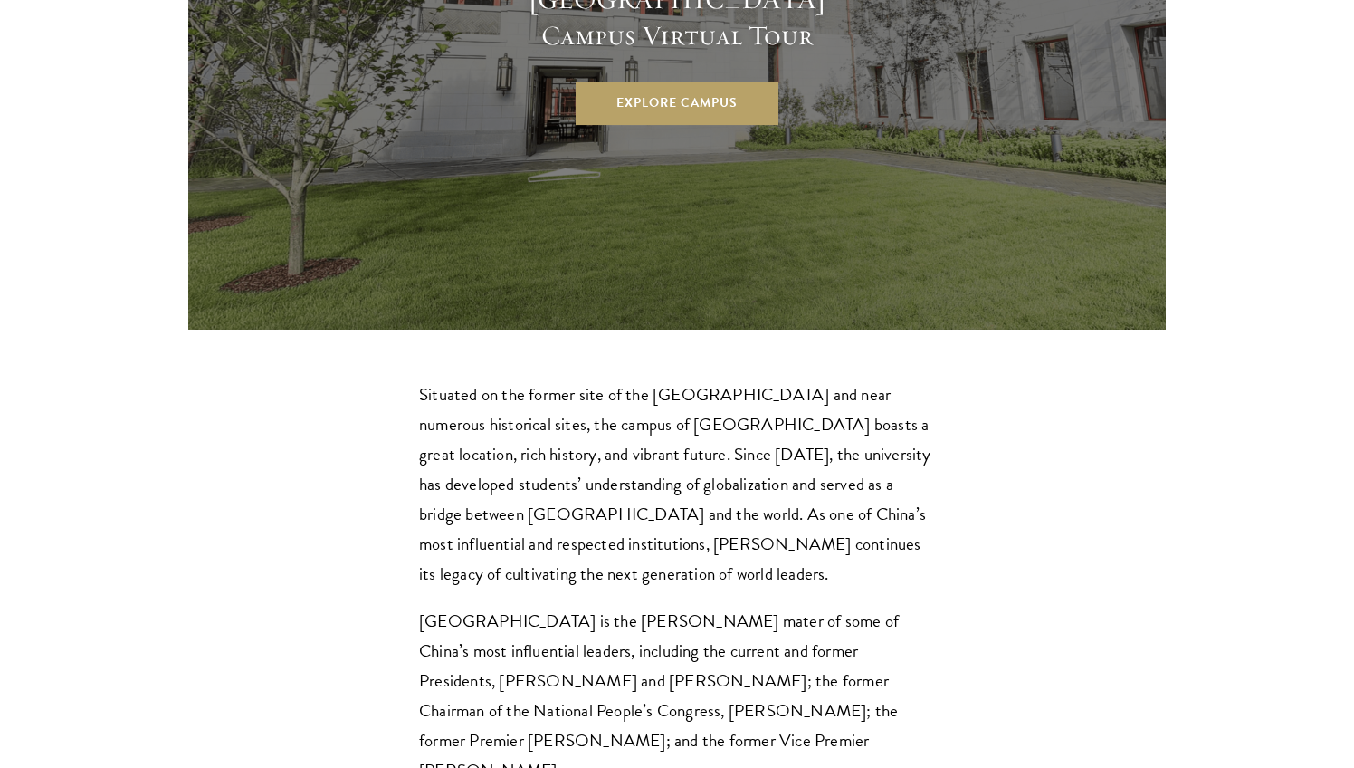
click at [698, 379] on p "Situated on the former site of the Qing Dynasty imperial gardens and near numer…" at bounding box center [677, 483] width 516 height 209
